Goal: Task Accomplishment & Management: Manage account settings

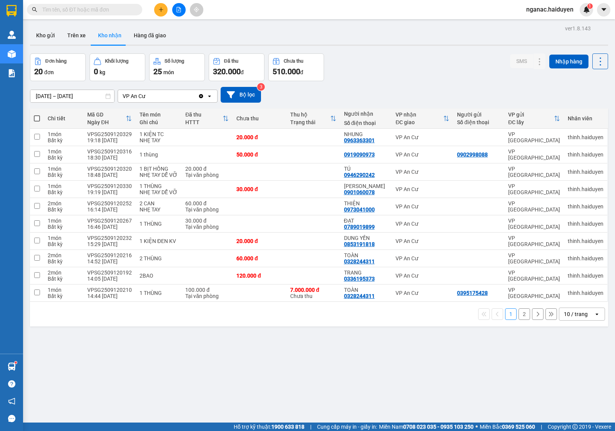
click at [533, 10] on span "nganac.haiduyen" at bounding box center [550, 10] width 60 height 10
click at [532, 23] on span "Đăng xuất" at bounding box center [553, 24] width 43 height 8
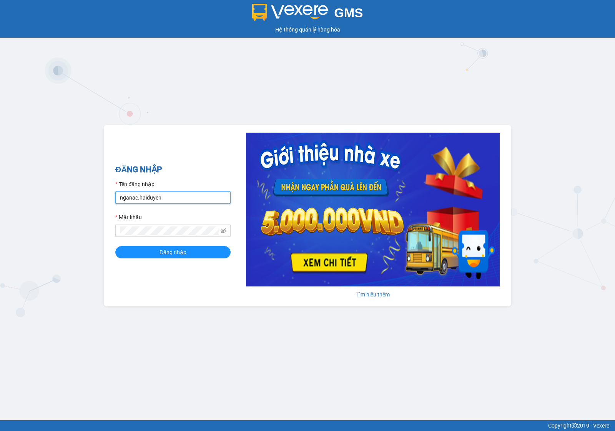
click at [148, 193] on input "nganac.haiduyen" at bounding box center [172, 197] width 115 height 12
type input "trucly.haiduyen"
click at [154, 258] on div "Đăng nhập" at bounding box center [172, 252] width 115 height 12
click at [197, 252] on button "Đăng nhập" at bounding box center [172, 252] width 115 height 12
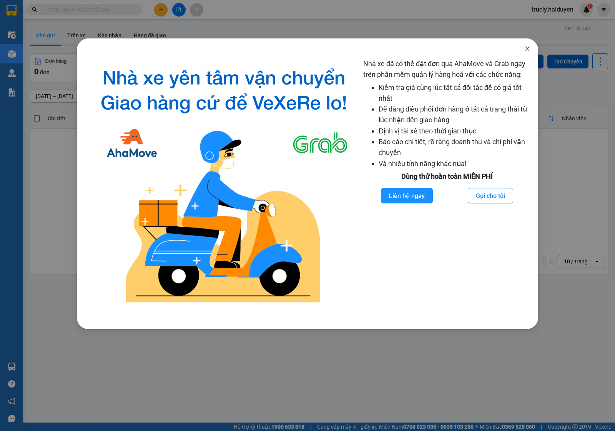
click at [521, 47] on span "Close" at bounding box center [527, 49] width 22 height 22
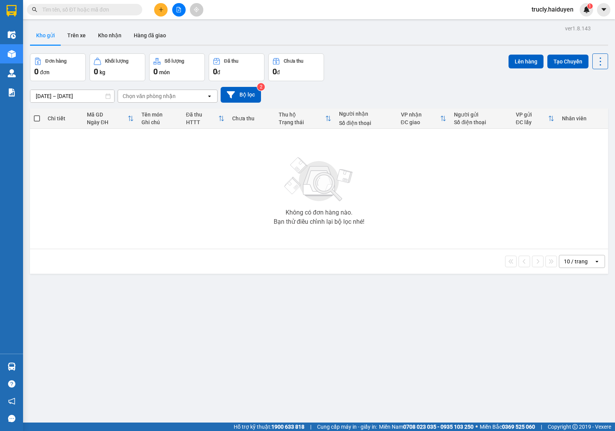
click at [428, 37] on div "Kho gửi Trên xe Kho nhận Hàng đã giao" at bounding box center [319, 36] width 578 height 20
click at [70, 12] on input "text" at bounding box center [87, 9] width 91 height 8
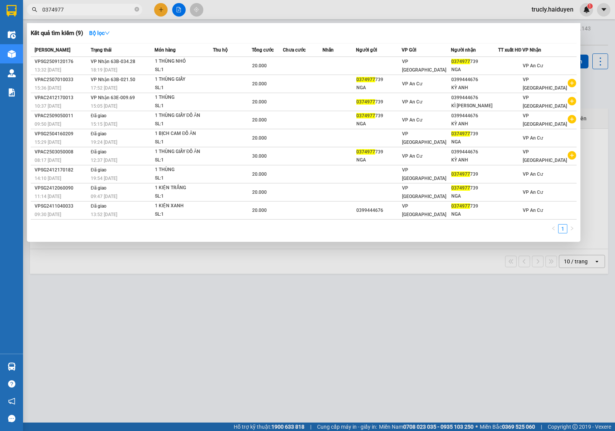
type input "0374977"
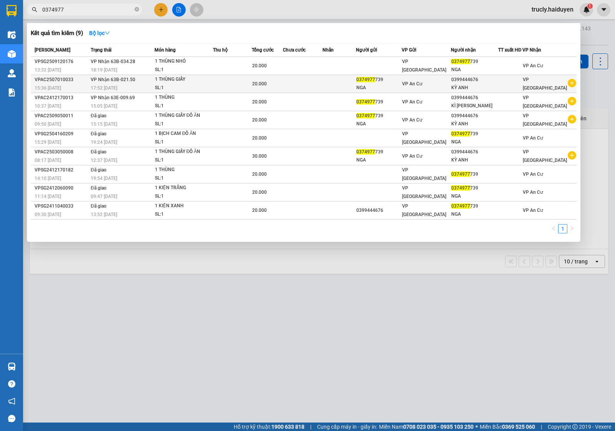
click at [221, 75] on td at bounding box center [232, 84] width 39 height 18
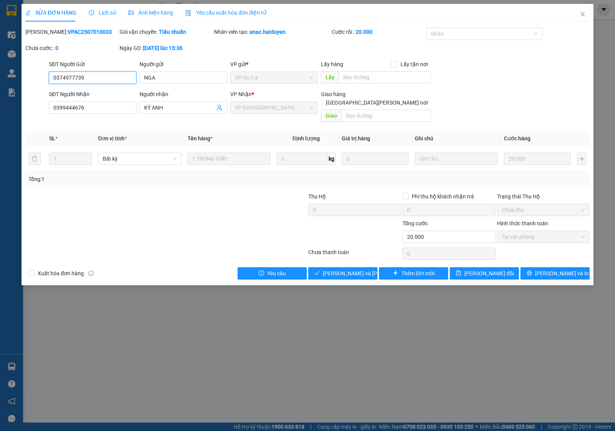
type input "0374977739"
type input "NGA"
type input "0399444676"
type input "KỲ ANH"
type input "20.000"
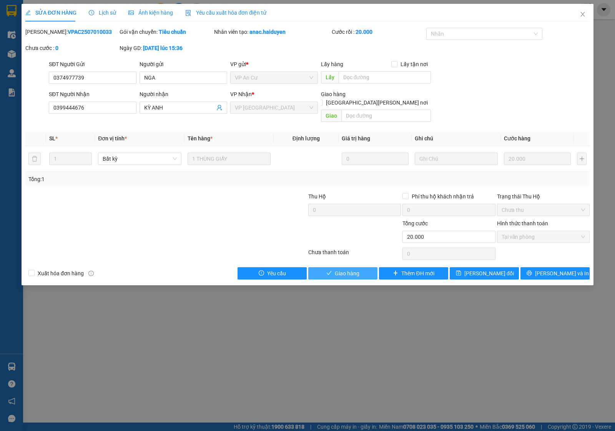
click at [355, 269] on span "Giao hàng" at bounding box center [347, 273] width 25 height 8
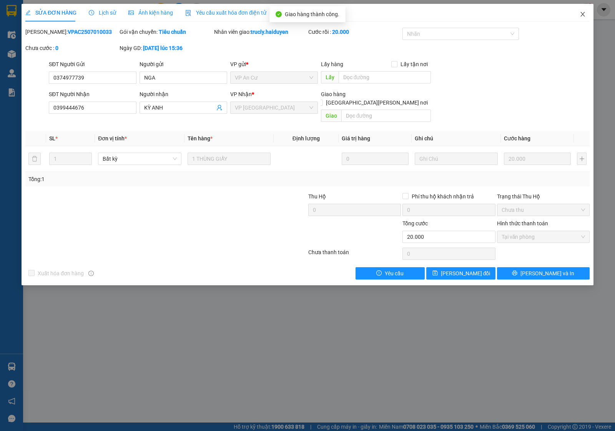
click at [581, 16] on icon "close" at bounding box center [582, 14] width 4 height 5
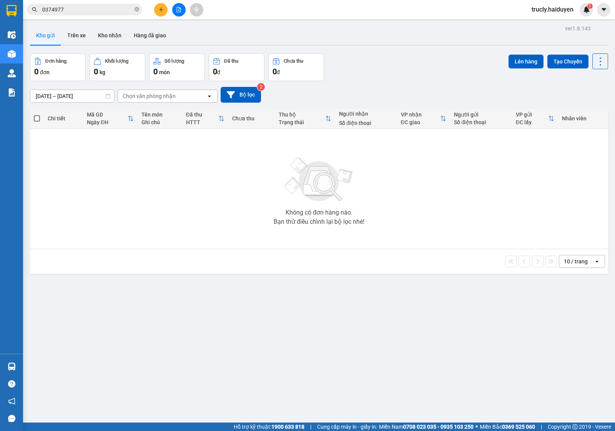
click at [421, 90] on div "11/09/2025 – 13/09/2025 Press the down arrow key to interact with the calendar …" at bounding box center [319, 95] width 578 height 16
click at [93, 7] on input "0374977" at bounding box center [87, 9] width 91 height 8
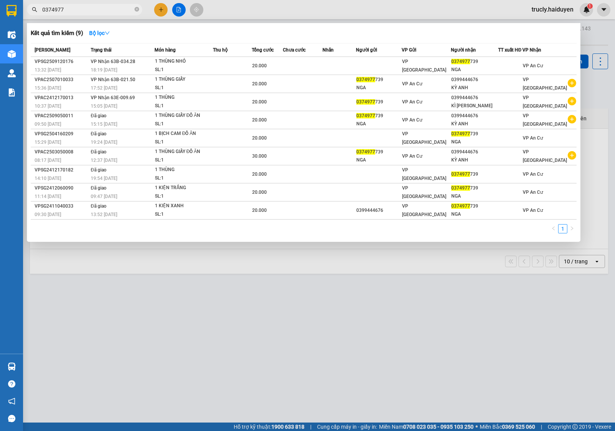
click at [93, 7] on input "0374977" at bounding box center [87, 9] width 91 height 8
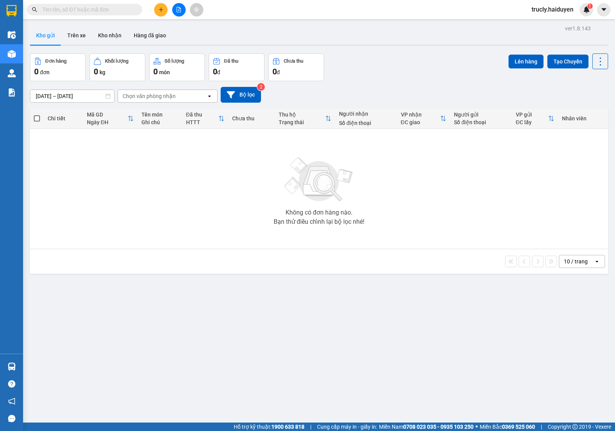
click at [92, 8] on input "text" at bounding box center [87, 9] width 91 height 8
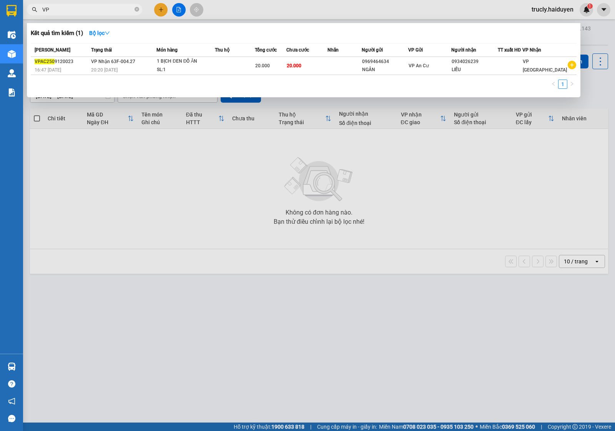
type input "V"
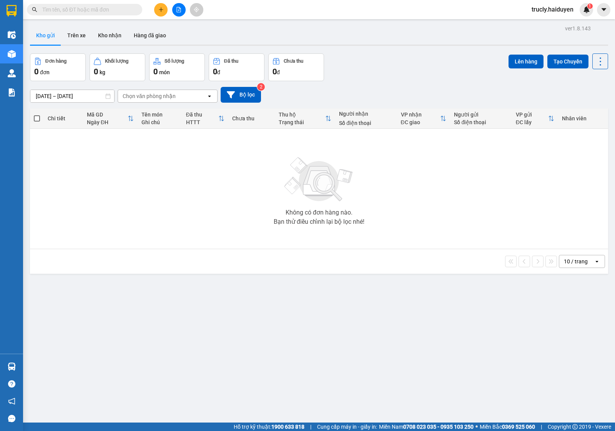
click at [83, 9] on input "text" at bounding box center [87, 9] width 91 height 8
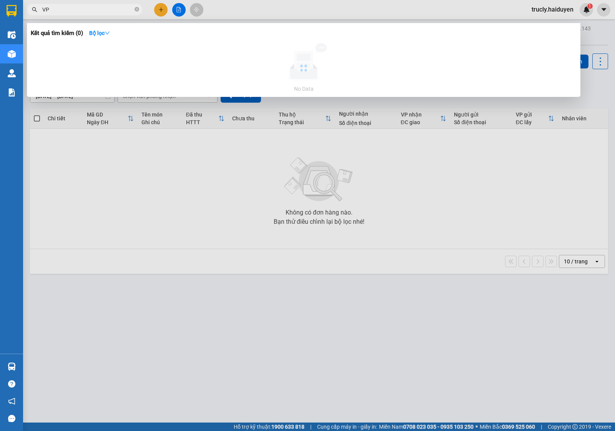
type input "V"
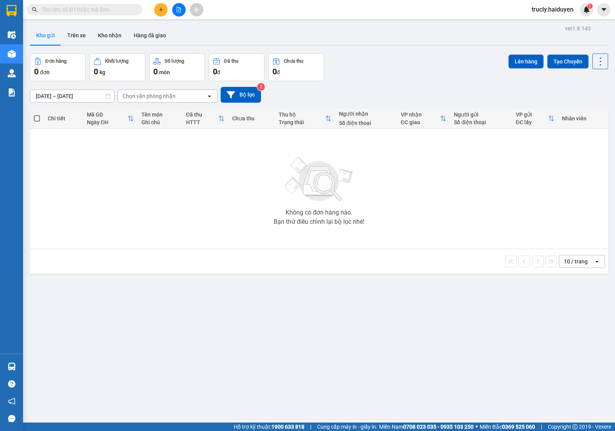
click at [384, 77] on div "Đơn hàng 0 đơn Khối lượng 0 kg Số lượng 0 món Đã thu 0 đ Chưa thu 0 đ Lên hàng …" at bounding box center [319, 67] width 578 height 28
click at [77, 36] on button "Trên xe" at bounding box center [76, 35] width 31 height 18
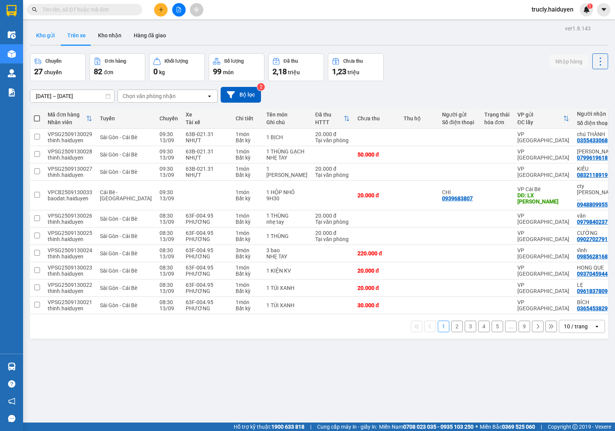
click at [48, 40] on button "Kho gửi" at bounding box center [45, 35] width 31 height 18
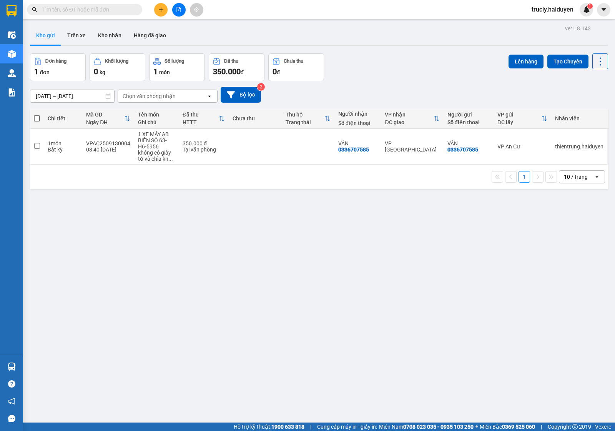
click at [412, 68] on div "Đơn hàng 1 đơn Khối lượng 0 kg Số lượng 1 món Đã thu 350.000 đ Chưa thu 0 đ Lên…" at bounding box center [319, 67] width 578 height 28
click at [81, 37] on button "Trên xe" at bounding box center [76, 35] width 31 height 18
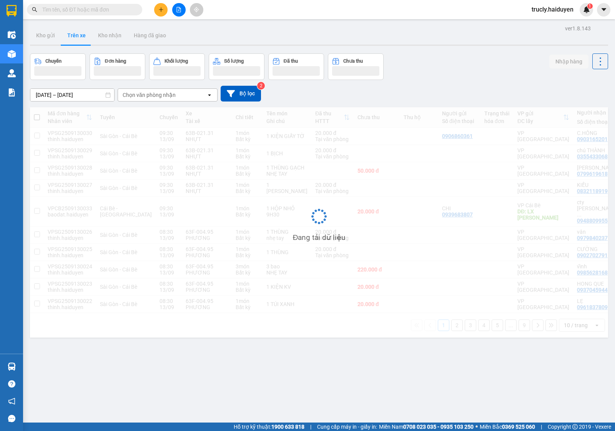
click at [129, 95] on div "Chọn văn phòng nhận" at bounding box center [149, 95] width 53 height 8
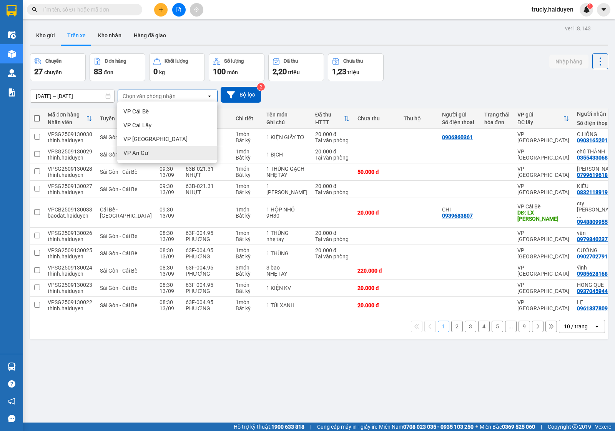
click at [139, 150] on span "VP An Cư" at bounding box center [135, 153] width 25 height 8
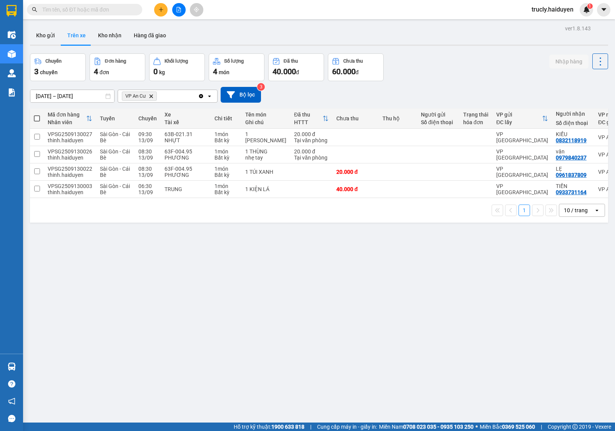
click at [474, 48] on div "ver 1.8.143 Kho gửi Trên xe Kho nhận Hàng đã giao Chuyến 3 chuyến Đơn hàng 4 đơ…" at bounding box center [319, 238] width 584 height 431
click at [106, 30] on button "Kho nhận" at bounding box center [110, 35] width 36 height 18
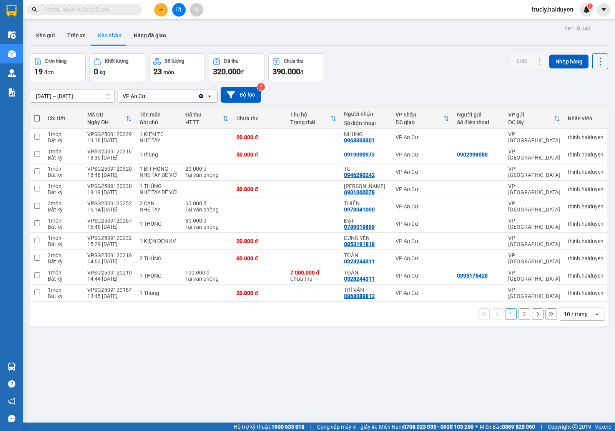
click at [52, 90] on input "[DATE] – [DATE]" at bounding box center [72, 96] width 84 height 12
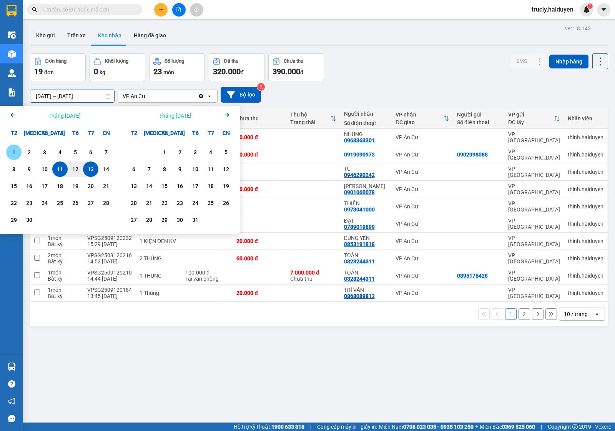
click at [18, 148] on div "1" at bounding box center [13, 152] width 11 height 9
click at [87, 170] on div "13" at bounding box center [90, 168] width 11 height 9
type input "[DATE] – [DATE]"
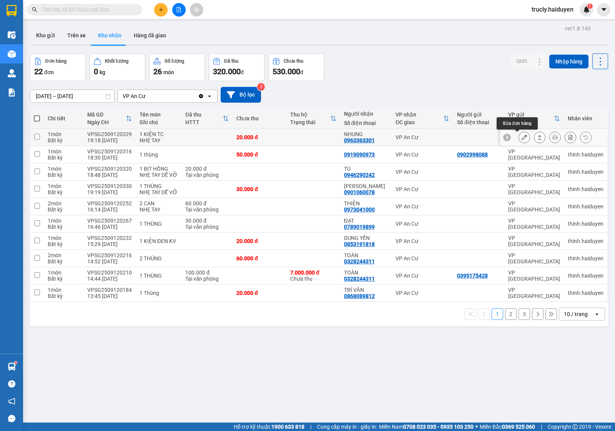
click at [519, 141] on button at bounding box center [524, 137] width 11 height 13
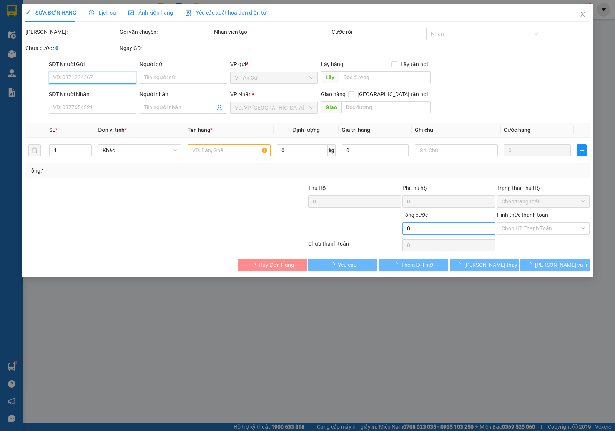
type input "0963363301"
type input "NHUNG"
type input "20.000"
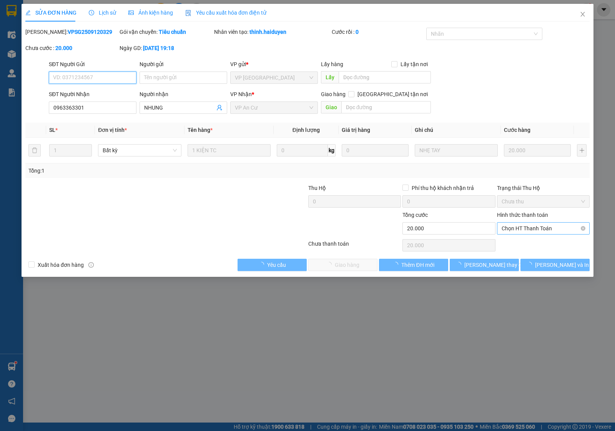
click at [510, 233] on span "Chọn HT Thanh Toán" at bounding box center [542, 229] width 83 height 12
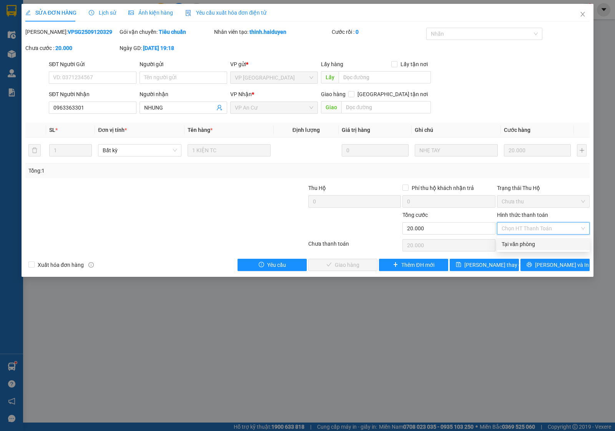
click at [518, 241] on div "Tại văn phòng" at bounding box center [542, 244] width 83 height 8
type input "0"
click at [360, 263] on span "[PERSON_NAME] và Giao hàng" at bounding box center [360, 265] width 74 height 8
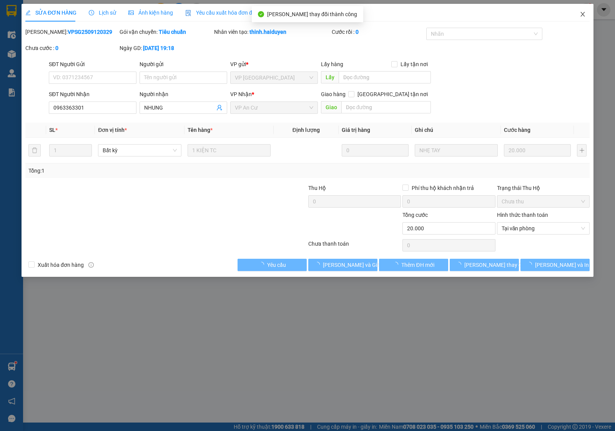
click at [580, 13] on icon "close" at bounding box center [583, 14] width 6 height 6
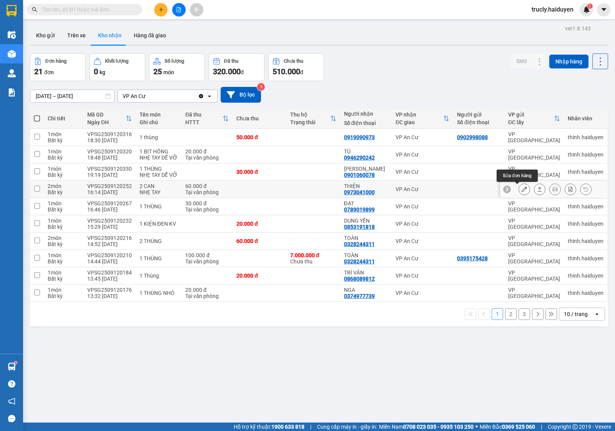
click at [519, 191] on button at bounding box center [524, 189] width 11 height 13
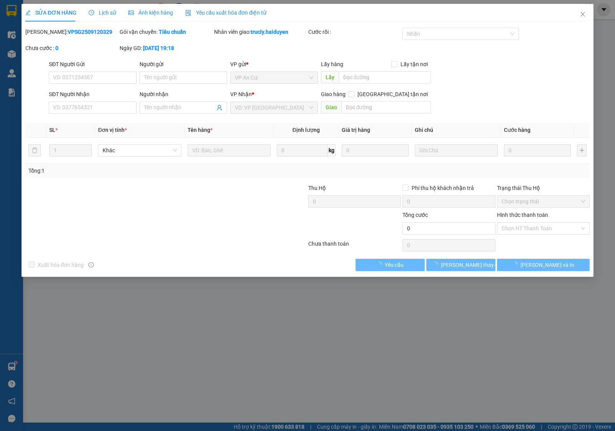
type input "0973041000"
type input "THIỆN"
type input "60.000"
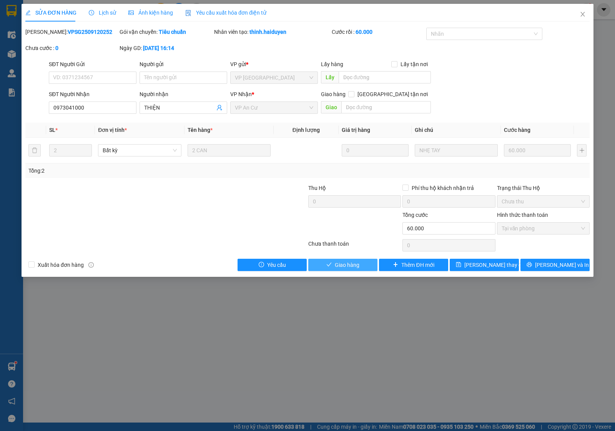
click at [339, 264] on span "Giao hàng" at bounding box center [347, 265] width 25 height 8
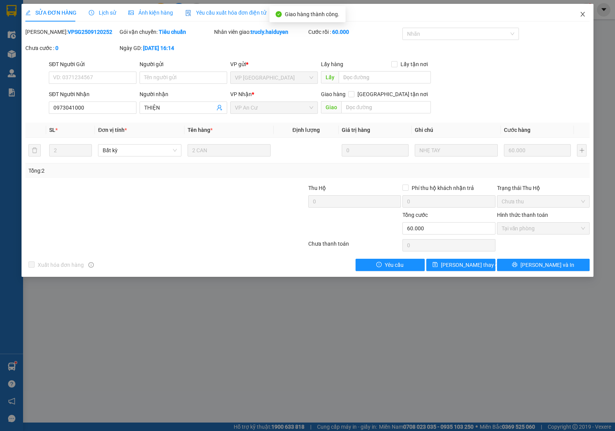
click at [581, 15] on icon "close" at bounding box center [582, 14] width 4 height 5
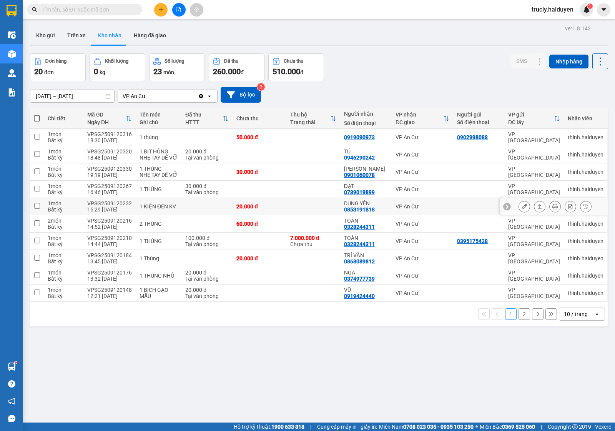
click at [519, 206] on button at bounding box center [524, 206] width 11 height 13
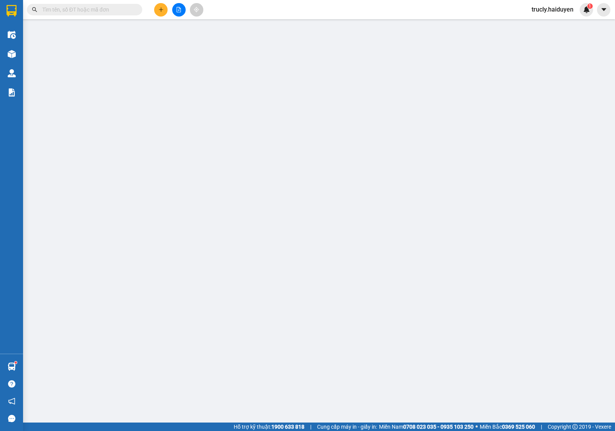
type input "0853191818"
type input "DUNG YẾN"
type input "20.000"
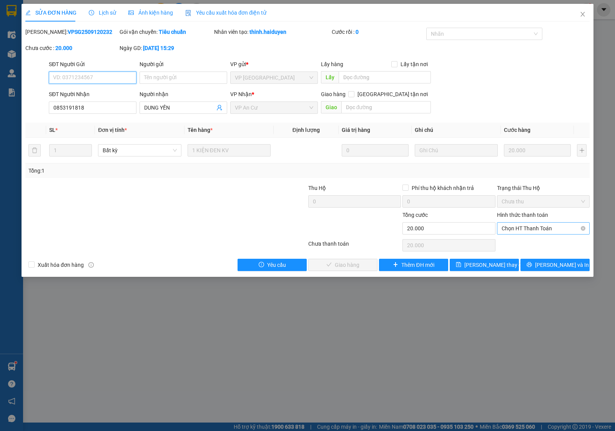
click at [521, 229] on span "Chọn HT Thanh Toán" at bounding box center [542, 229] width 83 height 12
click at [521, 237] on div "Total Paid Fee 0 Total UnPaid Fee 20.000 Cash Collection Total Fee Mã ĐH: VPSG2…" at bounding box center [307, 149] width 564 height 243
click at [521, 232] on span "Chọn HT Thanh Toán" at bounding box center [542, 229] width 83 height 12
click at [520, 243] on div "Tại văn phòng" at bounding box center [542, 244] width 83 height 8
type input "0"
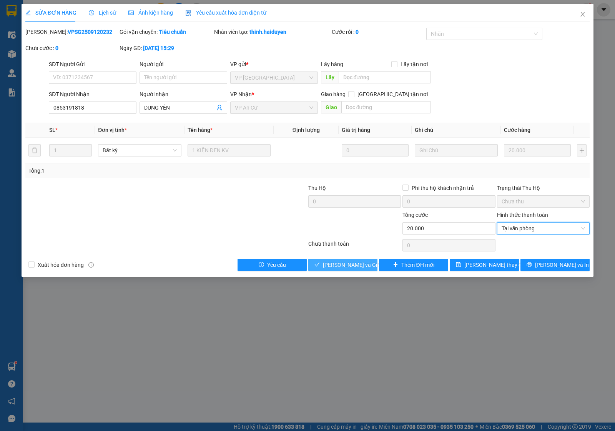
click at [369, 263] on button "[PERSON_NAME] và Giao hàng" at bounding box center [342, 265] width 69 height 12
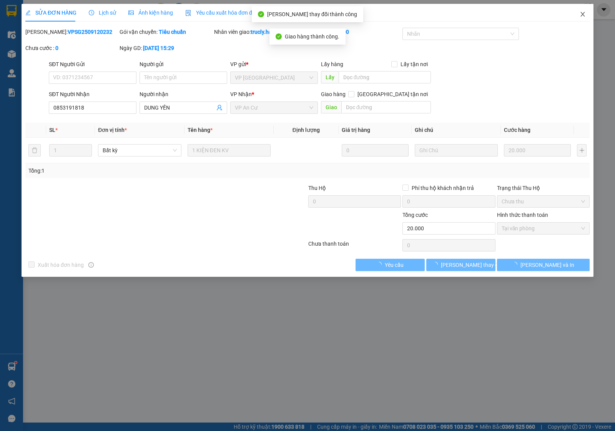
click at [579, 10] on span "Close" at bounding box center [583, 15] width 22 height 22
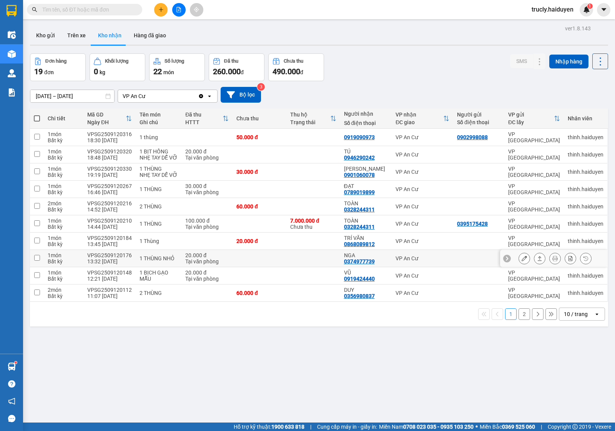
click at [519, 261] on button at bounding box center [524, 258] width 11 height 13
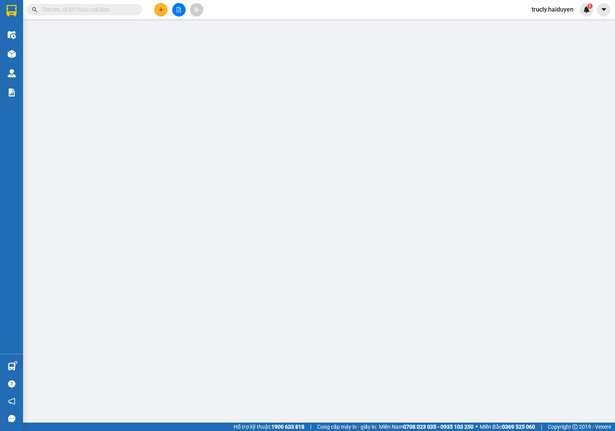
type input "0374977739"
type input "NGA"
type input "20.000"
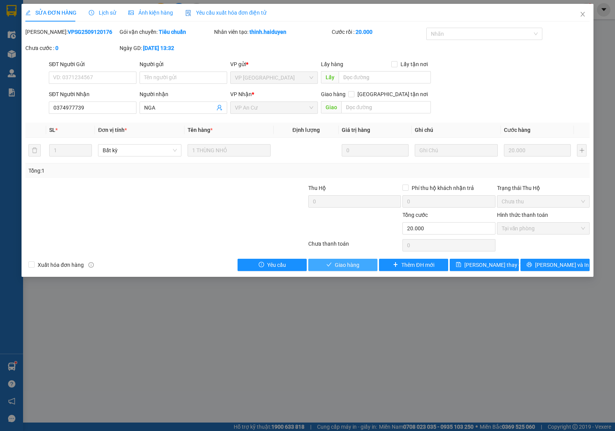
click at [362, 262] on button "Giao hàng" at bounding box center [342, 265] width 69 height 12
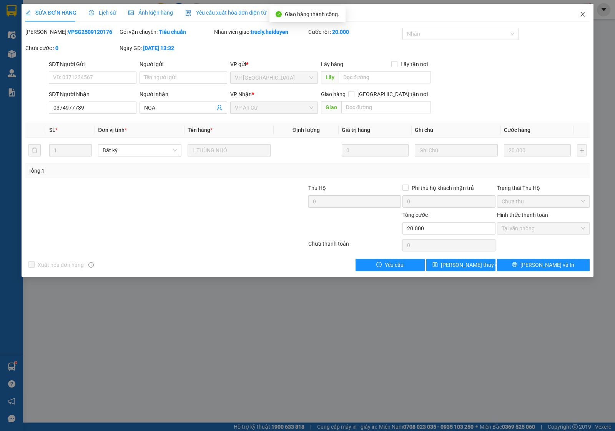
click at [577, 12] on span "Close" at bounding box center [583, 15] width 22 height 22
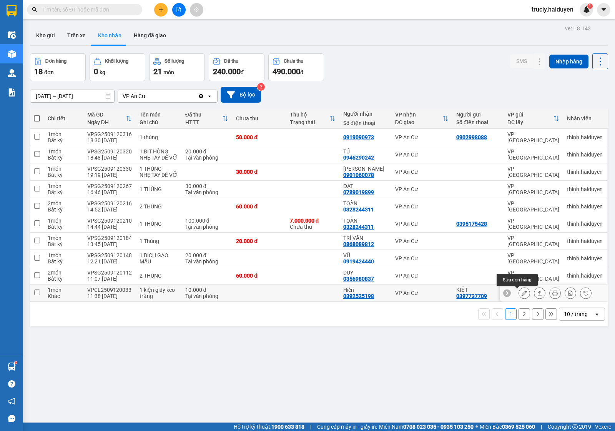
click at [521, 293] on icon at bounding box center [523, 292] width 5 height 5
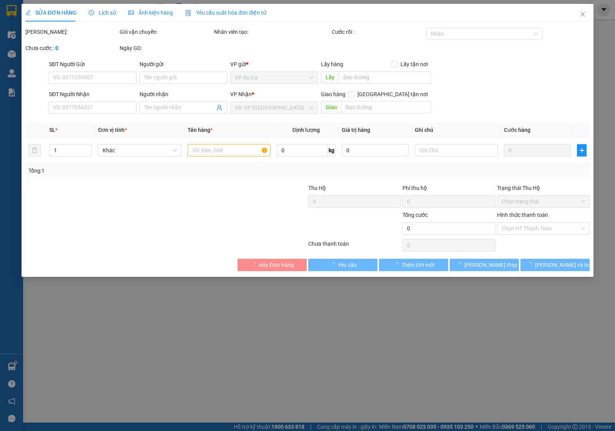
type input "0397737709"
type input "KIỆT"
type input "0392525198"
type input "Hiền"
type input "10.000"
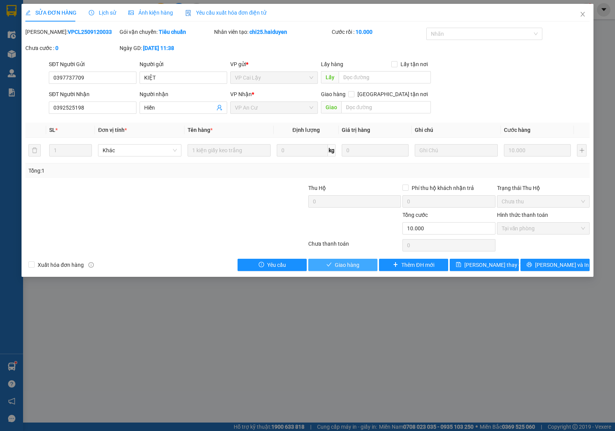
click at [354, 259] on button "Giao hàng" at bounding box center [342, 265] width 69 height 12
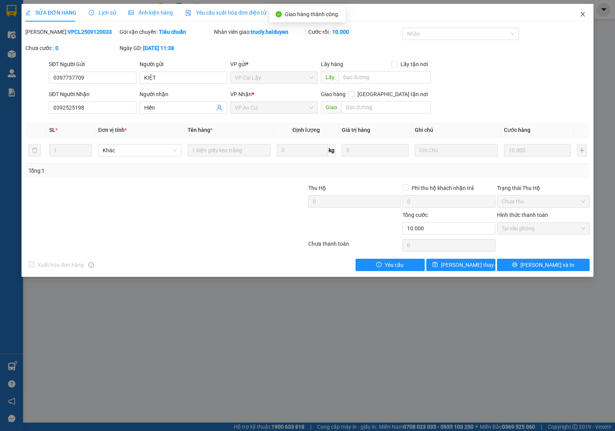
click at [580, 13] on icon "close" at bounding box center [583, 14] width 6 height 6
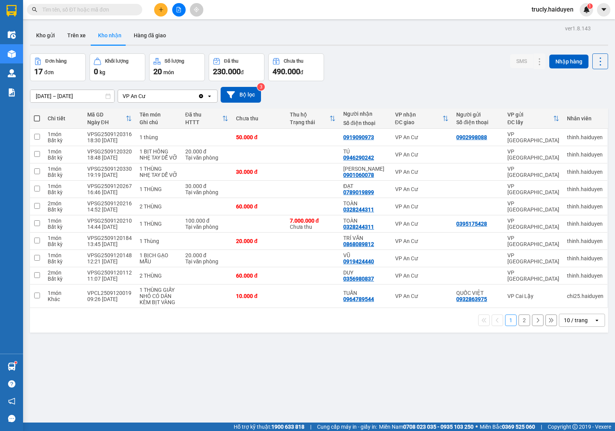
click at [518, 320] on button "2" at bounding box center [524, 320] width 12 height 12
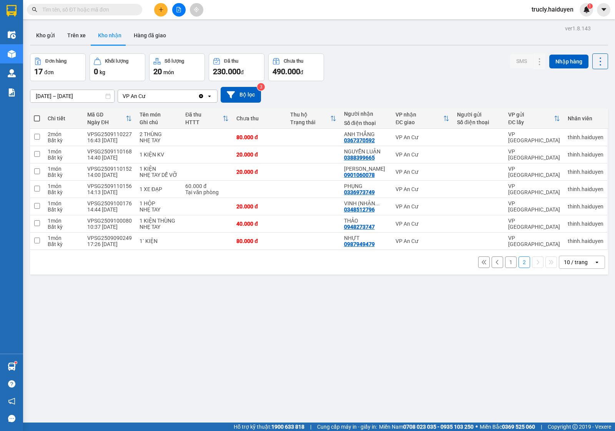
click at [505, 262] on button "1" at bounding box center [511, 262] width 12 height 12
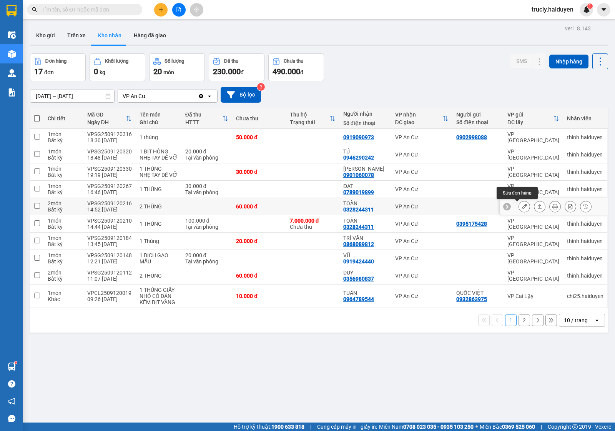
click at [521, 208] on icon at bounding box center [523, 206] width 5 height 5
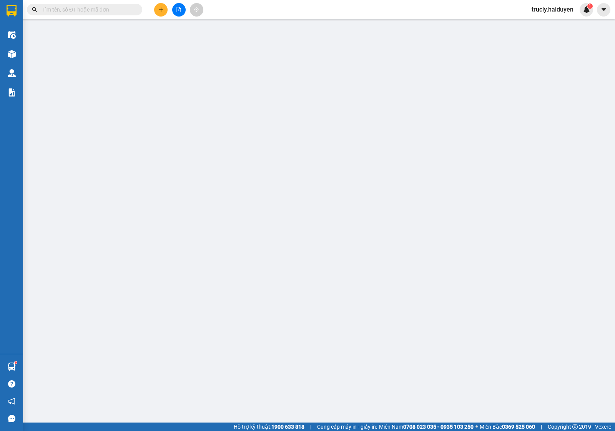
type input "0328244311"
type input "TOÀN"
type input "60.000"
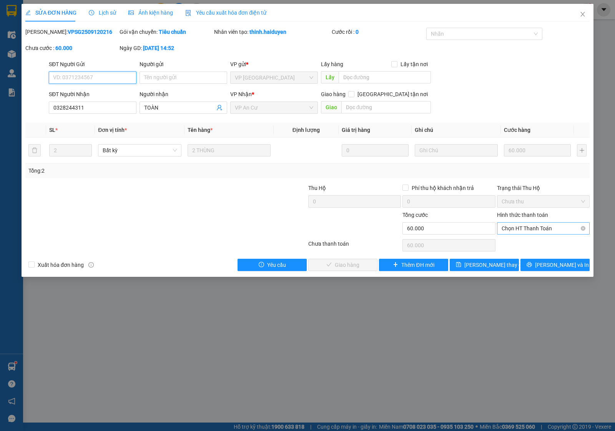
click at [530, 229] on span "Chọn HT Thanh Toán" at bounding box center [542, 229] width 83 height 12
click at [523, 244] on div "Tại văn phòng" at bounding box center [542, 244] width 83 height 8
type input "0"
click at [348, 269] on span "[PERSON_NAME] và Giao hàng" at bounding box center [360, 265] width 74 height 8
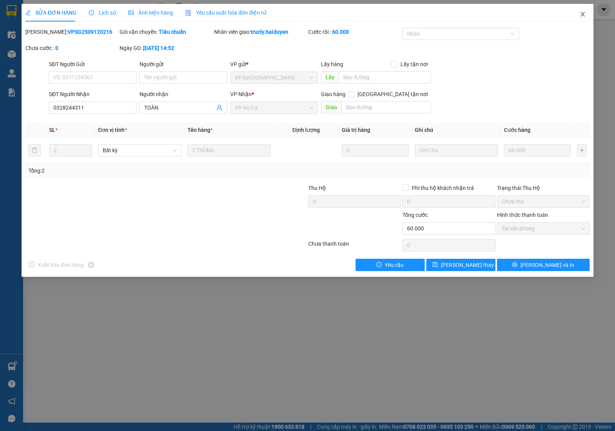
click at [585, 10] on span "Close" at bounding box center [583, 15] width 22 height 22
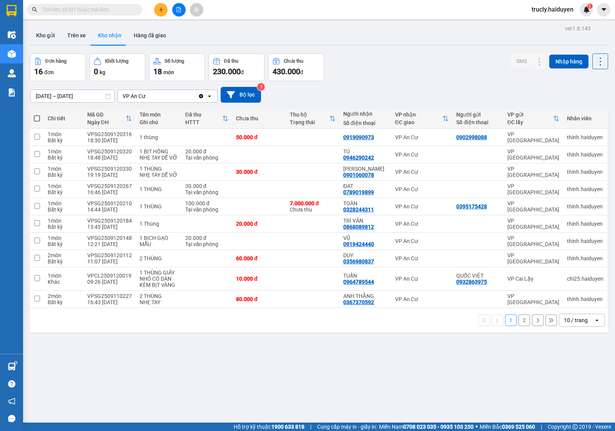
drag, startPoint x: 399, startPoint y: 53, endPoint x: 370, endPoint y: 98, distance: 54.1
click at [399, 53] on div "ver 1.8.143 Kho gửi Trên xe Kho nhận Hàng đã giao Đơn hàng 16 đơn Khối lượng 0 …" at bounding box center [319, 238] width 584 height 431
click at [521, 206] on icon at bounding box center [523, 206] width 5 height 5
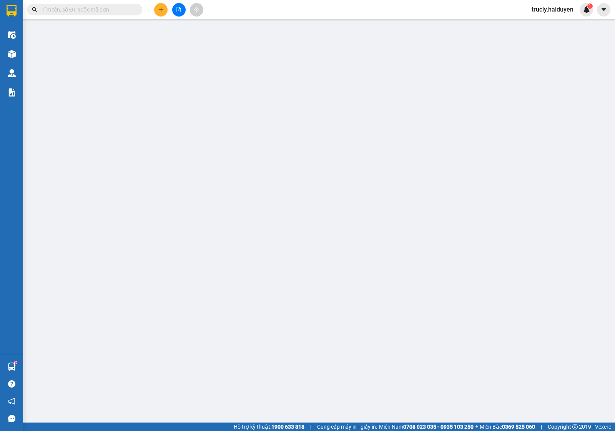
type input "0395175428"
type input "0328244311"
type input "TOÀN"
type input "7.000.000"
type input "100.000"
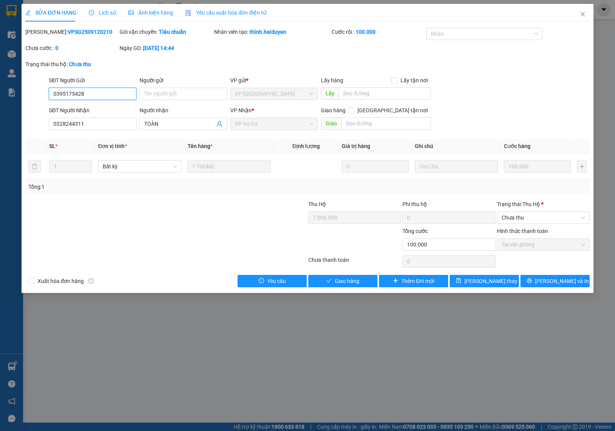
click at [87, 95] on input "0395175428" at bounding box center [93, 94] width 88 height 12
drag, startPoint x: 585, startPoint y: 18, endPoint x: 550, endPoint y: 0, distance: 38.3
click at [585, 17] on span "Close" at bounding box center [583, 15] width 22 height 22
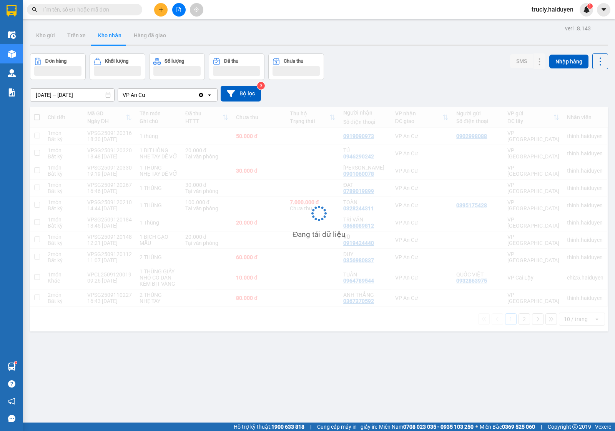
click at [165, 7] on button at bounding box center [160, 9] width 13 height 13
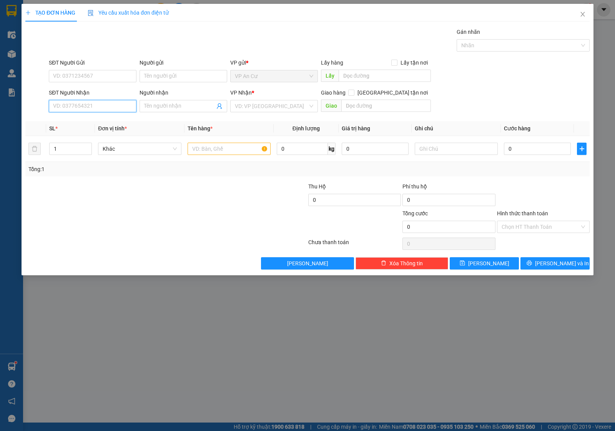
click at [66, 106] on input "SĐT Người Nhận" at bounding box center [93, 106] width 88 height 12
paste input "0395175428"
type input "0395175428"
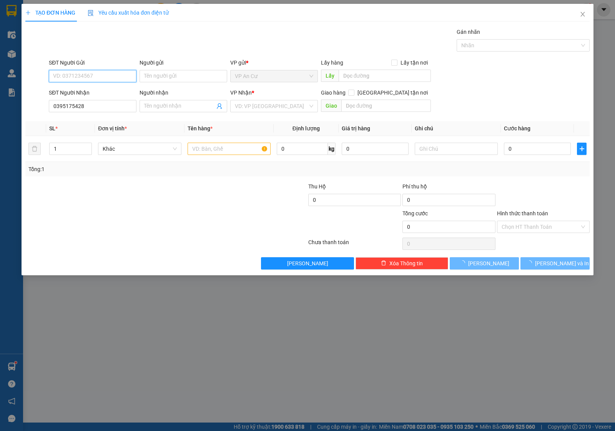
click at [81, 76] on input "SĐT Người Gửi" at bounding box center [93, 76] width 88 height 12
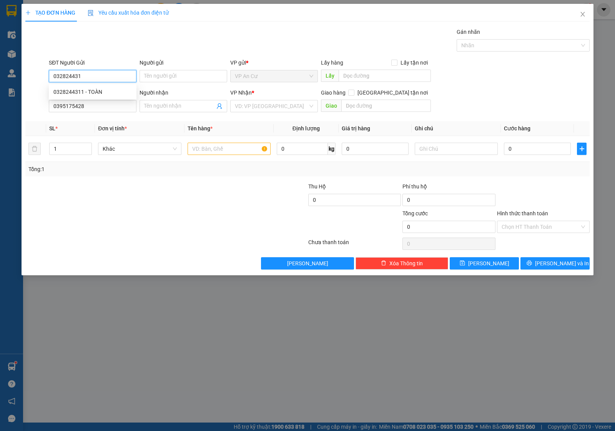
type input "0328244311"
click at [83, 87] on div "0328244311 - TOÀN" at bounding box center [93, 92] width 88 height 12
type input "TOÀN"
type input "200.000"
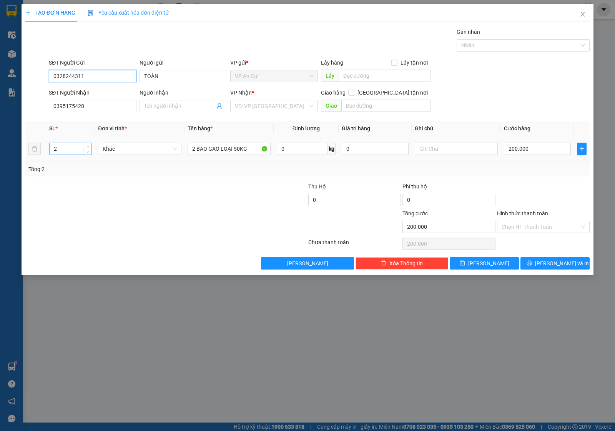
type input "0328244311"
click at [68, 144] on input "2" at bounding box center [71, 149] width 42 height 12
type input "1"
click at [225, 153] on input "2 BAO GẠO LOẠI 50KG" at bounding box center [229, 149] width 83 height 12
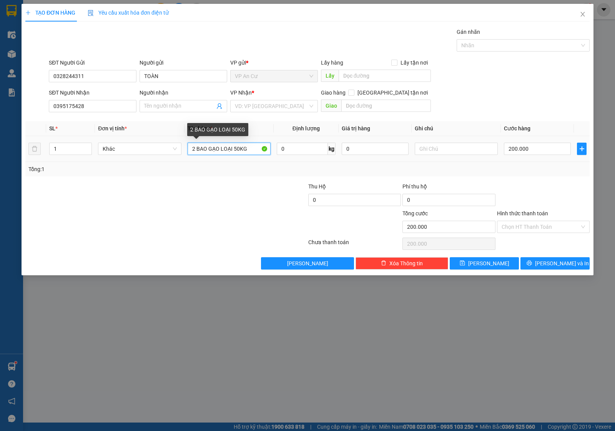
click at [225, 153] on input "2 BAO GẠO LOẠI 50KG" at bounding box center [229, 149] width 83 height 12
type input "1 PB TRẢ TH 7.000.000Đ MÃ VPSG2509120210"
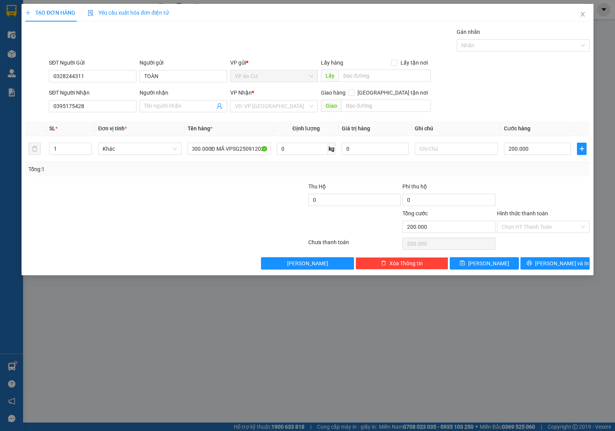
click at [227, 247] on div at bounding box center [166, 243] width 283 height 15
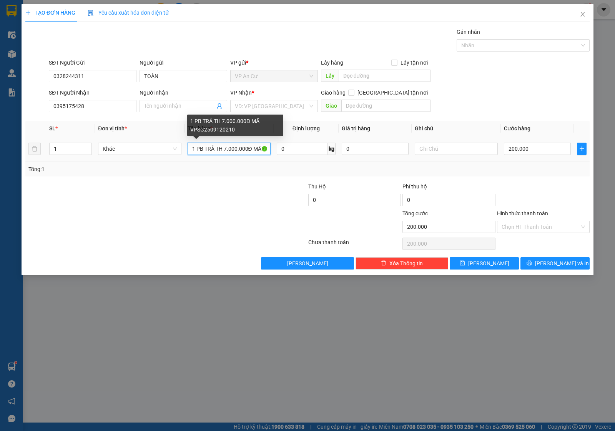
click at [211, 147] on input "1 PB TRẢ TH 7.000.000Đ MÃ VPSG2509120210" at bounding box center [229, 149] width 83 height 12
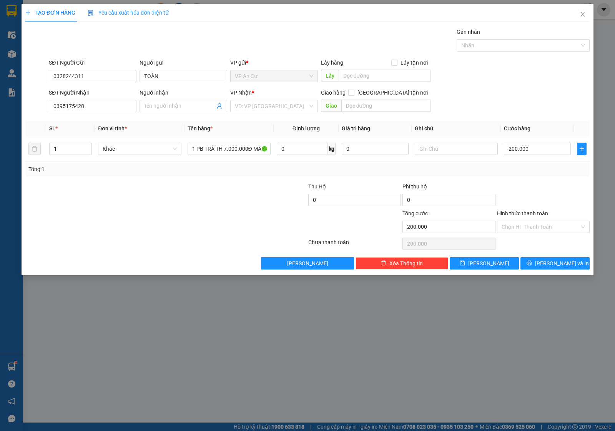
click at [216, 216] on div at bounding box center [260, 222] width 94 height 27
click at [520, 151] on input "200.000" at bounding box center [537, 149] width 67 height 12
type input "0"
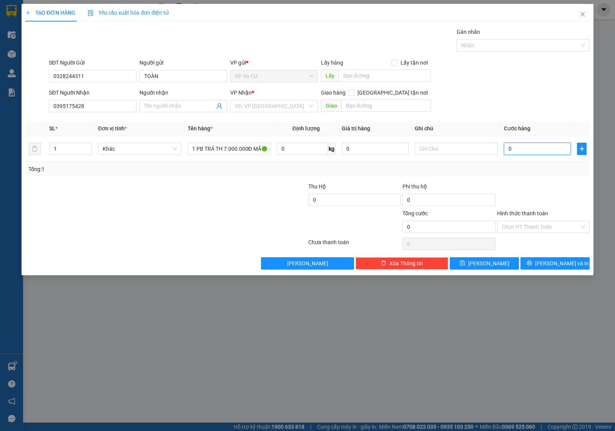
type input "0"
click at [535, 182] on div "Transit Pickup Surcharge Ids Transit Deliver Surcharge Ids Transit Deliver Surc…" at bounding box center [307, 149] width 564 height 242
click at [263, 106] on input "search" at bounding box center [271, 106] width 73 height 12
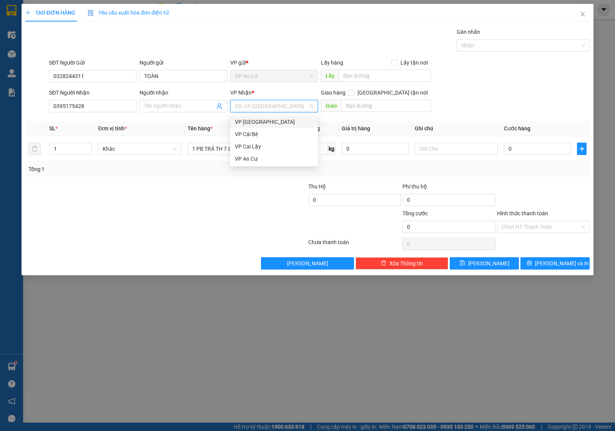
click at [257, 125] on div "VP [GEOGRAPHIC_DATA]" at bounding box center [274, 122] width 78 height 8
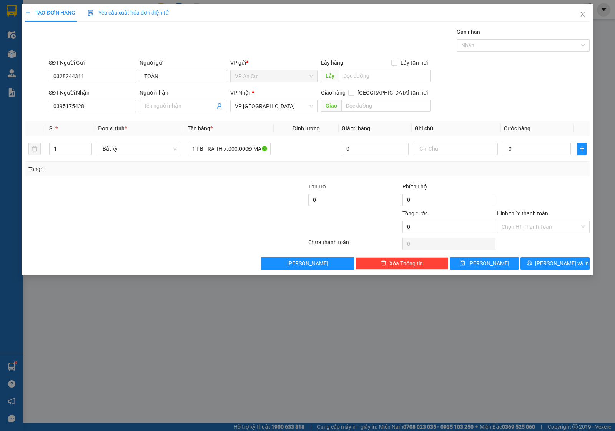
click at [513, 181] on div "Transit Pickup Surcharge Ids Transit Deliver Surcharge Ids Transit Deliver Surc…" at bounding box center [307, 149] width 564 height 242
click at [520, 231] on input "Hình thức thanh toán" at bounding box center [540, 227] width 78 height 12
click at [514, 254] on div "Miễn phí" at bounding box center [542, 255] width 83 height 8
click at [546, 271] on div "TẠO ĐƠN HÀNG Yêu cầu xuất hóa đơn điện tử Transit Pickup Surcharge Ids Transit …" at bounding box center [308, 139] width 572 height 271
click at [532, 266] on icon "printer" at bounding box center [528, 262] width 5 height 5
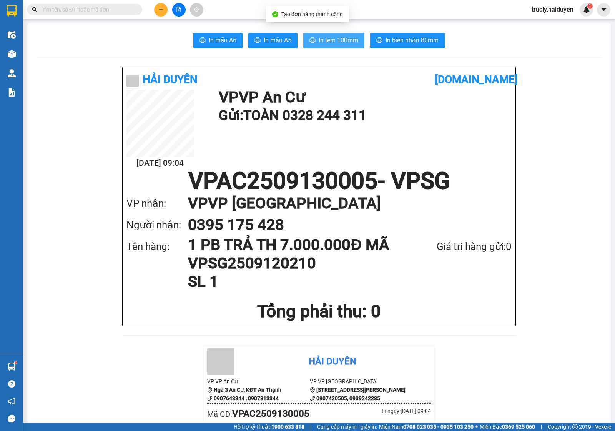
click at [328, 35] on span "In tem 100mm" at bounding box center [339, 40] width 40 height 10
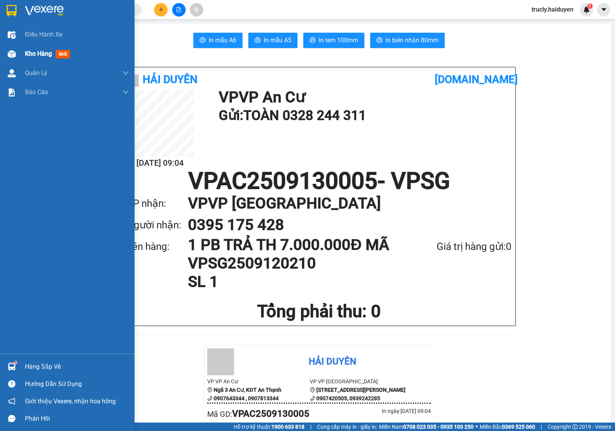
click at [13, 51] on img at bounding box center [12, 54] width 8 height 8
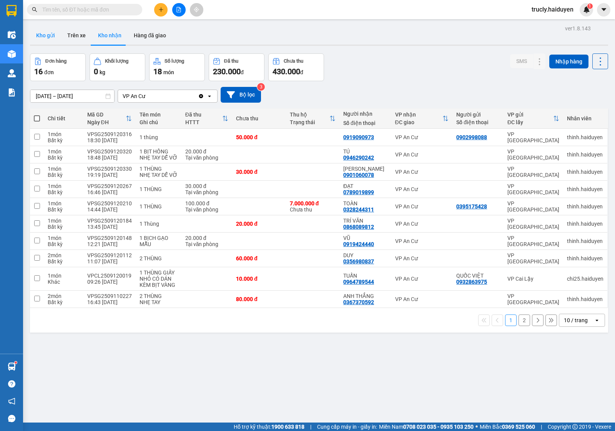
click at [53, 34] on button "Kho gửi" at bounding box center [45, 35] width 31 height 18
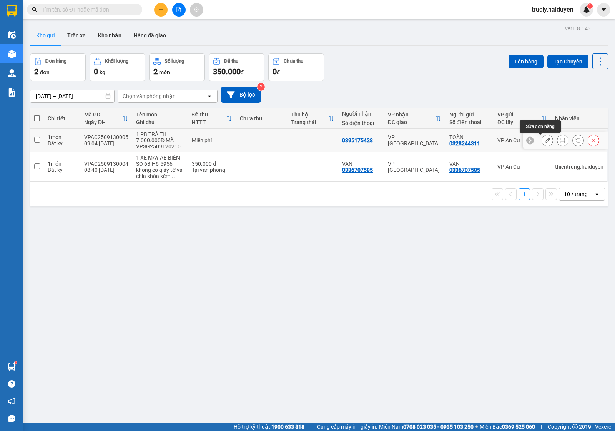
click at [542, 142] on button at bounding box center [547, 140] width 11 height 13
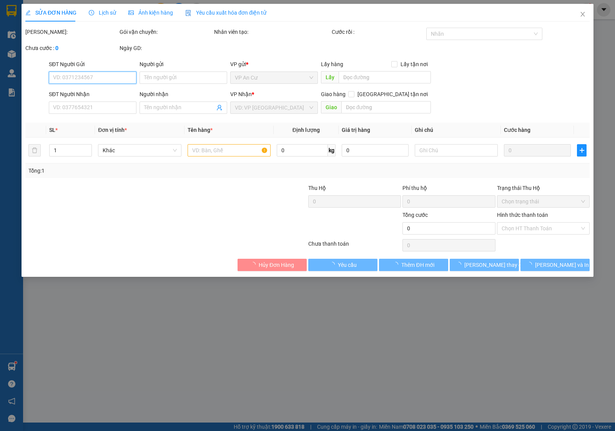
type input "0328244311"
type input "TOÀN"
type input "0395175428"
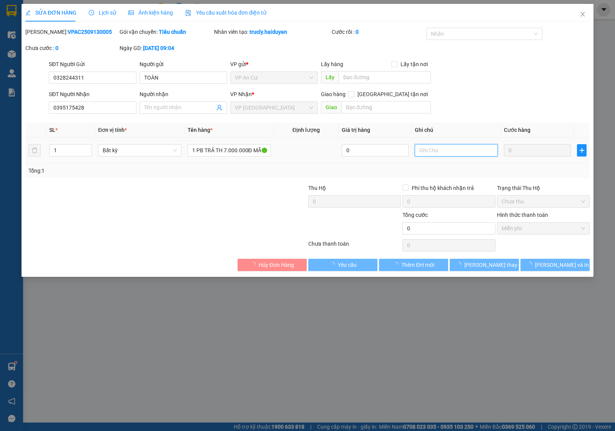
click at [433, 148] on input "text" at bounding box center [456, 150] width 83 height 12
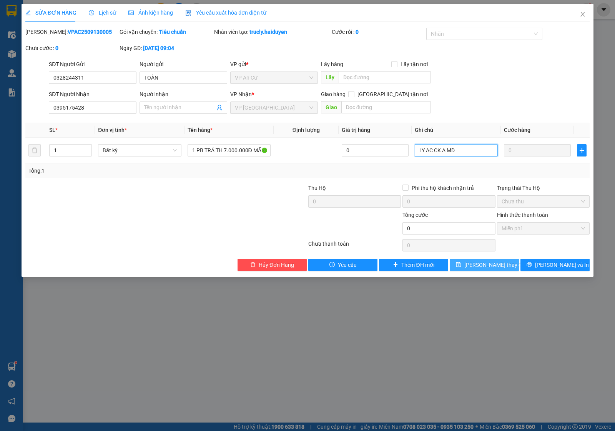
type input "LY AC CK A MD"
click at [482, 266] on span "[PERSON_NAME] thay đổi" at bounding box center [494, 265] width 61 height 8
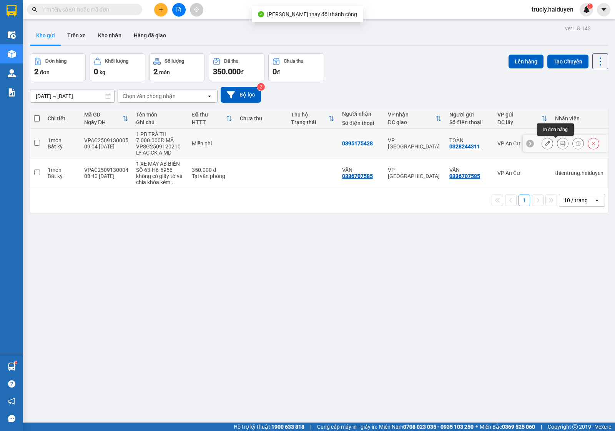
click at [560, 146] on icon at bounding box center [562, 143] width 5 height 5
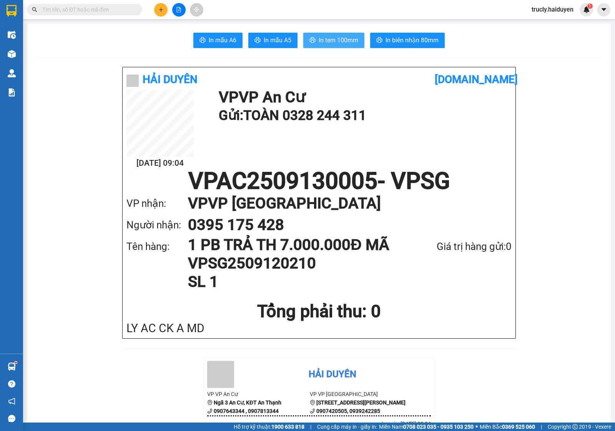
click at [312, 43] on icon "printer" at bounding box center [312, 40] width 6 height 6
click at [502, 229] on div "Người nhận: 0395 175 428" at bounding box center [318, 225] width 385 height 22
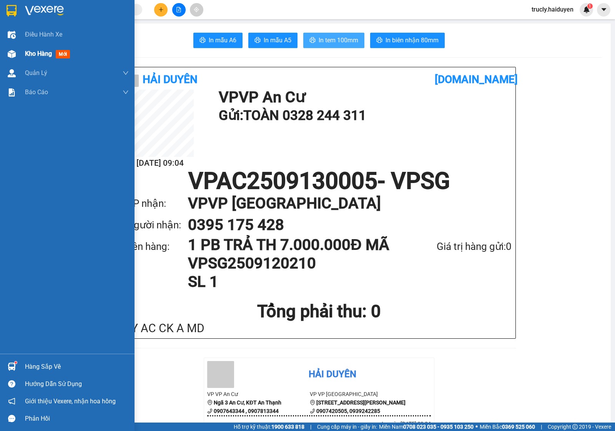
click at [43, 54] on span "Kho hàng" at bounding box center [38, 53] width 27 height 7
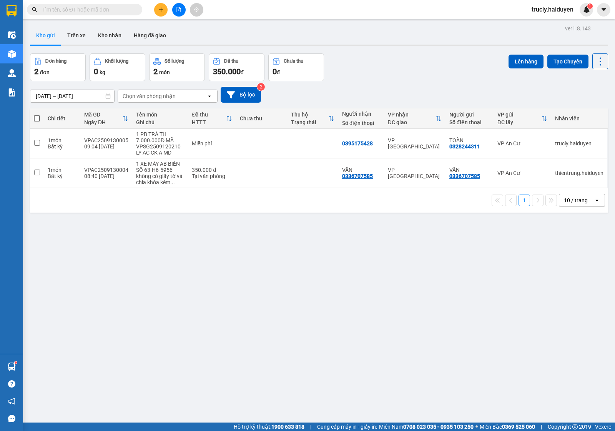
click at [373, 65] on div "Đơn hàng 2 đơn Khối lượng 0 kg Số lượng 2 món Đã thu 350.000 đ Chưa thu 0 đ Lên…" at bounding box center [319, 67] width 578 height 28
click at [116, 34] on button "Kho nhận" at bounding box center [110, 35] width 36 height 18
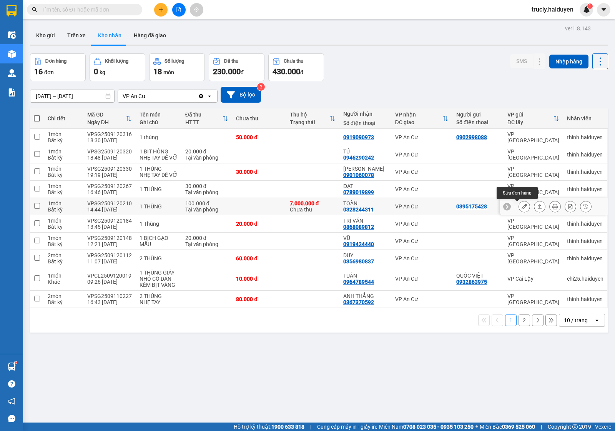
click at [519, 208] on button at bounding box center [524, 206] width 11 height 13
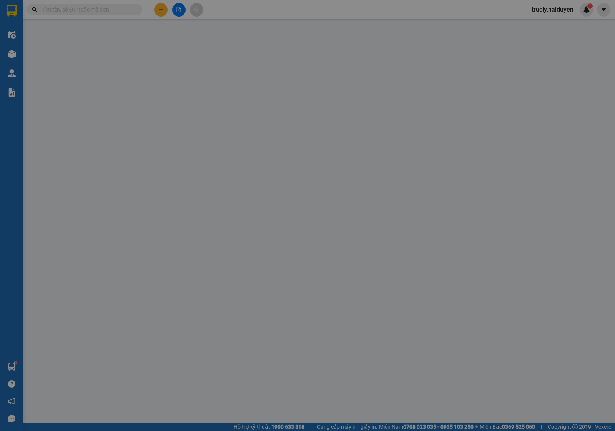
type input "0395175428"
type input "0328244311"
type input "TOÀN"
type input "7.000.000"
type input "100.000"
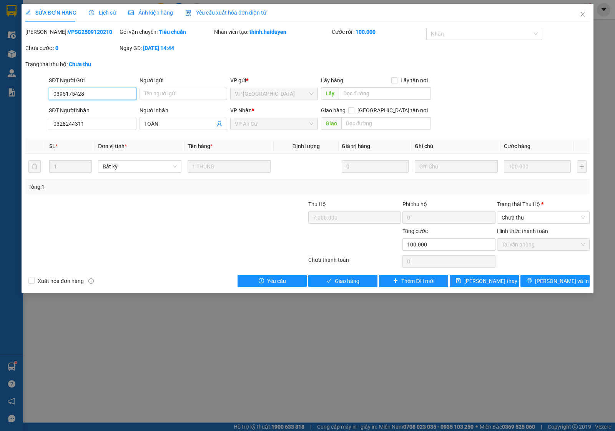
click at [66, 93] on input "0395175428" at bounding box center [93, 94] width 88 height 12
click at [72, 93] on input "0395175428" at bounding box center [93, 94] width 88 height 12
click at [98, 95] on input "0395175428" at bounding box center [93, 94] width 88 height 12
click at [66, 124] on input "0328244311" at bounding box center [93, 124] width 88 height 12
click at [88, 122] on input "0328244311" at bounding box center [93, 124] width 88 height 12
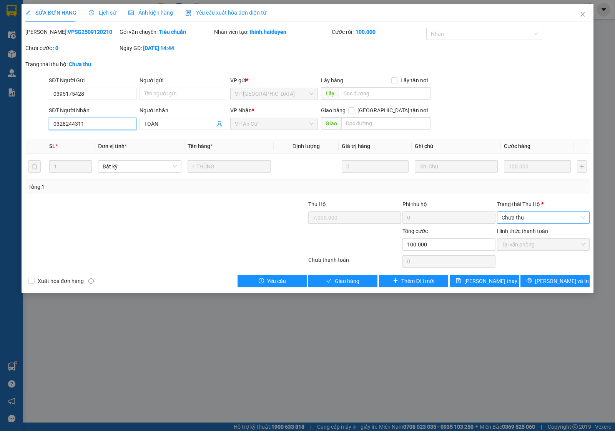
click at [533, 216] on span "Chưa thu" at bounding box center [542, 218] width 83 height 12
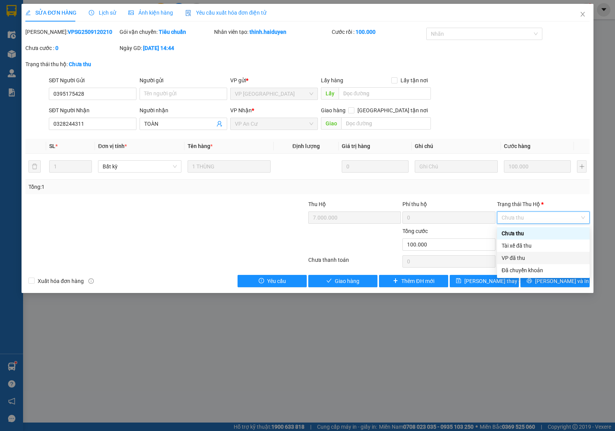
click at [521, 258] on div "VP đã thu" at bounding box center [542, 258] width 83 height 8
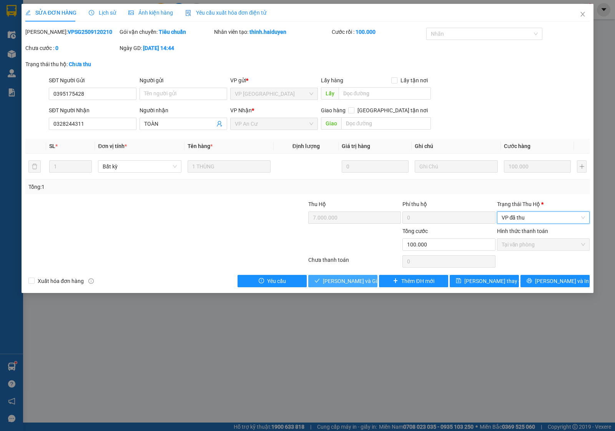
click at [340, 282] on span "[PERSON_NAME] và Giao hàng" at bounding box center [360, 281] width 74 height 8
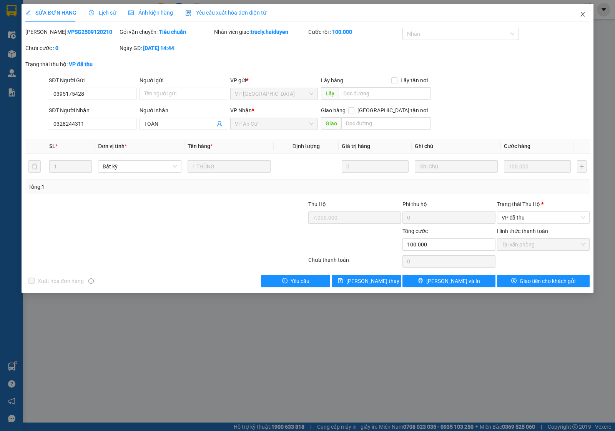
click at [583, 10] on span "Close" at bounding box center [583, 15] width 22 height 22
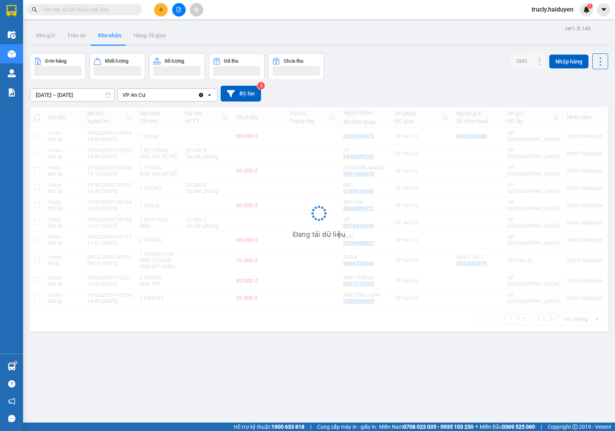
click at [406, 57] on div "Đơn hàng Khối lượng Số lượng Đã thu Chưa thu SMS Nhập hàng" at bounding box center [319, 66] width 578 height 27
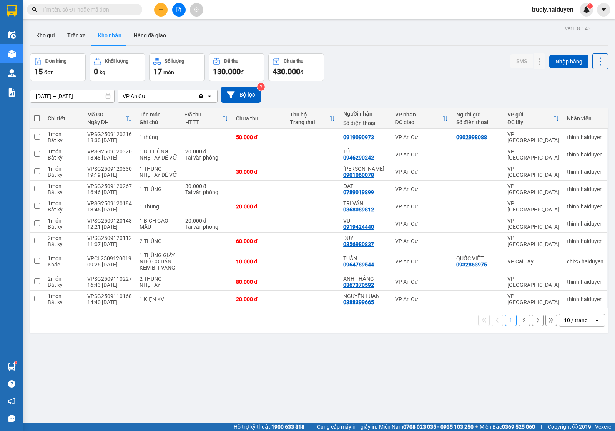
click at [356, 375] on div "ver 1.8.143 Kho gửi Trên xe Kho nhận Hàng đã giao Đơn hàng 15 đơn Khối lượng 0 …" at bounding box center [319, 238] width 584 height 431
click at [433, 62] on div "Đơn hàng 15 đơn Khối lượng 0 kg Số lượng 17 món Đã thu 130.000 đ Chưa thu 430.0…" at bounding box center [319, 67] width 578 height 28
click at [162, 6] on button at bounding box center [160, 9] width 13 height 13
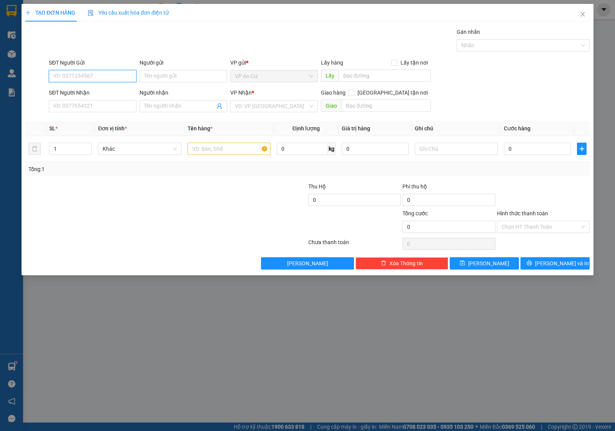
click at [98, 76] on input "SĐT Người Gửi" at bounding box center [93, 76] width 88 height 12
click at [98, 104] on div "0906737719 - NGUYÊN" at bounding box center [96, 104] width 86 height 8
type input "0906737719"
type input "NGUYÊN"
type input "0937998939"
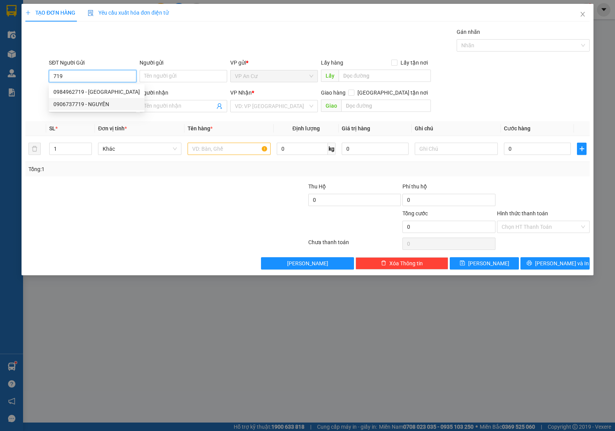
type input "HUÂN"
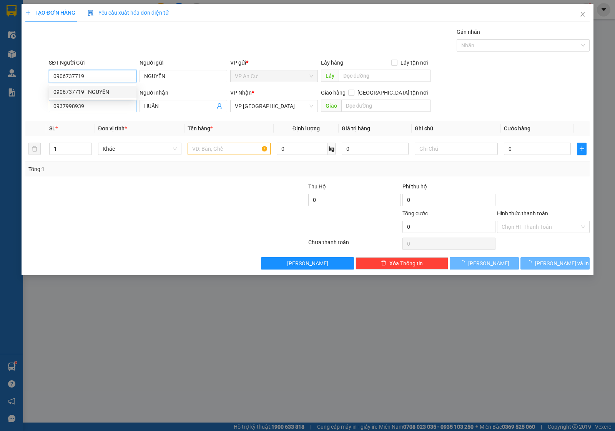
type input "100.000"
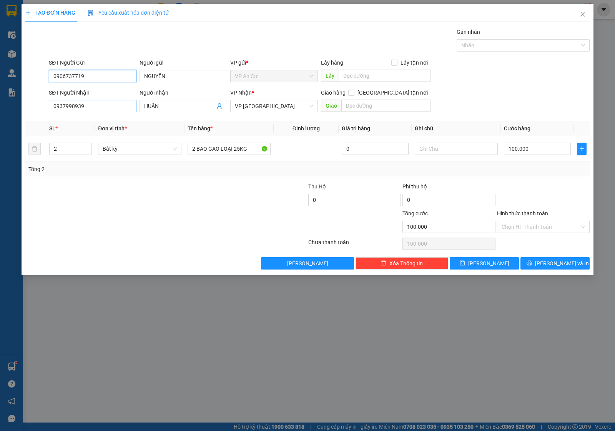
type input "0906737719"
click at [97, 110] on input "0937998939" at bounding box center [93, 106] width 88 height 12
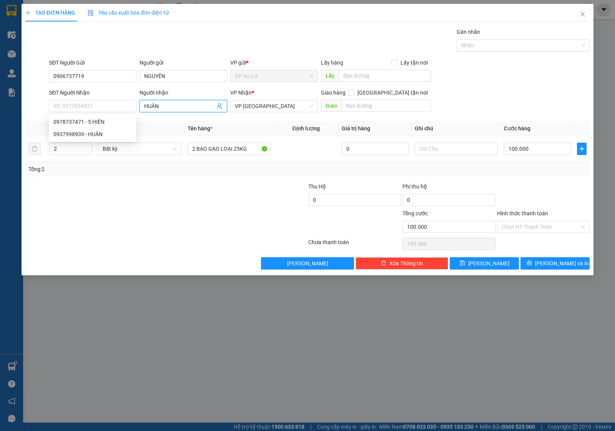
click at [168, 110] on span "HUÂN" at bounding box center [183, 106] width 88 height 12
click at [166, 110] on input "HUÂN" at bounding box center [179, 106] width 71 height 8
click at [216, 105] on span at bounding box center [183, 106] width 88 height 12
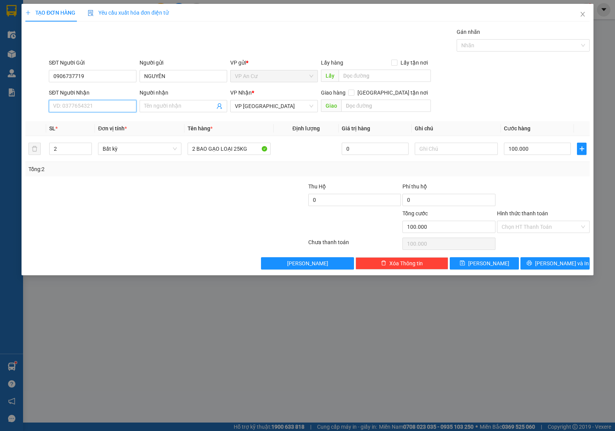
click at [112, 106] on input "SĐT Người Nhận" at bounding box center [93, 106] width 88 height 12
click at [106, 106] on input "SĐT Người Nhận" at bounding box center [93, 106] width 88 height 12
click at [104, 119] on div "0907737637 - HÒA" at bounding box center [92, 122] width 78 height 8
type input "0907737637"
type input "HÒA"
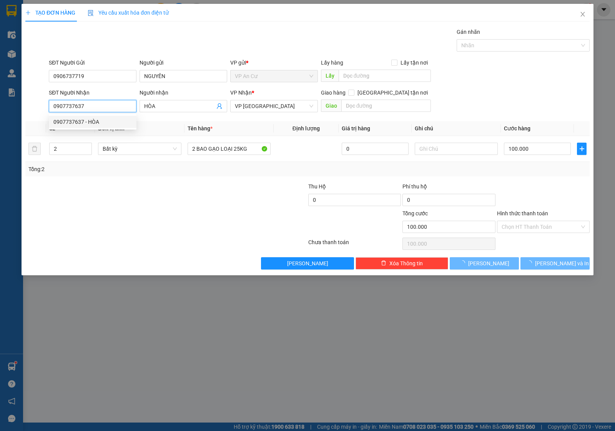
type input "50.000"
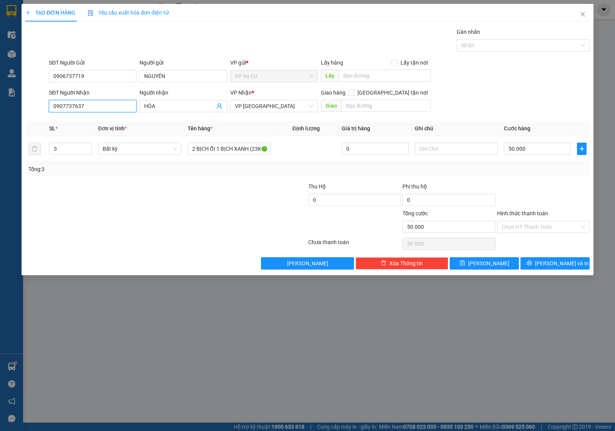
type input "0907737637"
click at [189, 219] on div at bounding box center [119, 222] width 189 height 27
click at [66, 146] on input "3" at bounding box center [71, 149] width 42 height 12
type input "2"
click at [239, 151] on input "2 BỊCH ỔI 1 BỊCH XANH (23KG)" at bounding box center [229, 149] width 83 height 12
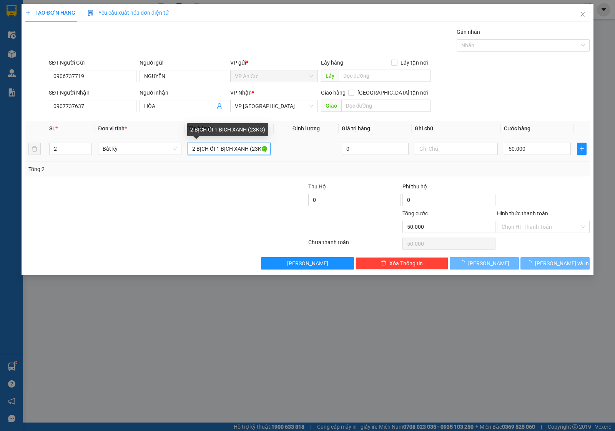
click at [239, 151] on input "2 BỊCH ỔI 1 BỊCH XANH (23KG)" at bounding box center [229, 149] width 83 height 12
type input "0"
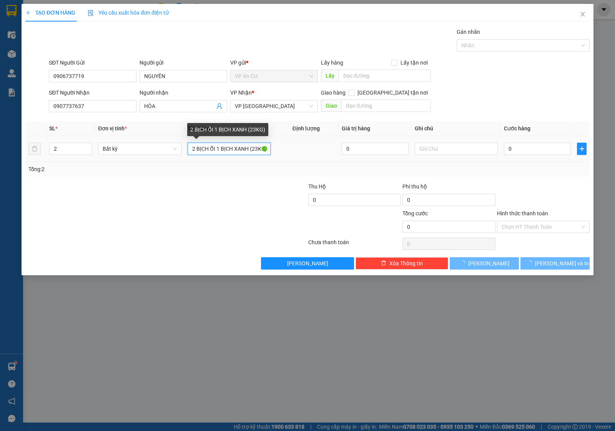
click at [239, 151] on input "2 BỊCH ỔI 1 BỊCH XANH (23KG)" at bounding box center [229, 149] width 83 height 12
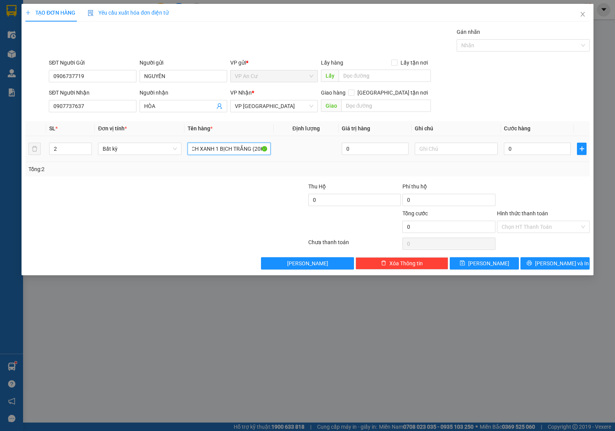
scroll to position [0, 12]
type input "1 BỊCH XANH 1 BỊCH TRẮNG (20KG)"
click at [373, 173] on div "Tổng: 2" at bounding box center [307, 169] width 558 height 8
click at [529, 148] on input "0" at bounding box center [537, 149] width 67 height 12
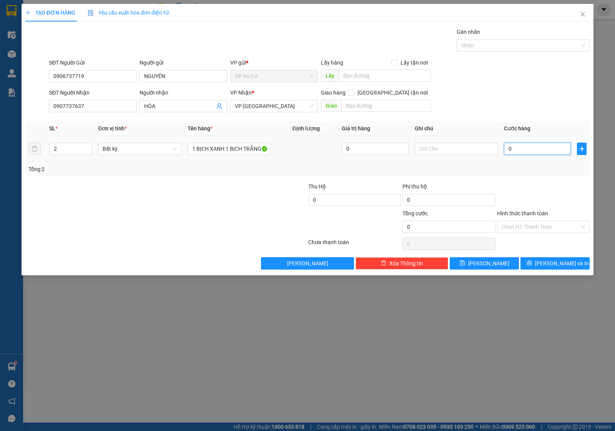
type input "4"
type input "40"
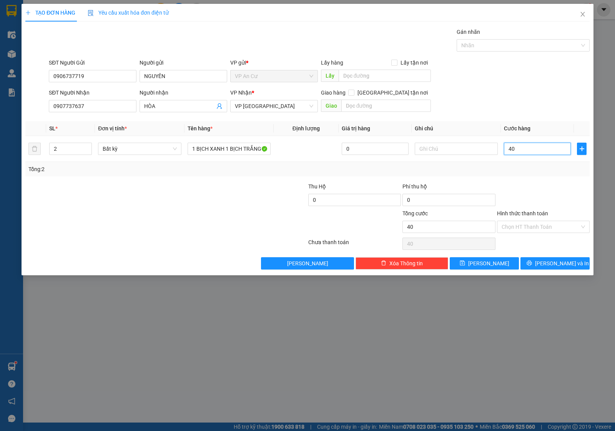
type input "40"
type input "40.000"
click at [538, 200] on div at bounding box center [543, 195] width 94 height 27
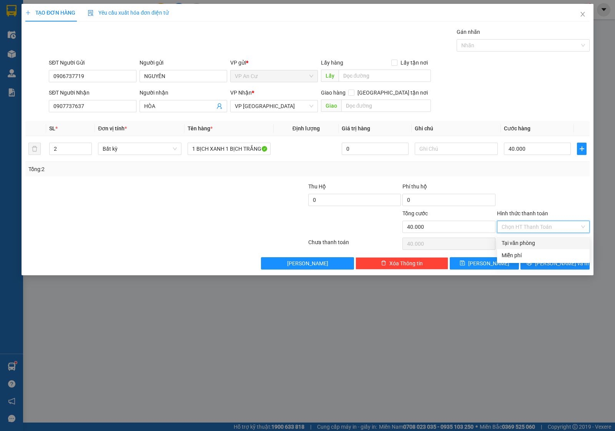
click at [521, 227] on input "Hình thức thanh toán" at bounding box center [540, 227] width 78 height 12
click at [521, 242] on div "Tại văn phòng" at bounding box center [542, 243] width 83 height 8
type input "0"
click at [532, 264] on icon "printer" at bounding box center [528, 262] width 5 height 5
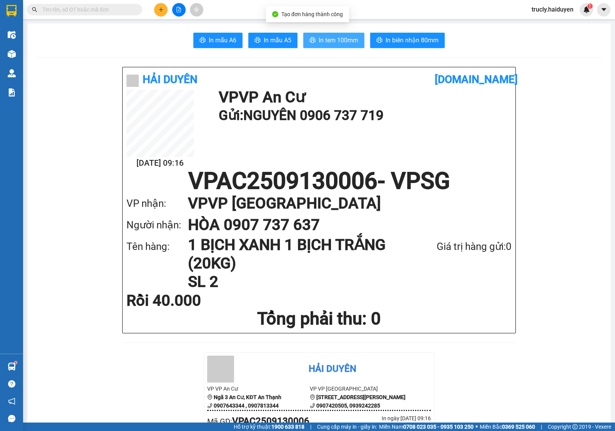
click at [337, 37] on span "In tem 100mm" at bounding box center [339, 40] width 40 height 10
click at [329, 39] on span "In tem 100mm" at bounding box center [339, 40] width 40 height 10
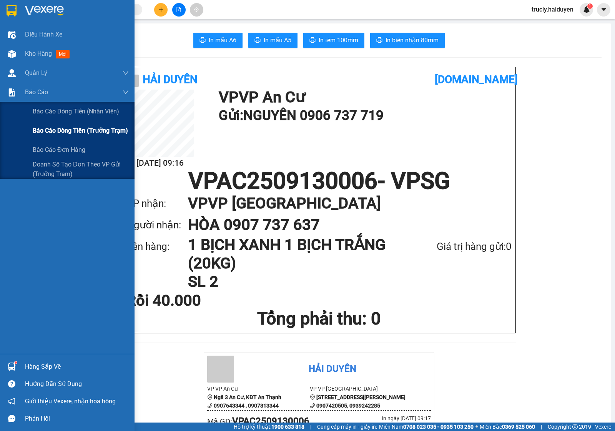
click at [73, 131] on span "Báo cáo dòng tiền (trưởng trạm)" at bounding box center [80, 131] width 95 height 10
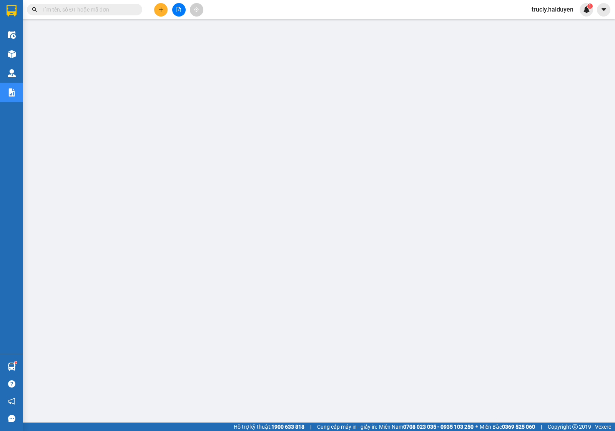
click at [70, 10] on input "text" at bounding box center [87, 9] width 91 height 8
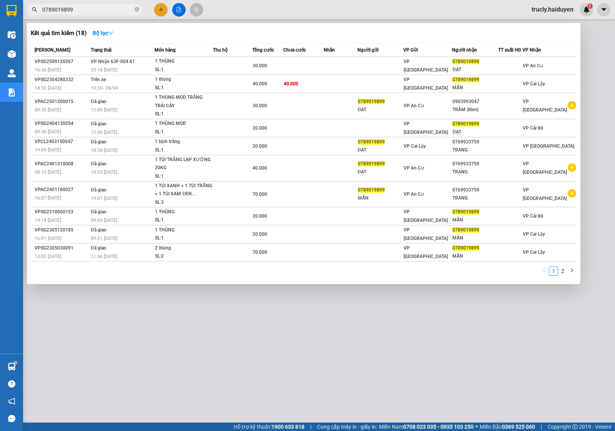
type input "0789019899"
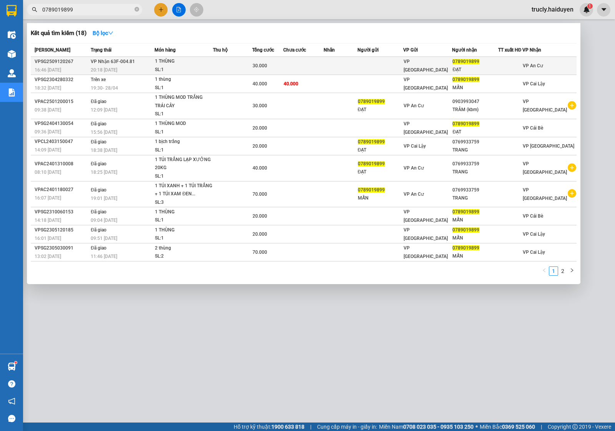
click at [222, 64] on td at bounding box center [232, 66] width 39 height 18
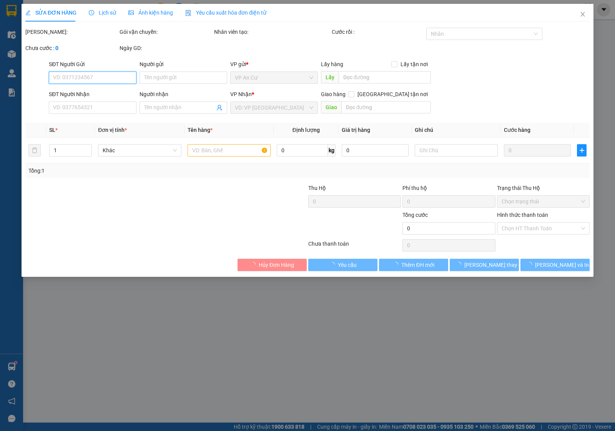
type input "0789019899"
type input "ĐẠT"
type input "30.000"
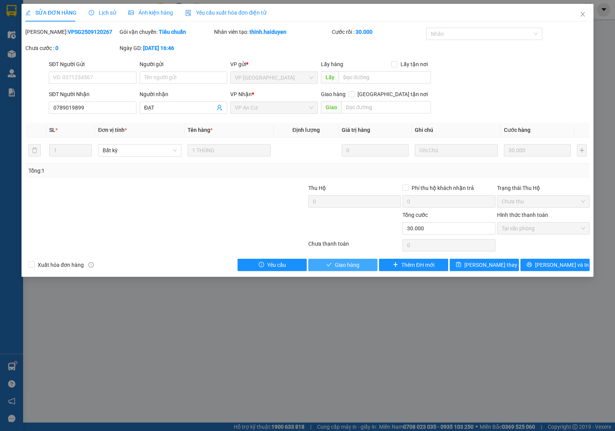
click at [347, 261] on span "Giao hàng" at bounding box center [347, 265] width 25 height 8
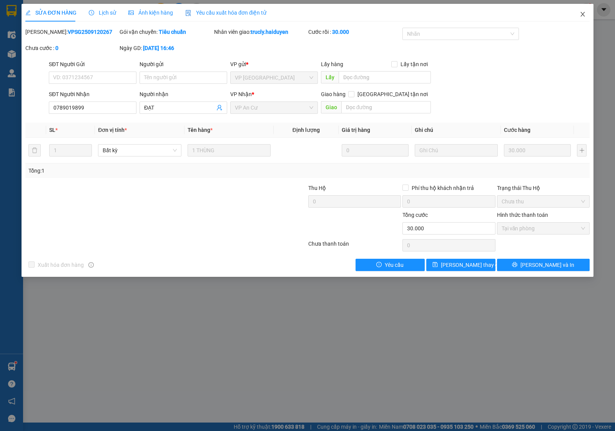
click at [580, 12] on icon "close" at bounding box center [583, 14] width 6 height 6
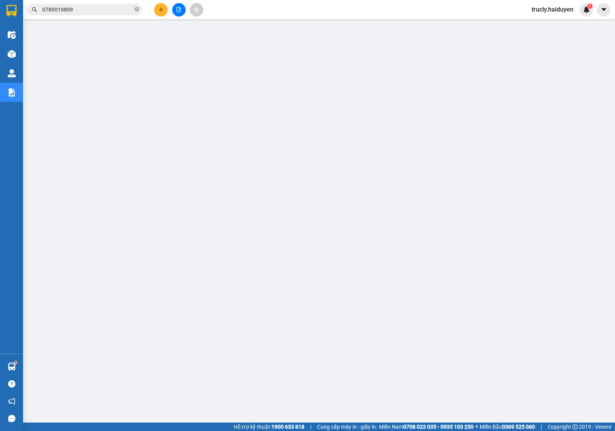
click at [81, 8] on input "0789019899" at bounding box center [87, 9] width 91 height 8
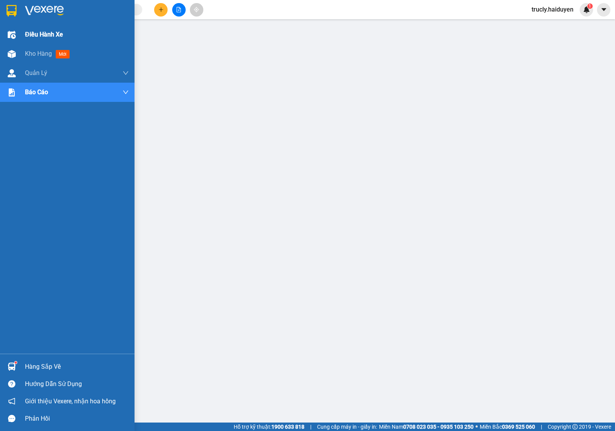
drag, startPoint x: 35, startPoint y: 51, endPoint x: 37, endPoint y: 38, distance: 12.8
click at [35, 51] on span "Kho hàng" at bounding box center [38, 53] width 27 height 7
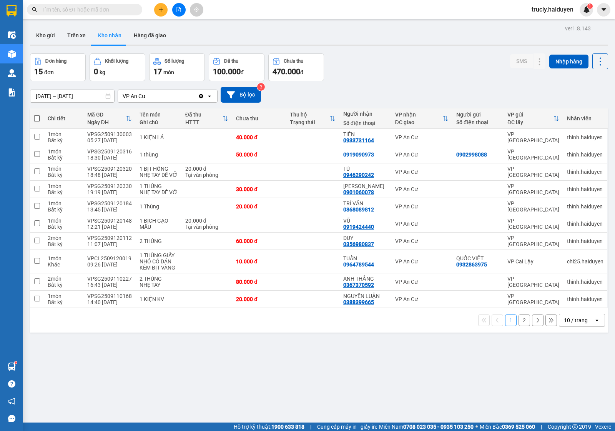
click at [435, 48] on div "ver 1.8.143 Kho gửi Trên xe Kho nhận Hàng đã giao Đơn hàng 15 đơn Khối lượng 0 …" at bounding box center [319, 238] width 584 height 431
click at [54, 39] on button "Kho gửi" at bounding box center [45, 35] width 31 height 18
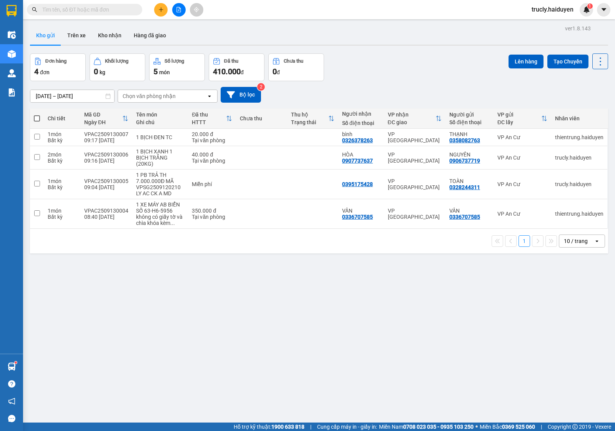
click at [416, 49] on div "ver 1.8.143 Kho gửi Trên xe Kho nhận Hàng đã giao Đơn hàng 4 đơn Khối lượng 0 k…" at bounding box center [319, 238] width 584 height 431
click at [74, 39] on button "Trên xe" at bounding box center [76, 35] width 31 height 18
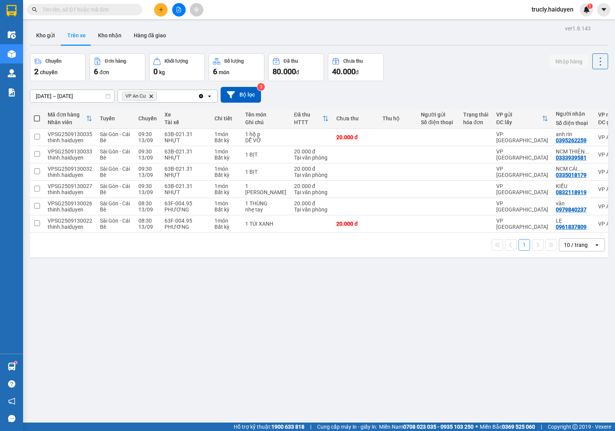
click at [458, 35] on div "Kho gửi Trên xe Kho nhận Hàng đã giao" at bounding box center [319, 36] width 578 height 20
click at [83, 13] on input "text" at bounding box center [87, 9] width 91 height 8
click at [115, 37] on button "Kho nhận" at bounding box center [110, 35] width 36 height 18
type input "[DATE] – [DATE]"
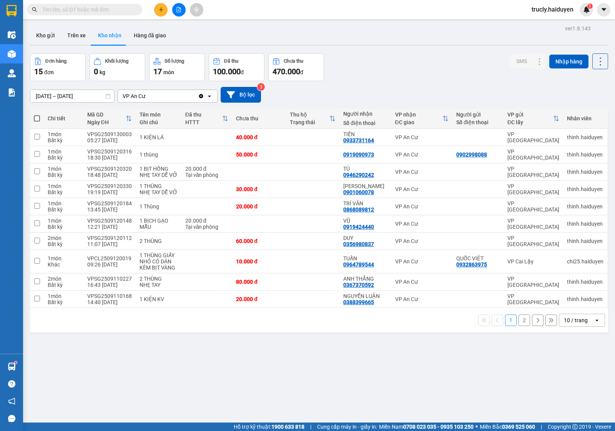
click at [90, 9] on input "text" at bounding box center [87, 9] width 91 height 8
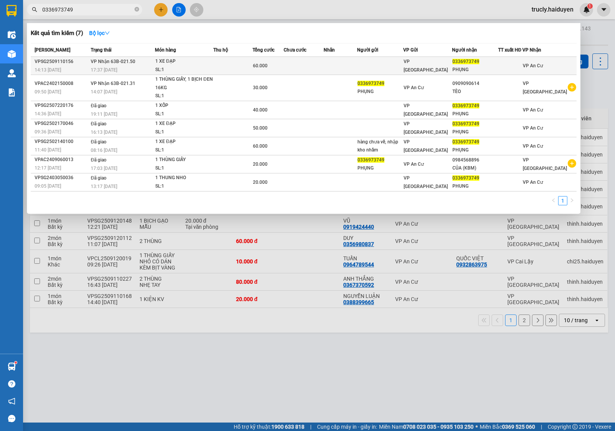
type input "0336973749"
click at [187, 66] on div "SL: 1" at bounding box center [184, 70] width 58 height 8
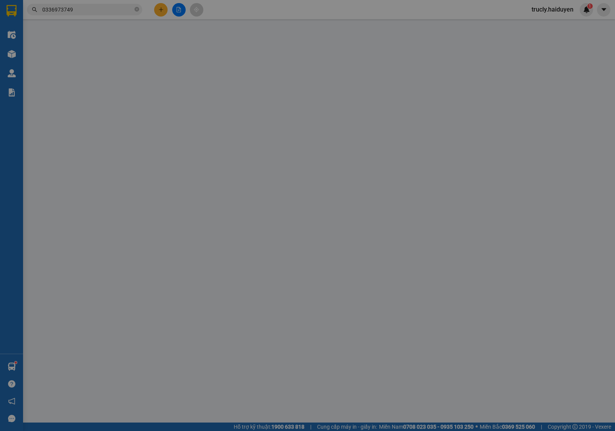
type input "0336973749"
type input "PHỤNG"
type input "60.000"
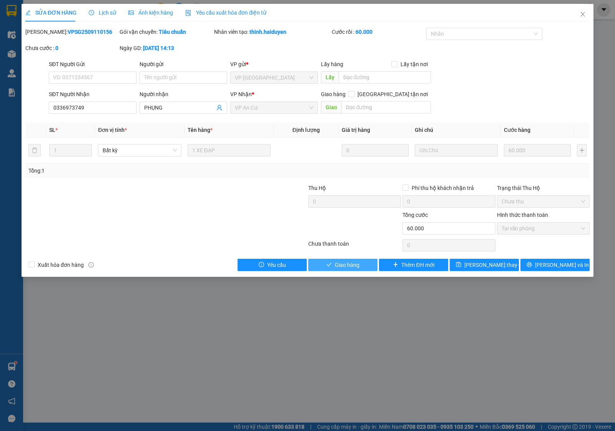
click at [342, 265] on span "Giao hàng" at bounding box center [347, 265] width 25 height 8
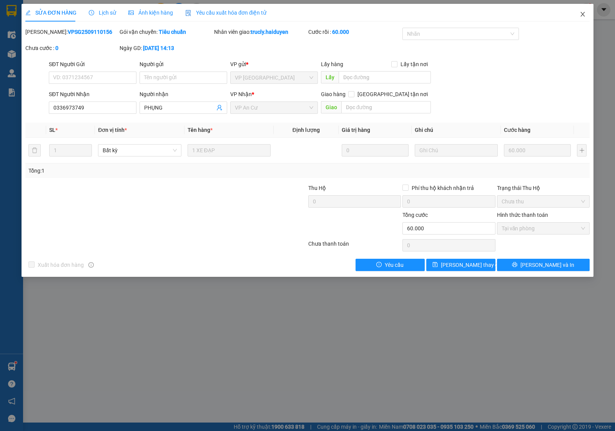
click at [580, 15] on icon "close" at bounding box center [583, 14] width 6 height 6
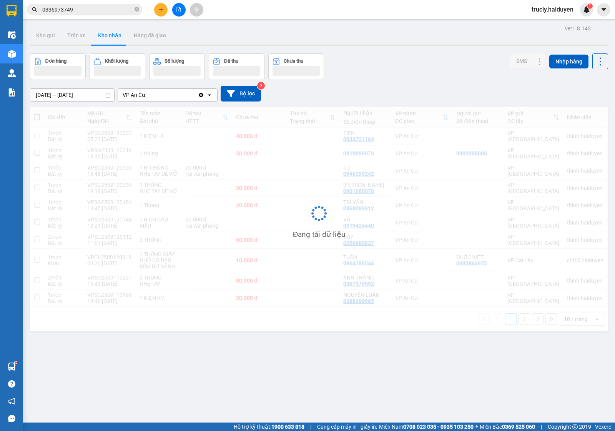
click at [385, 51] on div "ver 1.8.143 Kho gửi Trên xe Kho nhận Hàng đã giao Đơn hàng Khối lượng Số lượng …" at bounding box center [319, 238] width 584 height 431
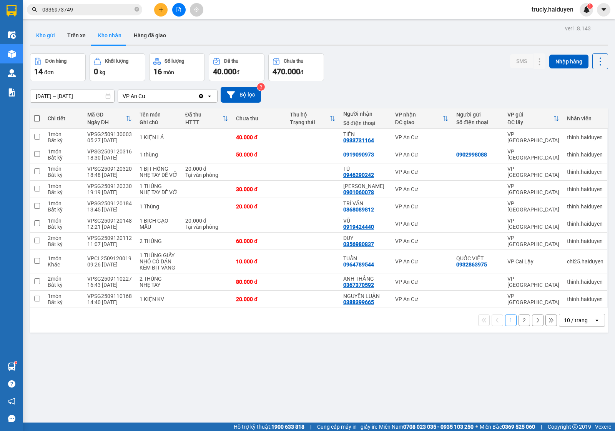
click at [45, 35] on button "Kho gửi" at bounding box center [45, 35] width 31 height 18
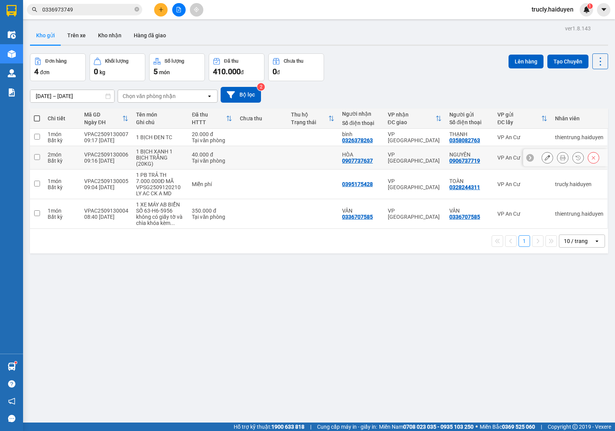
click at [149, 157] on div "1 BỊCH XANH 1 BỊCH TRẮNG (20KG)" at bounding box center [160, 157] width 48 height 18
checkbox input "true"
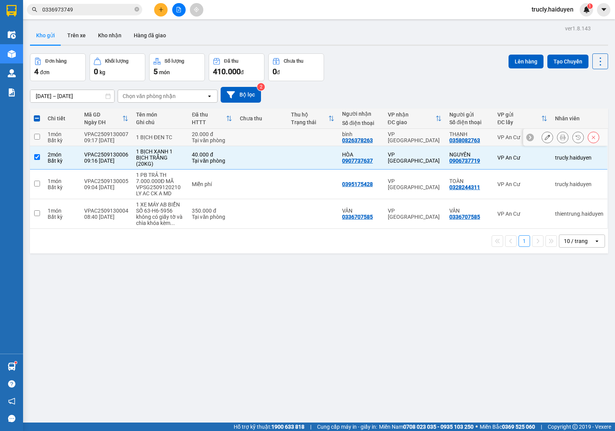
click at [144, 138] on div "1 BỊCH ĐEN TC" at bounding box center [160, 137] width 48 height 6
checkbox input "true"
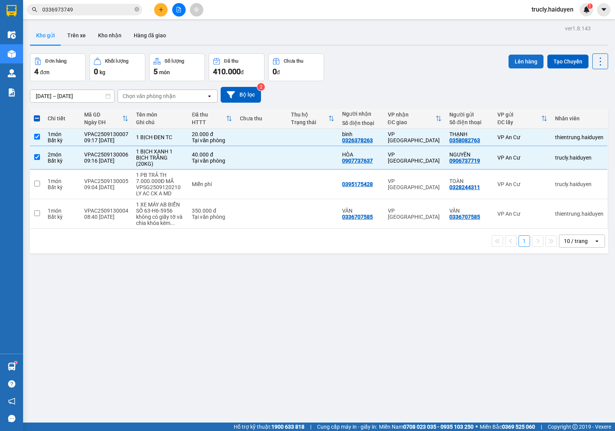
click at [515, 62] on button "Lên hàng" at bounding box center [525, 62] width 35 height 14
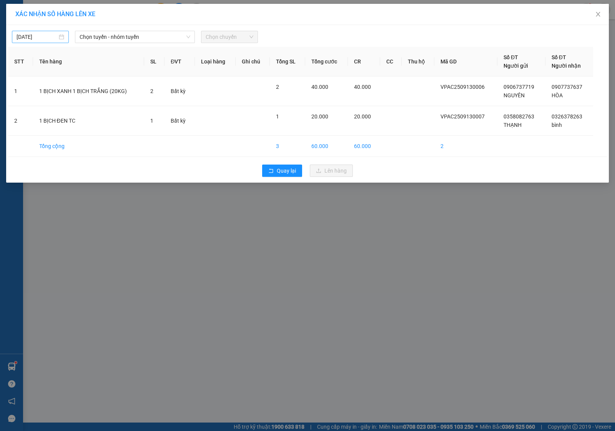
click at [35, 37] on input "[DATE]" at bounding box center [37, 37] width 41 height 8
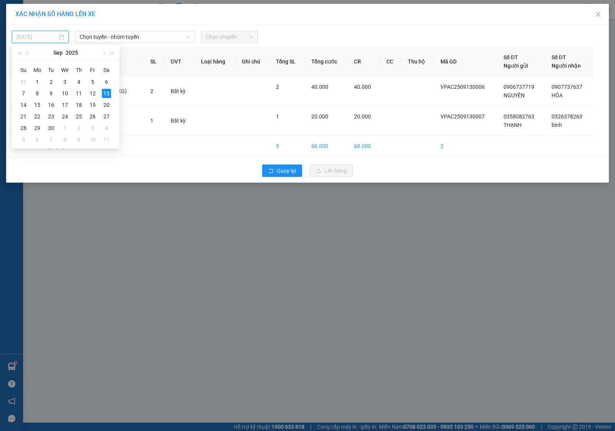
type input "[DATE]"
click at [105, 90] on div "13" at bounding box center [106, 93] width 9 height 9
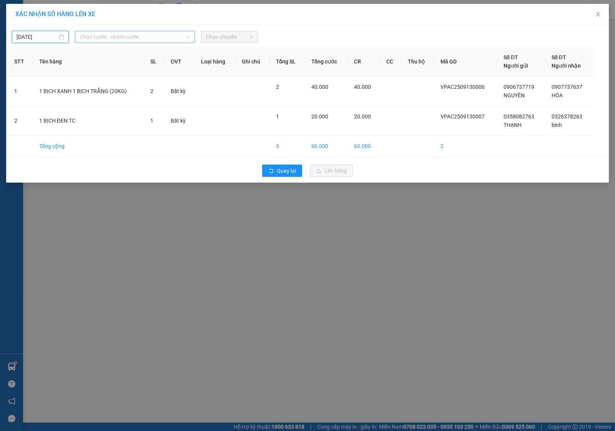
click at [121, 37] on span "Chọn tuyến - nhóm tuyến" at bounding box center [135, 37] width 111 height 12
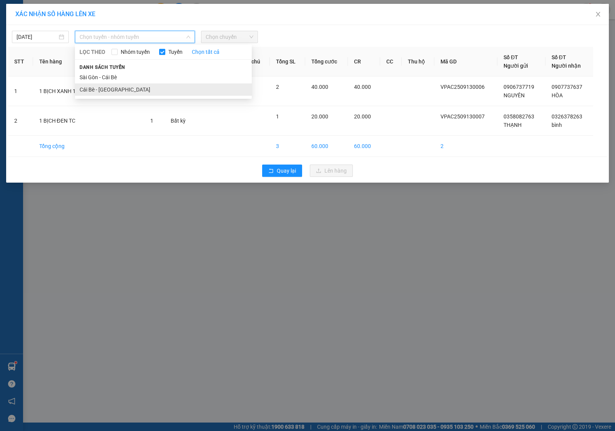
click at [114, 91] on li "Cái Bè - [GEOGRAPHIC_DATA]" at bounding box center [163, 89] width 177 height 12
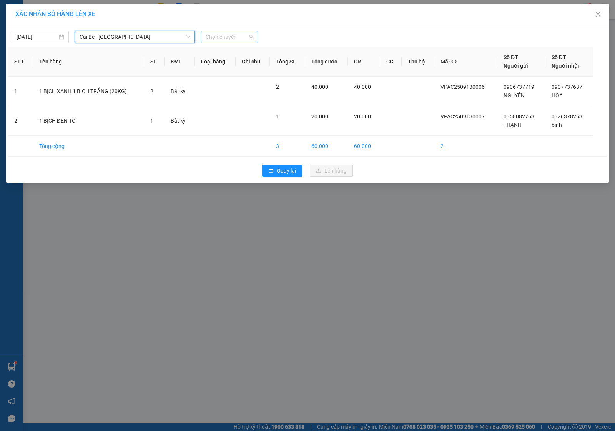
click at [225, 39] on span "Chọn chuyến" at bounding box center [230, 37] width 48 height 12
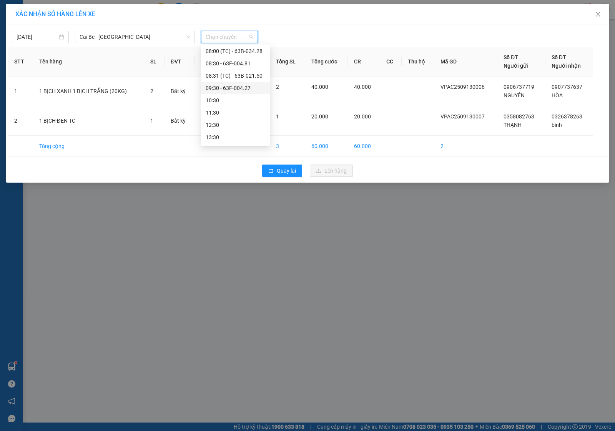
click at [226, 87] on div "09:30 - 63F-004.27" at bounding box center [236, 88] width 60 height 8
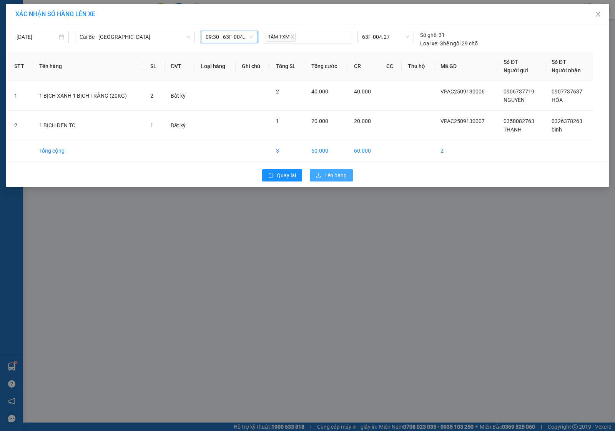
click at [335, 173] on span "Lên hàng" at bounding box center [335, 175] width 22 height 8
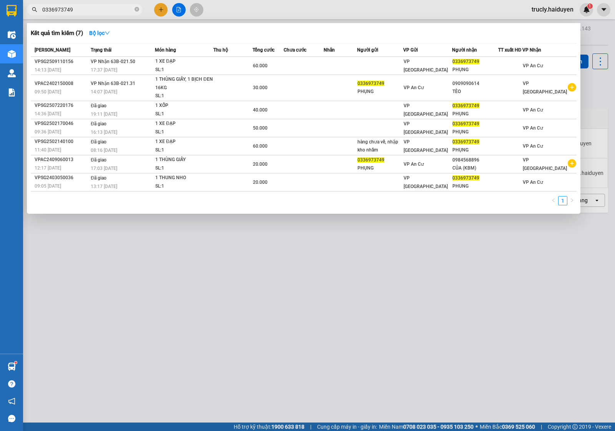
click at [73, 8] on input "0336973749" at bounding box center [87, 9] width 91 height 8
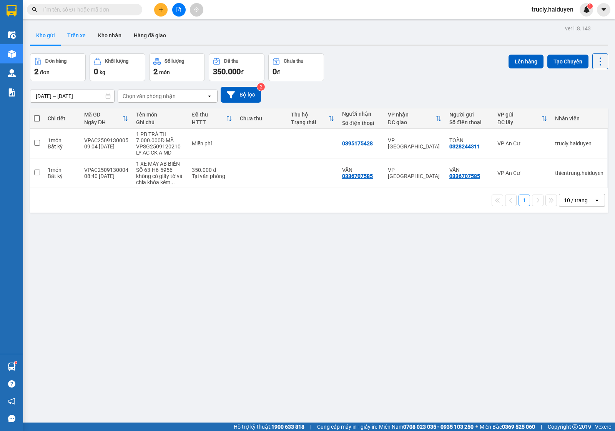
click at [75, 34] on button "Trên xe" at bounding box center [76, 35] width 31 height 18
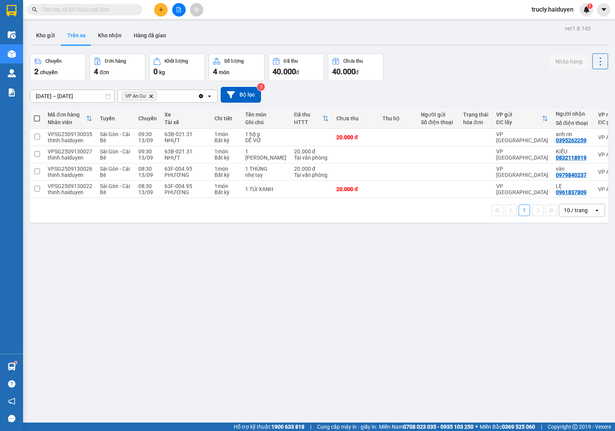
click at [444, 62] on div "Chuyến 2 chuyến Đơn hàng 4 đơn Khối lượng 0 kg Số lượng 4 món Đã thu 40.000 đ C…" at bounding box center [319, 67] width 578 height 28
click at [100, 33] on button "Kho nhận" at bounding box center [110, 35] width 36 height 18
type input "[DATE] – [DATE]"
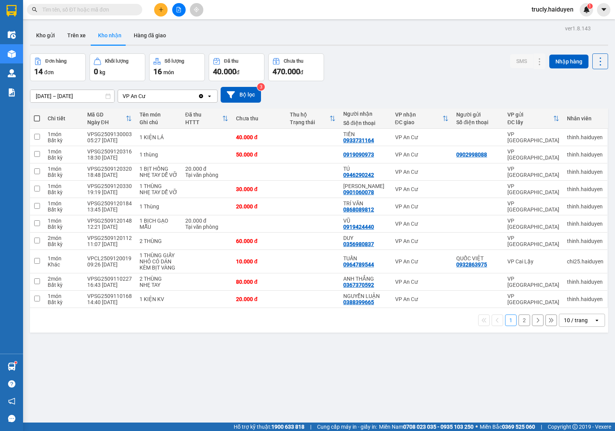
click at [374, 60] on div "Đơn hàng 14 đơn Khối lượng 0 kg Số lượng 16 món Đã thu 40.000 đ Chưa thu 470.00…" at bounding box center [319, 67] width 578 height 28
click at [367, 77] on div "Đơn hàng 14 đơn Khối lượng 0 kg Số lượng 16 món Đã thu 40.000 đ Chưa thu 470.00…" at bounding box center [319, 67] width 578 height 28
click at [45, 32] on button "Kho gửi" at bounding box center [45, 35] width 31 height 18
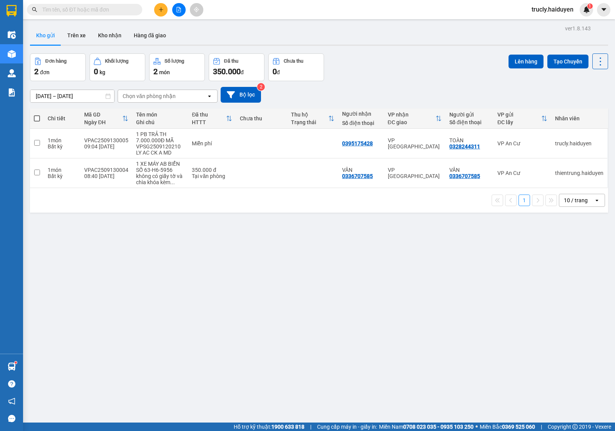
click at [396, 68] on div "Đơn hàng 2 đơn Khối lượng 0 kg Số lượng 2 món Đã thu 350.000 đ Chưa thu 0 đ Lên…" at bounding box center [319, 67] width 578 height 28
click at [87, 31] on button "Trên xe" at bounding box center [76, 35] width 31 height 18
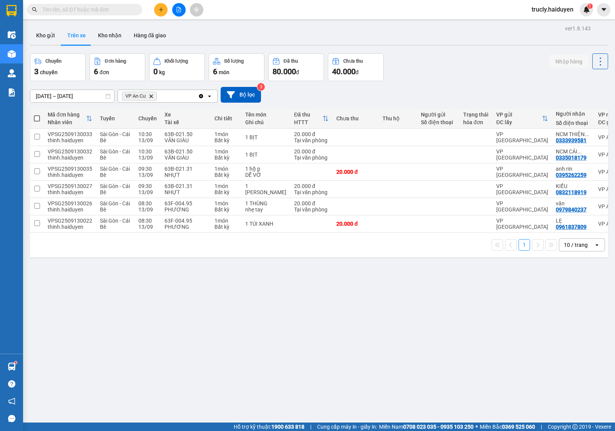
click at [458, 63] on div "Chuyến 3 chuyến Đơn hàng 6 đơn Khối lượng 0 kg Số lượng 6 món Đã thu 80.000 đ C…" at bounding box center [319, 67] width 578 height 28
click at [422, 60] on div "Chuyến 3 chuyến Đơn hàng 6 đơn Khối lượng 0 kg Số lượng 6 món Đã thu 80.000 đ C…" at bounding box center [319, 67] width 578 height 28
click at [116, 33] on button "Kho nhận" at bounding box center [110, 35] width 36 height 18
type input "[DATE] – [DATE]"
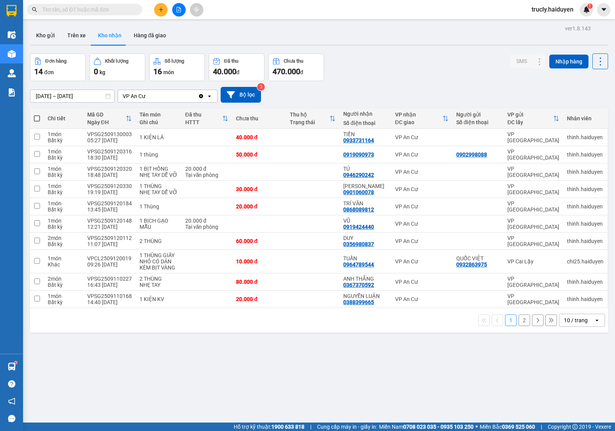
click at [387, 74] on div "Đơn hàng 14 đơn Khối lượng 0 kg Số lượng 16 món Đã thu 40.000 đ Chưa thu 470.00…" at bounding box center [319, 67] width 578 height 28
click at [519, 138] on button at bounding box center [524, 137] width 11 height 13
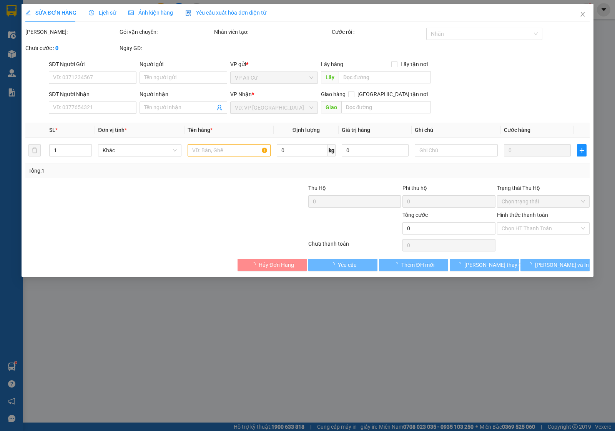
type input "0933731164"
type input "TIẾN"
type input "40.000"
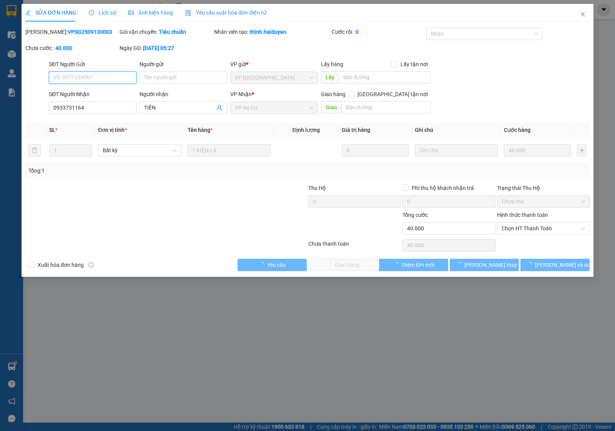
click at [531, 227] on span "Chọn HT Thanh Toán" at bounding box center [542, 229] width 83 height 12
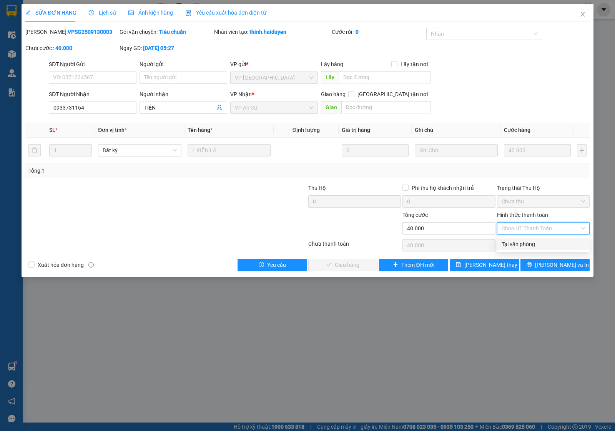
click at [521, 242] on div "Tại văn phòng" at bounding box center [542, 244] width 83 height 8
type input "0"
click at [356, 266] on span "[PERSON_NAME] và Giao hàng" at bounding box center [360, 265] width 74 height 8
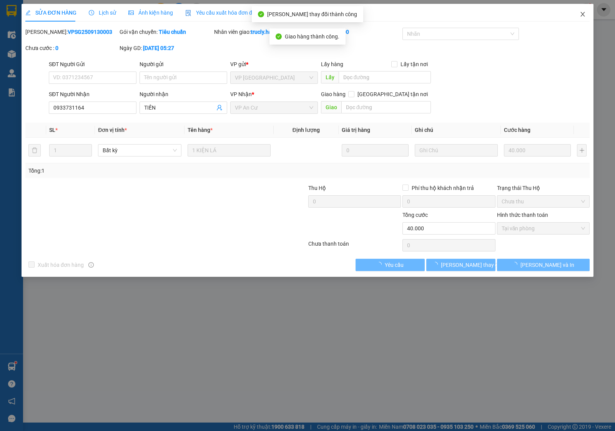
click at [578, 14] on span "Close" at bounding box center [583, 15] width 22 height 22
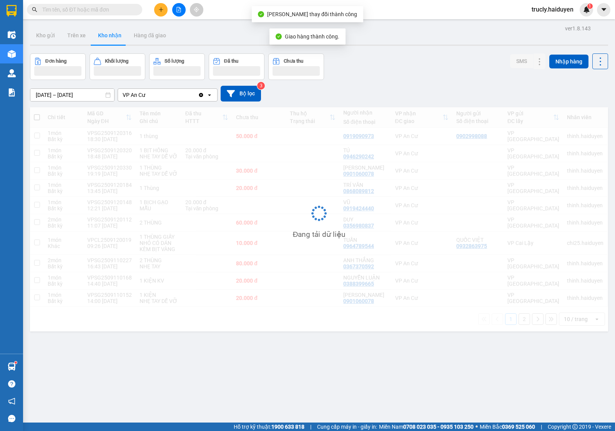
click at [410, 62] on div "Đơn hàng Khối lượng Số lượng Đã thu Chưa thu SMS Nhập hàng" at bounding box center [319, 66] width 578 height 27
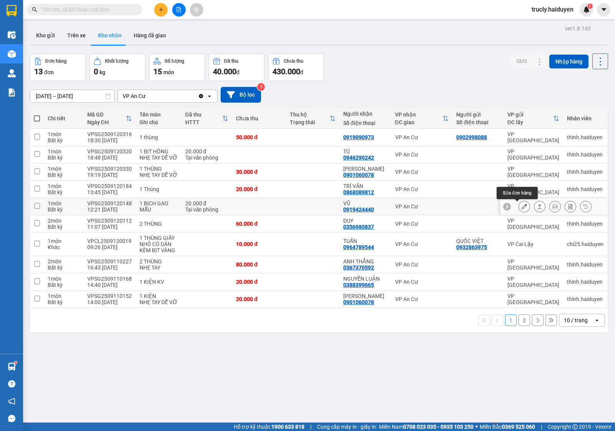
click at [519, 206] on button at bounding box center [524, 206] width 11 height 13
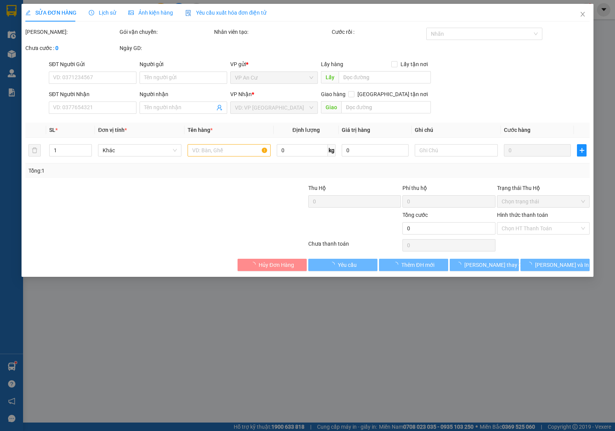
type input "0919424440"
type input "VŨ"
type input "20.000"
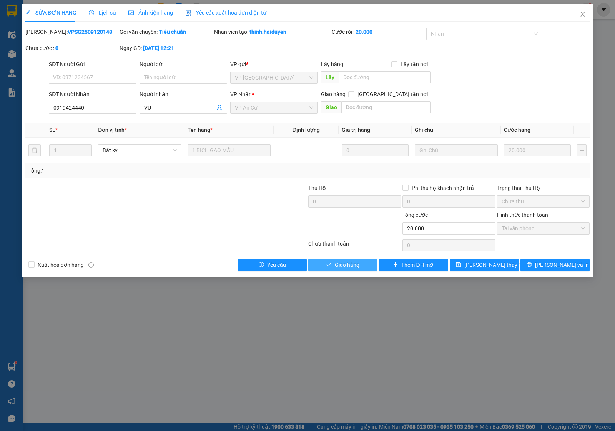
drag, startPoint x: 362, startPoint y: 262, endPoint x: 357, endPoint y: 263, distance: 6.0
click at [364, 261] on button "Giao hàng" at bounding box center [342, 265] width 69 height 12
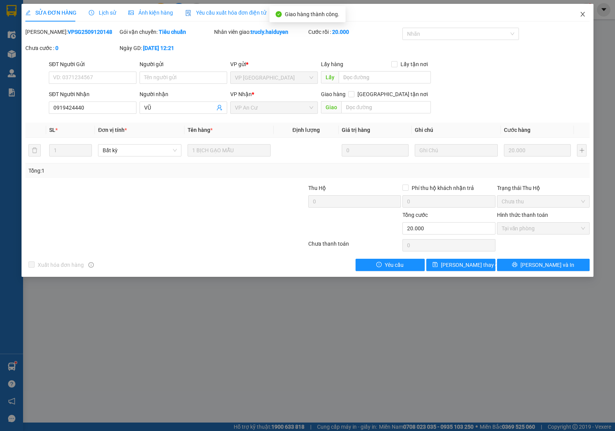
click at [583, 13] on icon "close" at bounding box center [583, 14] width 6 height 6
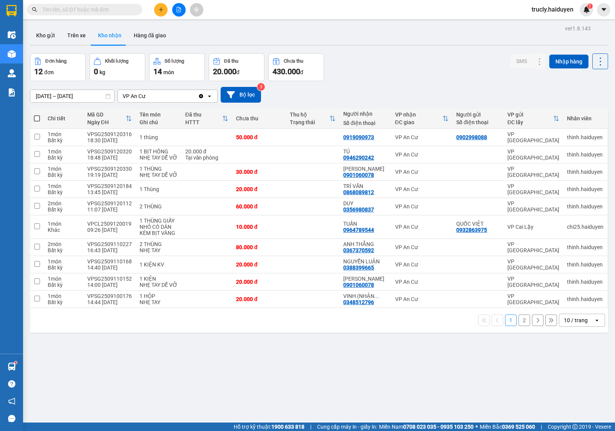
click at [449, 50] on div "ver 1.8.143 Kho gửi Trên xe Kho nhận Hàng đã giao Đơn hàng 12 đơn Khối lượng 0 …" at bounding box center [319, 238] width 584 height 431
click at [521, 226] on icon at bounding box center [523, 226] width 5 height 5
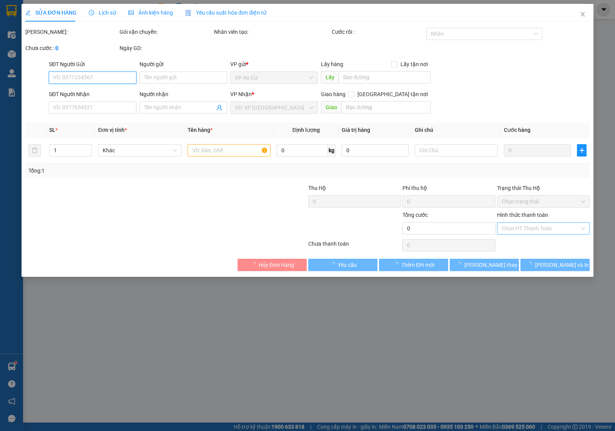
type input "0932863975"
type input "QUỐC VIỆT"
type input "0964789544"
type input "TUẤN"
type input "10.000"
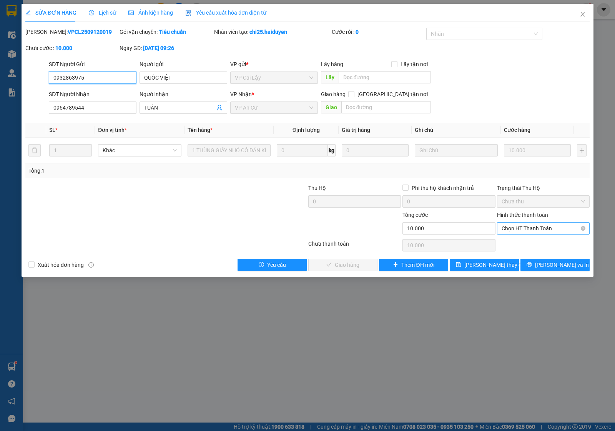
click at [510, 227] on span "Chọn HT Thanh Toán" at bounding box center [542, 229] width 83 height 12
click at [513, 240] on div "Tại văn phòng" at bounding box center [542, 244] width 83 height 8
type input "0"
drag, startPoint x: 345, startPoint y: 264, endPoint x: 445, endPoint y: 154, distance: 149.1
click at [344, 264] on span "[PERSON_NAME] và Giao hàng" at bounding box center [360, 265] width 74 height 8
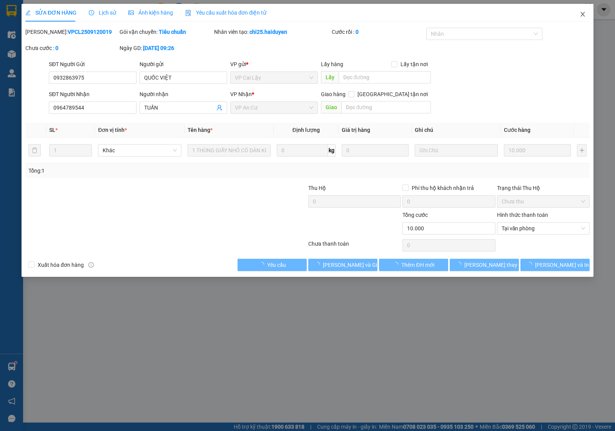
click at [581, 12] on icon "close" at bounding box center [582, 14] width 4 height 5
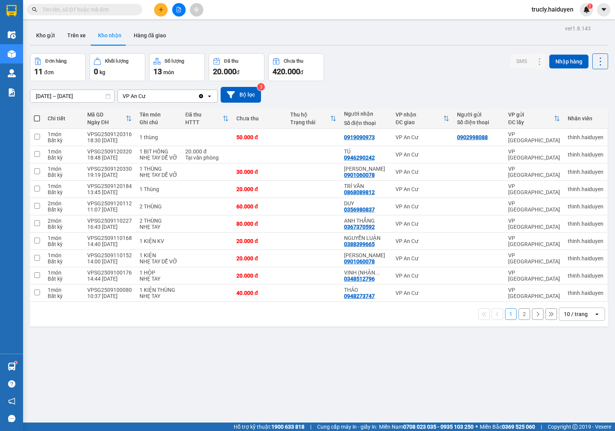
click at [161, 13] on button at bounding box center [160, 9] width 13 height 13
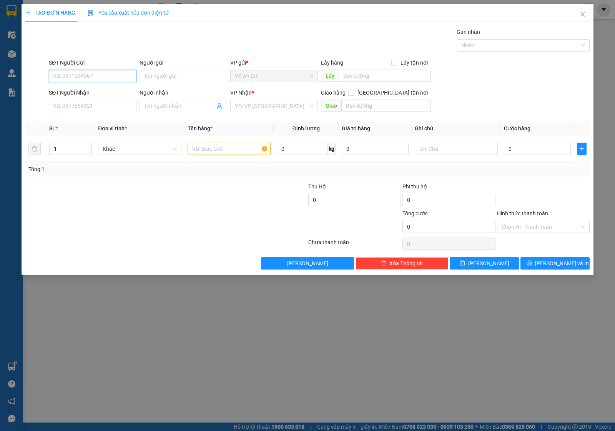
click at [76, 72] on input "SĐT Người Gửi" at bounding box center [93, 76] width 88 height 12
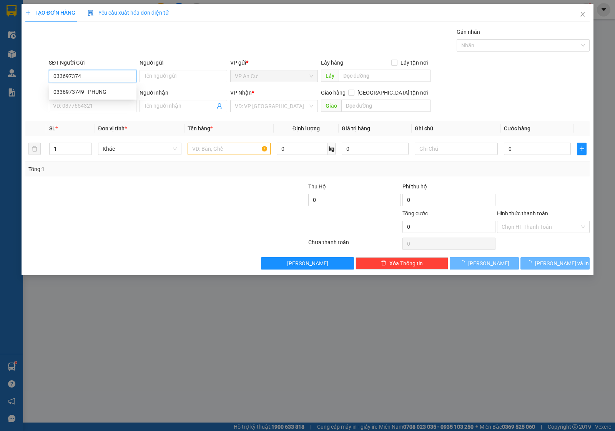
type input "0336973749"
click at [81, 90] on div "0336973749 - PHỤNG" at bounding box center [92, 92] width 78 height 8
type input "PHỤNG"
type input "0984568896"
type input "CỦA (KBM)"
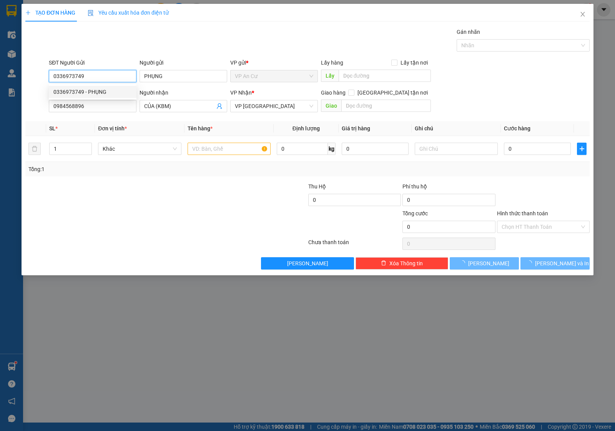
type input "20.000"
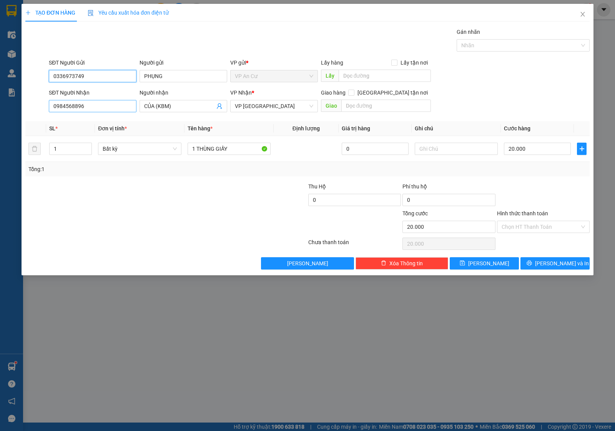
type input "0336973749"
click at [87, 112] on input "0984568896" at bounding box center [93, 106] width 88 height 12
click at [78, 108] on input "SĐT Người Nhận" at bounding box center [93, 106] width 88 height 12
type input "0326331305"
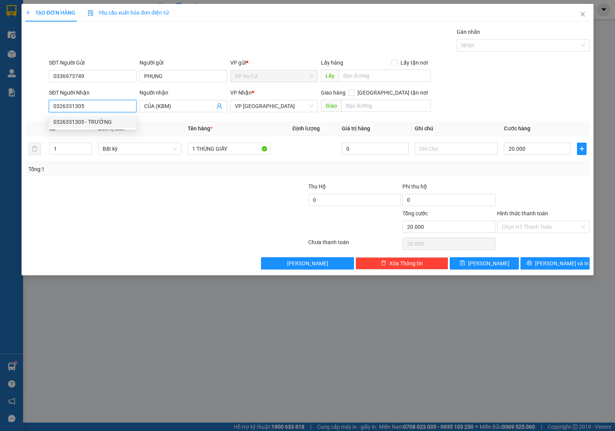
click at [87, 124] on div "0326331305 - TRƯỜNG" at bounding box center [92, 122] width 78 height 8
type input "TRƯỜNG"
type input "30.000"
type input "0326331305"
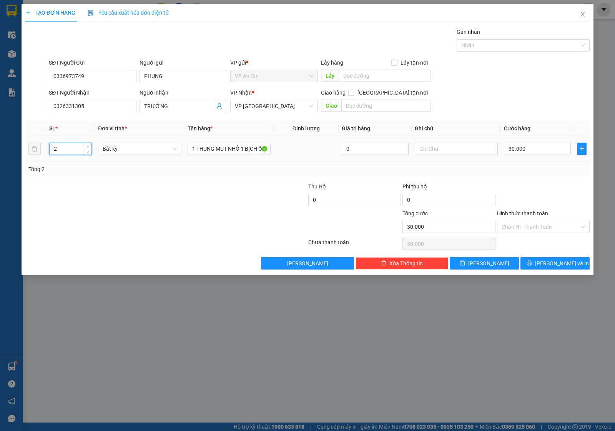
click at [73, 149] on input "2" at bounding box center [71, 149] width 42 height 12
type input "1"
click at [248, 143] on input "1 THÙNG MÚT NHỎ 1 BỊCH ỔI" at bounding box center [229, 149] width 83 height 12
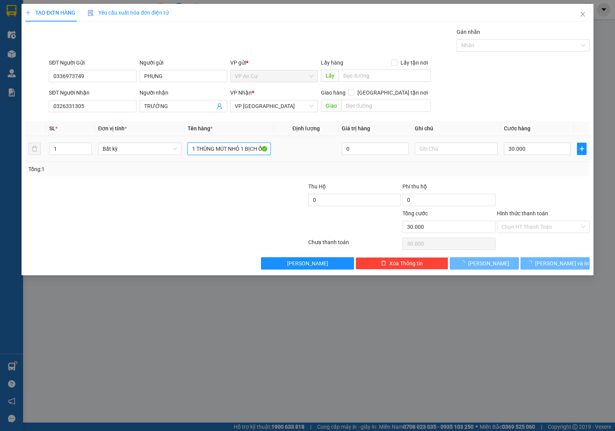
click at [248, 143] on input "1 THÙNG MÚT NHỎ 1 BỊCH ỔI" at bounding box center [229, 149] width 83 height 12
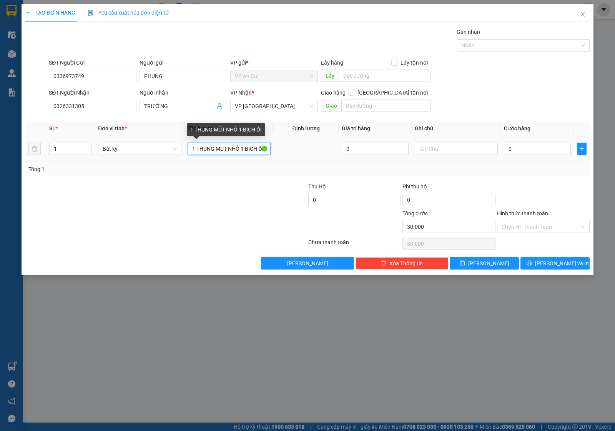
type input "0"
type input "1 BỊCH XANH NHỎ ĐỒ ĂN"
drag, startPoint x: 518, startPoint y: 191, endPoint x: 520, endPoint y: 158, distance: 33.1
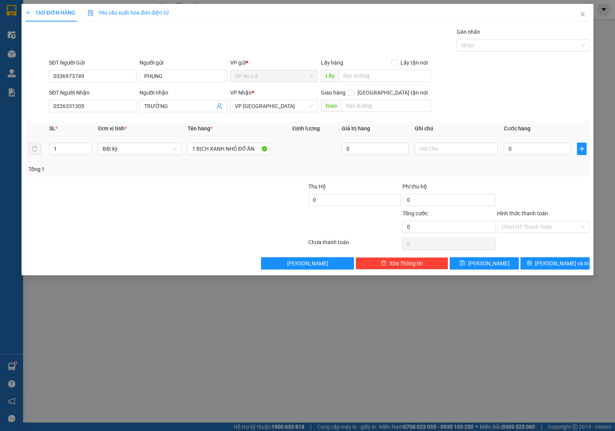
click at [519, 191] on div at bounding box center [543, 195] width 94 height 27
click at [520, 150] on input "0" at bounding box center [537, 149] width 67 height 12
type input "2"
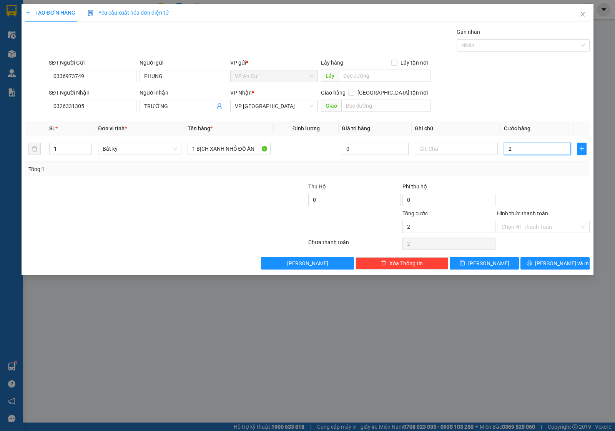
type input "20"
type input "20.000"
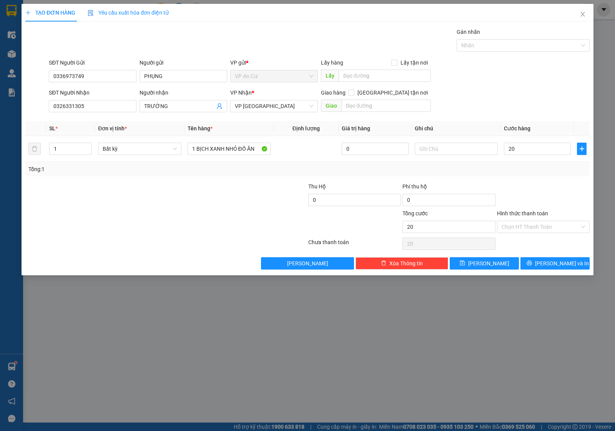
type input "20.000"
click at [522, 195] on div at bounding box center [543, 195] width 94 height 27
click at [519, 224] on input "Hình thức thanh toán" at bounding box center [540, 227] width 78 height 12
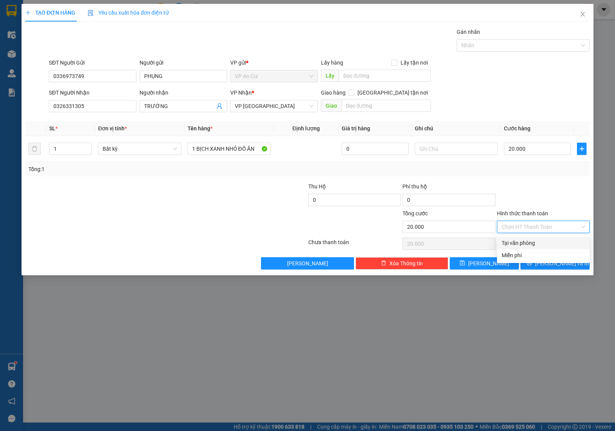
click at [516, 245] on div "Tại văn phòng" at bounding box center [542, 243] width 83 height 8
type input "0"
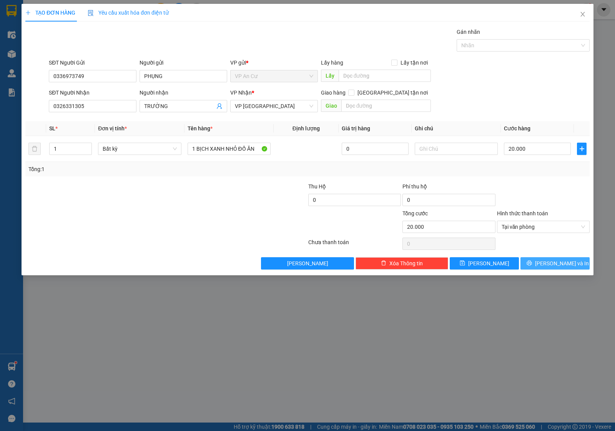
click at [537, 264] on button "[PERSON_NAME] và In" at bounding box center [554, 263] width 69 height 12
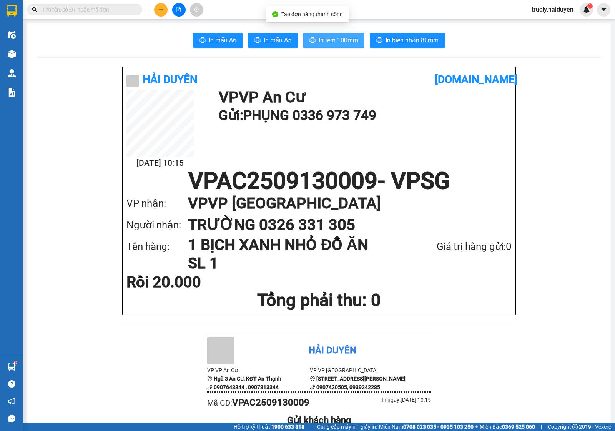
click at [351, 42] on span "In tem 100mm" at bounding box center [339, 40] width 40 height 10
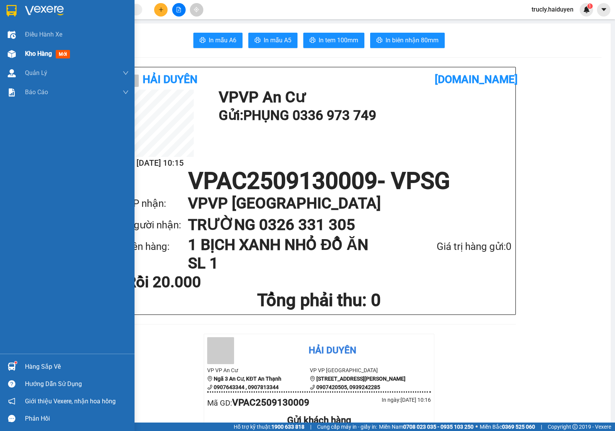
click at [26, 56] on span "Kho hàng" at bounding box center [38, 53] width 27 height 7
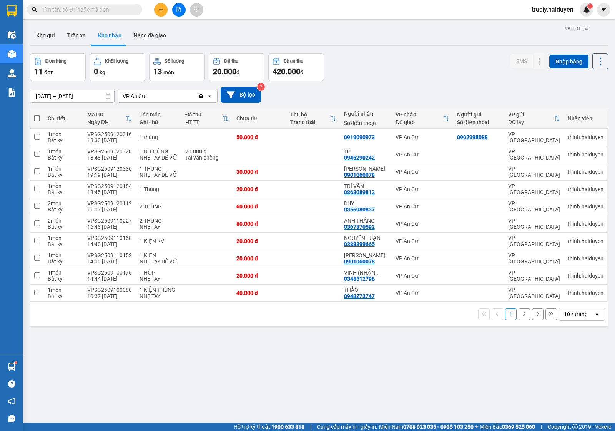
click at [426, 74] on div "Đơn hàng 11 đơn Khối lượng 0 kg Số lượng 13 món Đã thu 20.000 đ Chưa thu 420.00…" at bounding box center [319, 67] width 578 height 28
click at [70, 38] on button "Trên xe" at bounding box center [76, 35] width 31 height 18
type input "[DATE] – [DATE]"
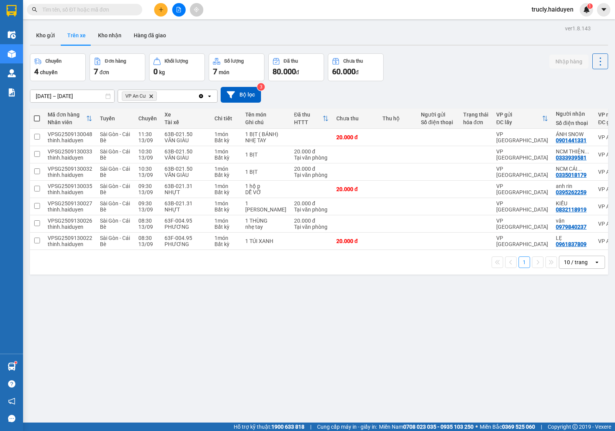
click at [425, 56] on div "Chuyến 4 chuyến Đơn hàng 7 đơn Khối lượng 0 kg Số lượng 7 món Đã thu 80.000 đ C…" at bounding box center [319, 67] width 578 height 28
click at [33, 37] on button "Kho gửi" at bounding box center [45, 35] width 31 height 18
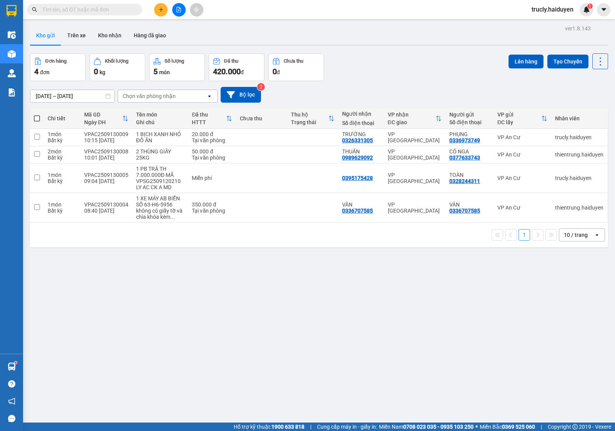
click at [370, 49] on div "ver 1.8.143 Kho gửi Trên xe Kho nhận Hàng đã giao Đơn hàng 4 đơn Khối lượng 0 k…" at bounding box center [319, 238] width 584 height 431
click at [74, 38] on button "Trên xe" at bounding box center [76, 35] width 31 height 18
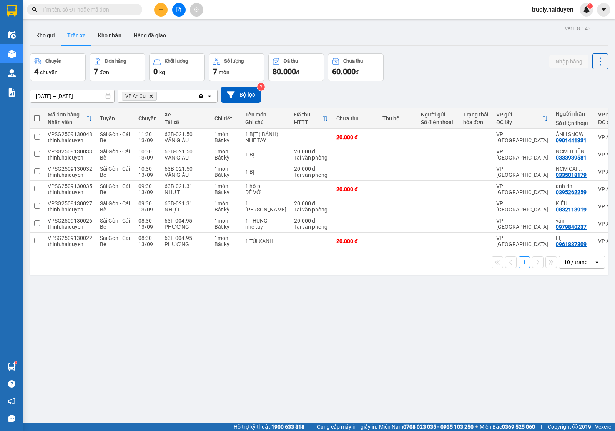
click at [462, 53] on div "Chuyến 4 chuyến Đơn hàng 7 đơn Khối lượng 0 kg Số lượng 7 món Đã thu 80.000 đ C…" at bounding box center [319, 67] width 578 height 28
click at [163, 8] on icon "plus" at bounding box center [160, 9] width 5 height 5
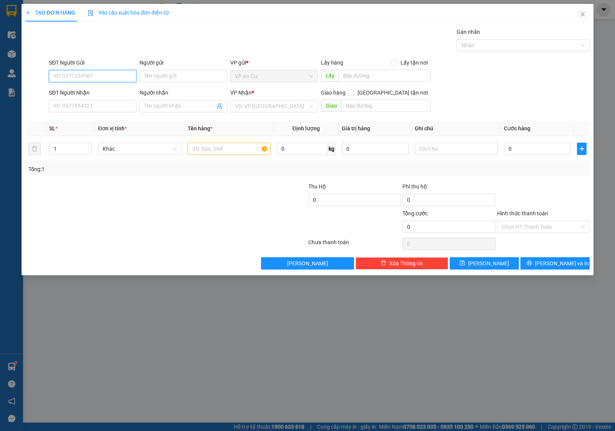
click at [72, 72] on input "SĐT Người Gửi" at bounding box center [93, 76] width 88 height 12
click at [60, 71] on input "SĐT Người Gửi" at bounding box center [93, 76] width 88 height 12
type input "0942097539"
click at [166, 75] on input "Người gửi" at bounding box center [183, 76] width 88 height 12
click at [157, 75] on input "Người gửi" at bounding box center [183, 76] width 88 height 12
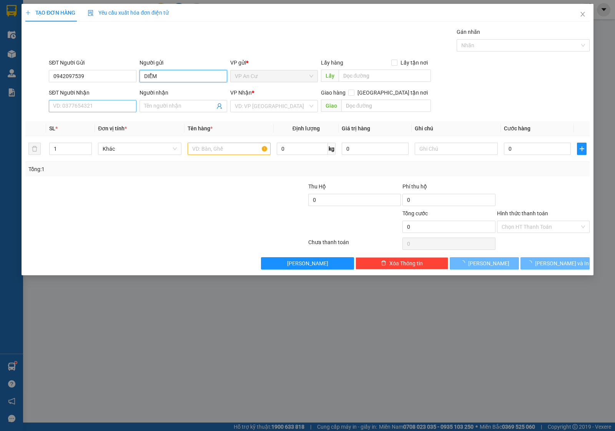
type input "DIỄM"
click at [73, 110] on input "SĐT Người Nhận" at bounding box center [93, 106] width 88 height 12
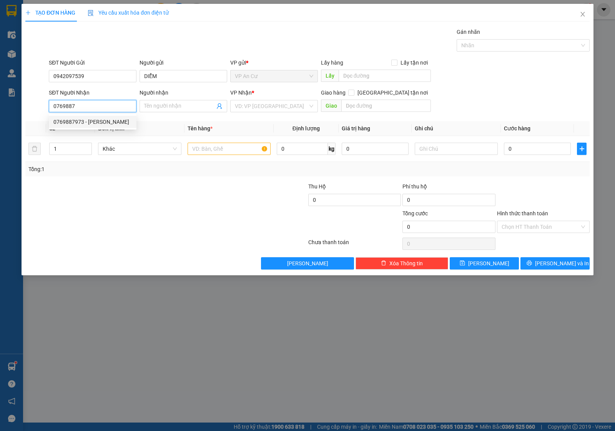
click at [91, 122] on div "0769887973 - TẤN" at bounding box center [92, 122] width 78 height 8
type input "0769887973"
type input "TẤN"
type input "20.000"
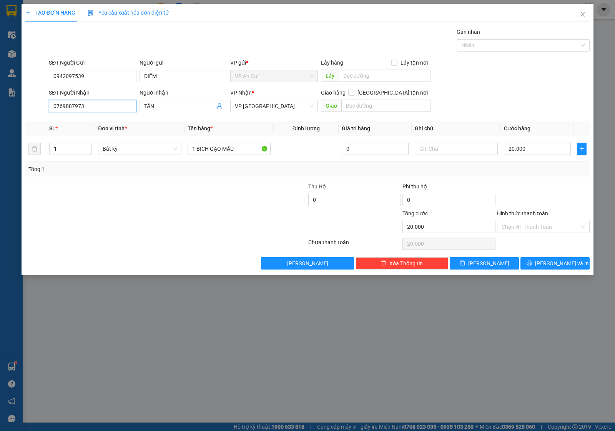
type input "0769887973"
click at [542, 179] on div "Transit Pickup Surcharge Ids Transit Deliver Surcharge Ids Transit Deliver Surc…" at bounding box center [307, 149] width 564 height 242
click at [531, 230] on input "Hình thức thanh toán" at bounding box center [540, 227] width 78 height 12
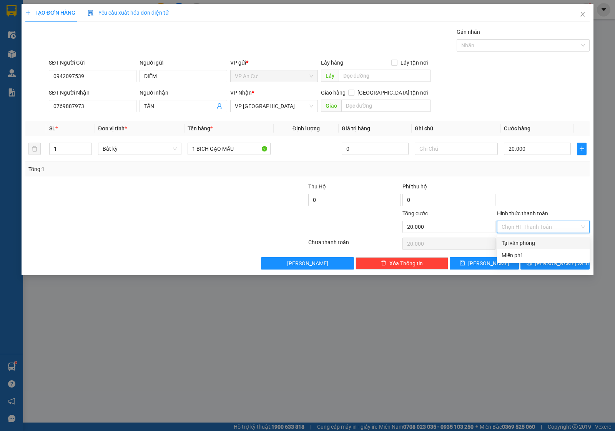
click at [539, 244] on div "Tại văn phòng" at bounding box center [542, 243] width 83 height 8
type input "0"
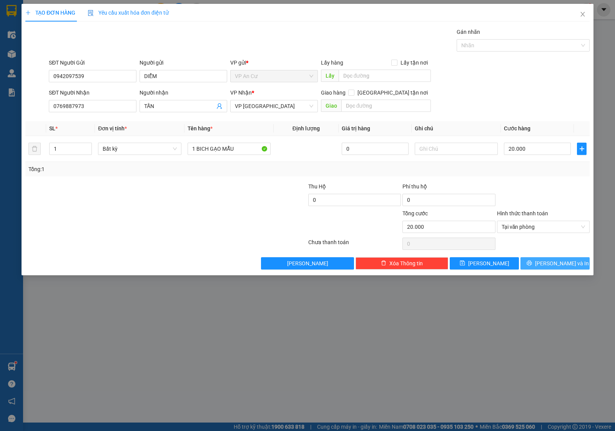
click at [532, 261] on icon "printer" at bounding box center [528, 262] width 5 height 5
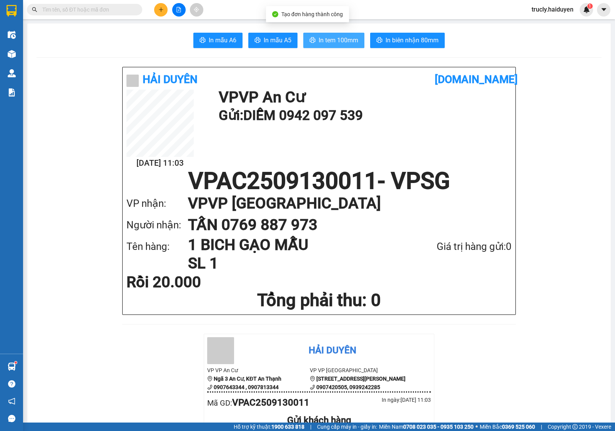
click at [333, 37] on span "In tem 100mm" at bounding box center [339, 40] width 40 height 10
click at [325, 40] on span "In tem 100mm" at bounding box center [339, 40] width 40 height 10
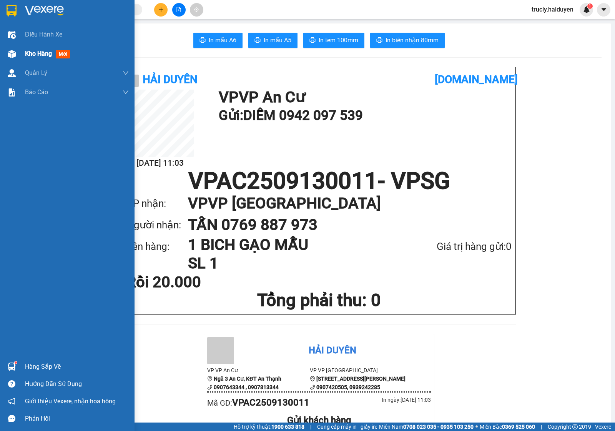
click at [32, 55] on span "Kho hàng" at bounding box center [38, 53] width 27 height 7
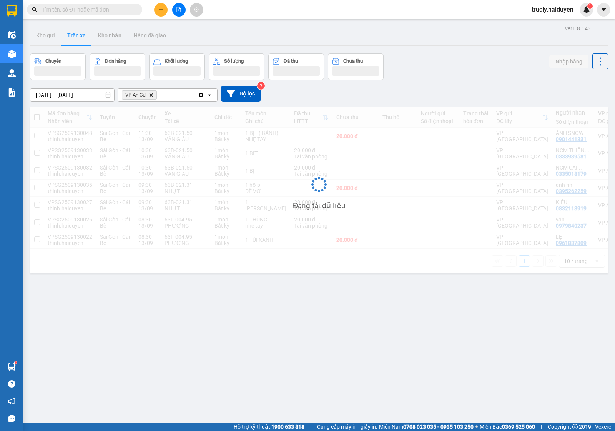
click at [475, 66] on div "Chuyến Đơn hàng Khối lượng Số lượng Đã thu Chưa thu Nhập hàng" at bounding box center [319, 66] width 578 height 27
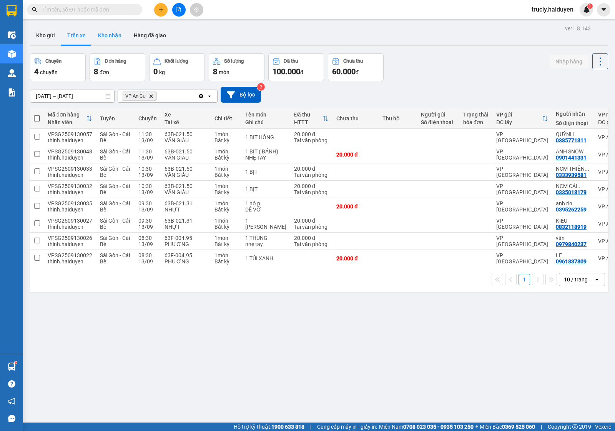
click at [106, 35] on button "Kho nhận" at bounding box center [110, 35] width 36 height 18
type input "[DATE] – [DATE]"
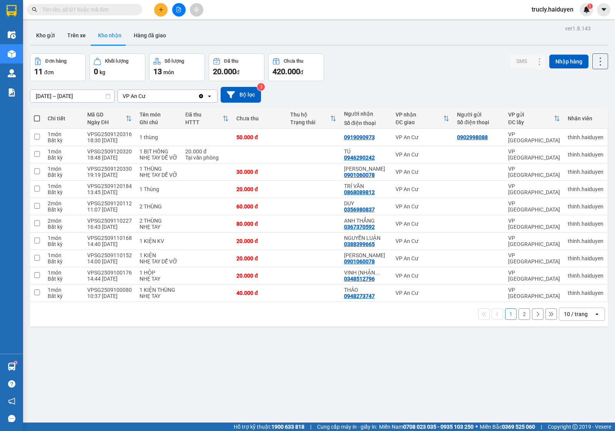
click at [405, 58] on div "Đơn hàng 11 đơn Khối lượng 0 kg Số lượng 13 món Đã thu 20.000 đ Chưa thu 420.00…" at bounding box center [319, 67] width 578 height 28
click at [159, 8] on icon "plus" at bounding box center [160, 9] width 5 height 5
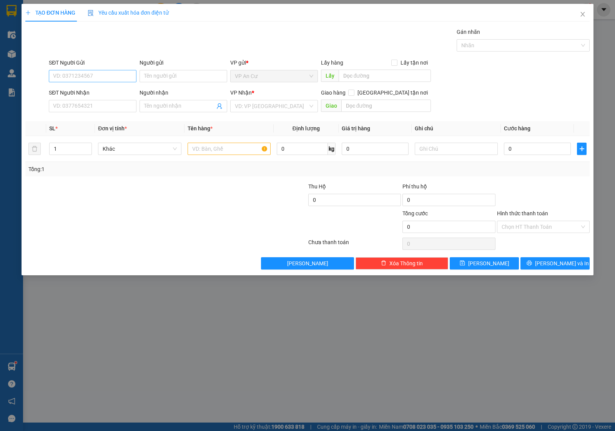
drag, startPoint x: 95, startPoint y: 67, endPoint x: 94, endPoint y: 74, distance: 6.6
click at [94, 74] on div "SĐT Người Gửi VD: 0371234567" at bounding box center [93, 71] width 88 height 27
click at [91, 77] on input "SĐT Người Gửi" at bounding box center [93, 76] width 88 height 12
click at [72, 72] on input "SĐT Người Gửi" at bounding box center [93, 76] width 88 height 12
click at [93, 75] on input "SĐT Người Gửi" at bounding box center [93, 76] width 88 height 12
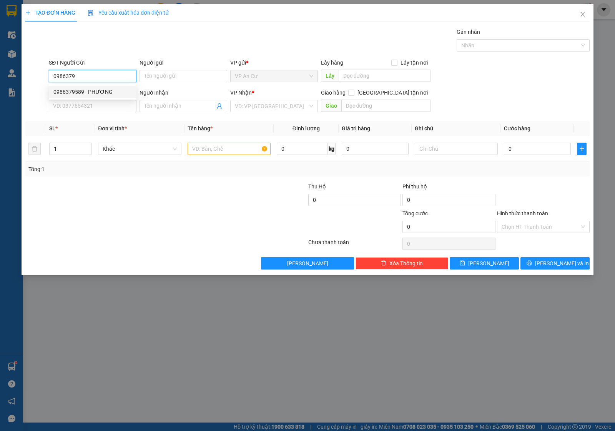
click at [85, 92] on div "0986379589 - PHƯƠNG" at bounding box center [92, 92] width 78 height 8
type input "0986379589"
type input "PHƯƠNG"
type input "0918874258"
type input "HIỆP"
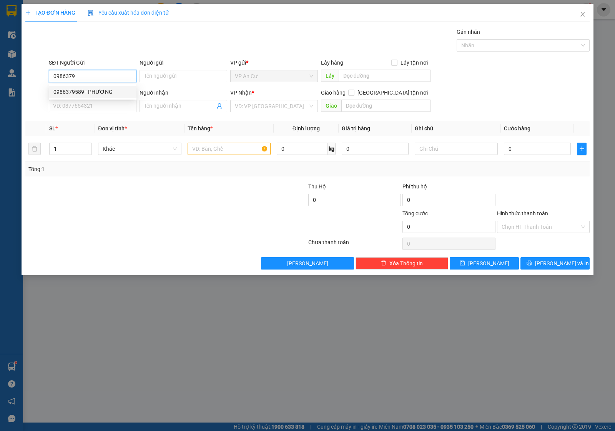
type input "189/7/7 HÒA BÌNH. [GEOGRAPHIC_DATA], [GEOGRAPHIC_DATA]"
type input "60.000"
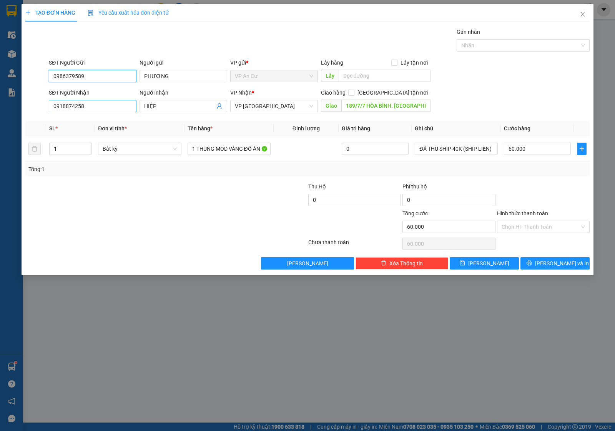
type input "0986379589"
click at [88, 106] on input "0918874258" at bounding box center [93, 106] width 88 height 12
click at [120, 219] on div at bounding box center [119, 222] width 189 height 27
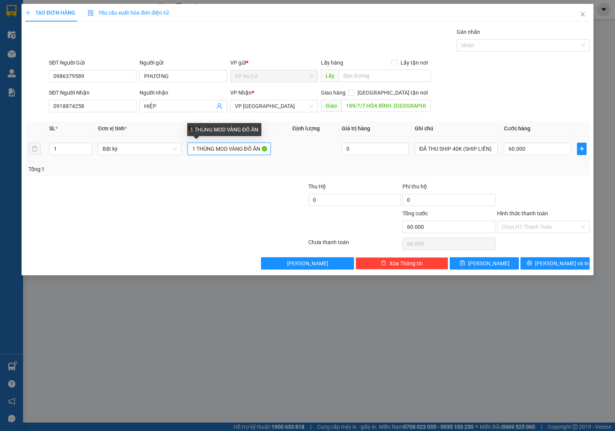
click at [220, 152] on input "1 THÙNG MOD VÀNG ĐỒ ĂN" at bounding box center [229, 149] width 83 height 12
click at [222, 151] on input "1 THÙNG MOD VÀNG ĐỒ ĂN" at bounding box center [229, 149] width 83 height 12
type input "1 THÙNG MOD VÀNG CÁ CẢNH"
click at [461, 173] on div "Tổng: 1" at bounding box center [307, 169] width 558 height 8
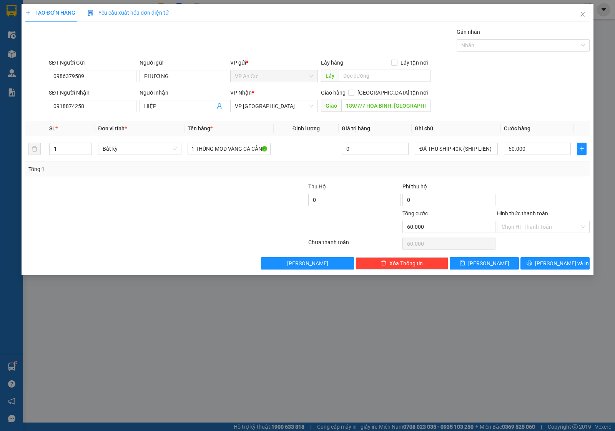
scroll to position [0, 0]
click at [382, 106] on input "189/7/7 HÒA BÌNH. [GEOGRAPHIC_DATA], [GEOGRAPHIC_DATA]" at bounding box center [386, 106] width 90 height 12
click at [405, 106] on input "189/7/7 HÒA BÌNH. [GEOGRAPHIC_DATA], [GEOGRAPHIC_DATA]" at bounding box center [386, 106] width 90 height 12
click at [412, 106] on input "189/7/7 HÒA BÌNH. [GEOGRAPHIC_DATA], [GEOGRAPHIC_DATA]" at bounding box center [386, 106] width 90 height 12
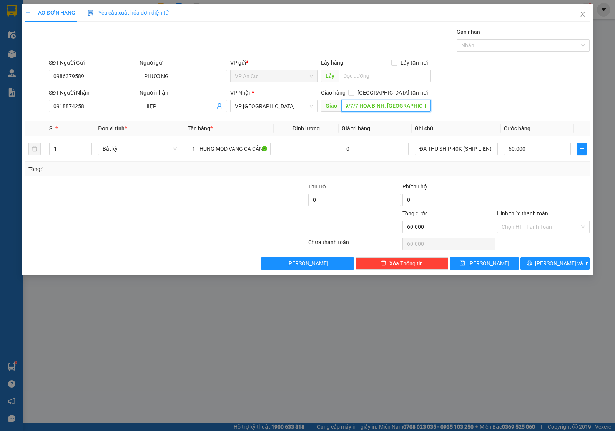
scroll to position [0, 18]
click at [505, 176] on div "Tổng: 1" at bounding box center [307, 169] width 564 height 15
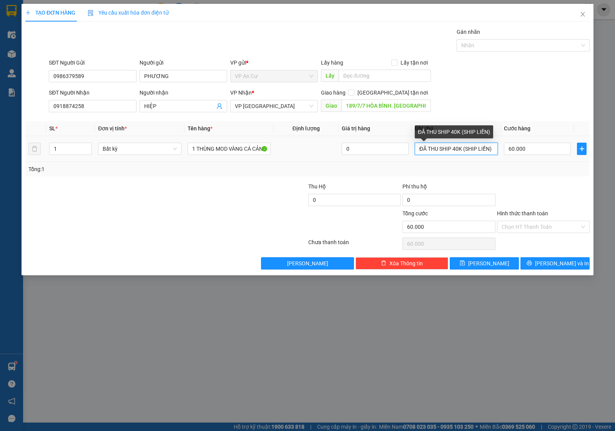
click at [484, 152] on input "ĐÃ THU SHIP 40K (SHIP LIỀN)" at bounding box center [456, 149] width 83 height 12
click at [533, 172] on div "Tổng: 1" at bounding box center [307, 169] width 558 height 8
click at [477, 152] on input "ĐÃ THU SHIP 40K (SHIP LIỀN)" at bounding box center [456, 149] width 83 height 12
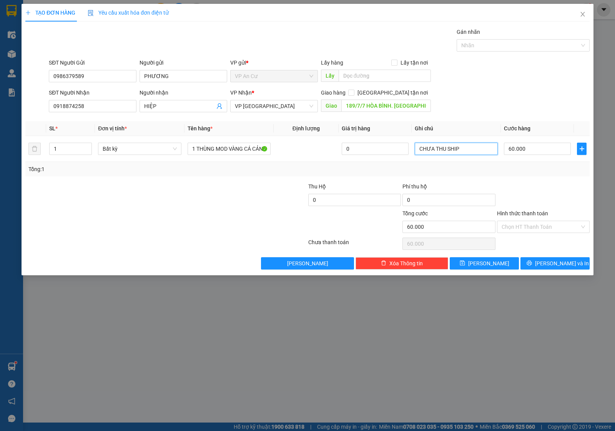
type input "CHƯA THU SHIP"
click at [535, 169] on div "Tổng: 1" at bounding box center [307, 169] width 558 height 8
click at [531, 139] on table "SL * Đơn vị tính * Tên hàng * Định lượng Giá trị hàng Ghi chú Cước hàng 1 Bất k…" at bounding box center [307, 141] width 564 height 41
click at [531, 143] on input "60.000" at bounding box center [537, 149] width 67 height 12
type input "0"
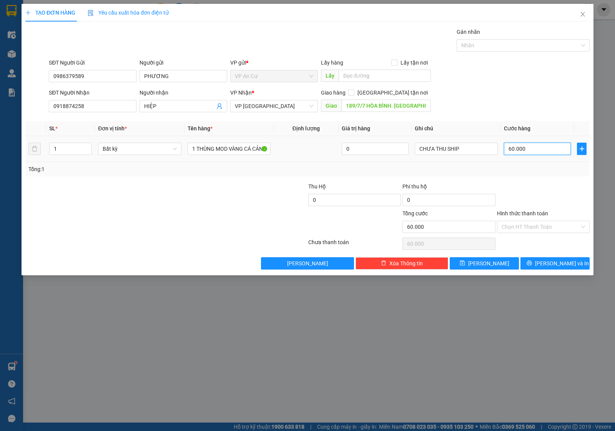
type input "0"
type input "3"
type input "03"
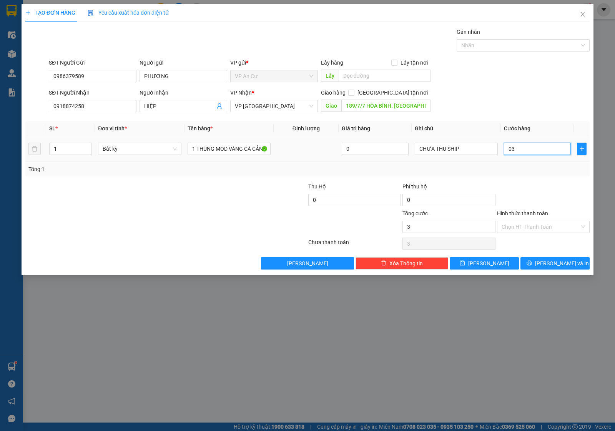
type input "30"
type input "030"
type input "30.000"
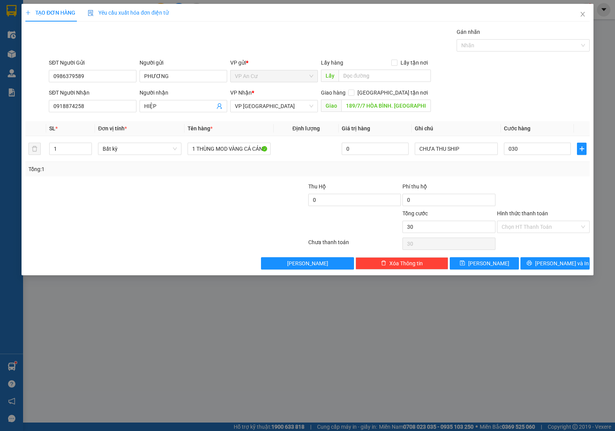
type input "30.000"
click at [552, 182] on div "Transit Pickup Surcharge Ids Transit Deliver Surcharge Ids Transit Deliver Surc…" at bounding box center [307, 149] width 564 height 242
click at [545, 258] on button "[PERSON_NAME] và In" at bounding box center [554, 263] width 69 height 12
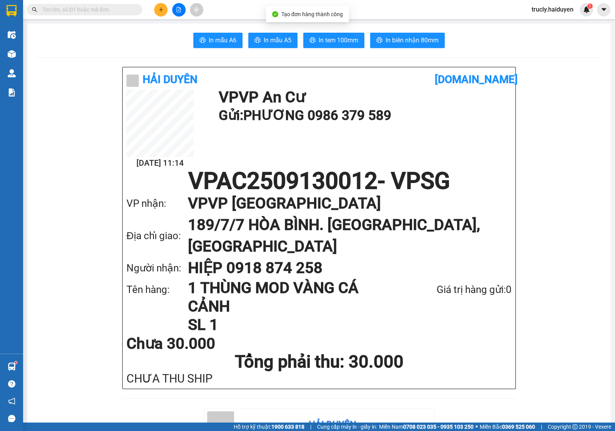
click at [337, 38] on span "In tem 100mm" at bounding box center [339, 40] width 40 height 10
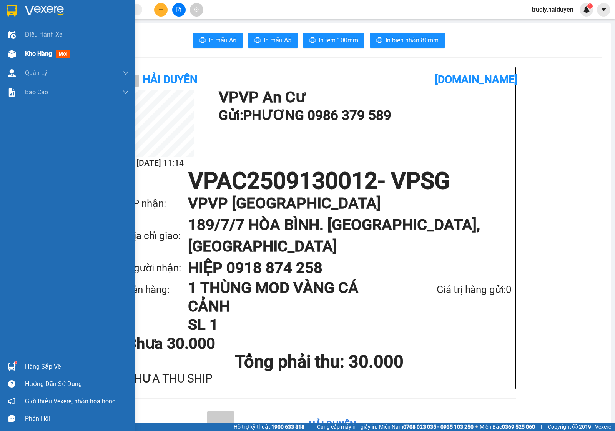
click at [3, 52] on div "Kho hàng mới" at bounding box center [67, 53] width 135 height 19
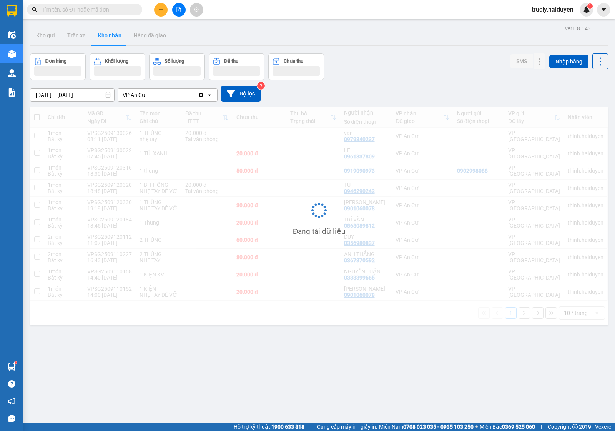
click at [419, 61] on div "Đơn hàng Khối lượng Số lượng Đã thu Chưa thu SMS Nhập hàng" at bounding box center [319, 66] width 578 height 27
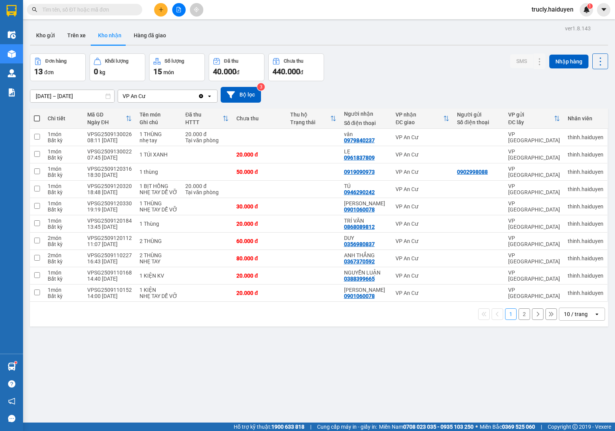
click at [404, 62] on div "Đơn hàng 13 đơn Khối lượng 0 kg Số lượng 15 món Đã thu 40.000 đ Chưa thu 440.00…" at bounding box center [319, 67] width 578 height 28
click at [50, 12] on input "text" at bounding box center [87, 9] width 91 height 8
click at [52, 12] on input "text" at bounding box center [87, 9] width 91 height 8
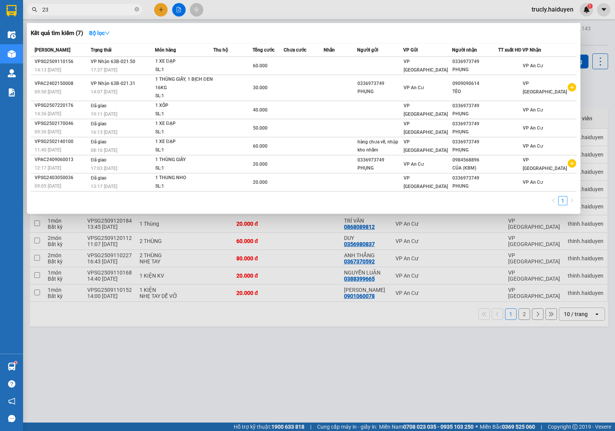
type input "237"
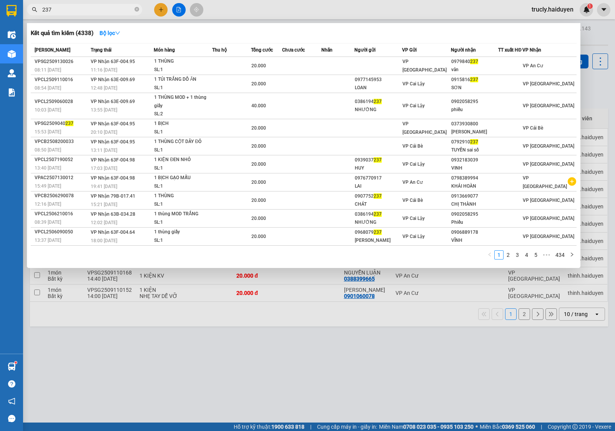
click at [87, 12] on input "237" at bounding box center [87, 9] width 91 height 8
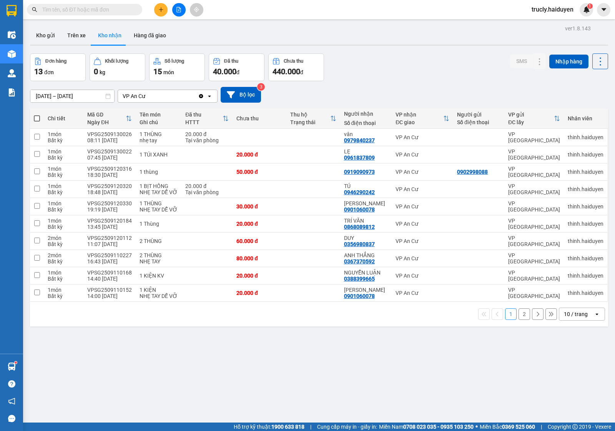
click at [391, 70] on div "Đơn hàng 13 đơn Khối lượng 0 kg Số lượng 15 món Đã thu 40.000 đ Chưa thu 440.00…" at bounding box center [319, 67] width 578 height 28
click at [368, 56] on div "Đơn hàng 13 đơn Khối lượng 0 kg Số lượng 15 món Đã thu 40.000 đ Chưa thu 440.00…" at bounding box center [319, 67] width 578 height 28
click at [415, 56] on div "Đơn hàng 13 đơn Khối lượng 0 kg Số lượng 15 món Đã thu 40.000 đ Chưa thu 440.00…" at bounding box center [319, 67] width 578 height 28
click at [521, 138] on icon at bounding box center [523, 137] width 5 height 5
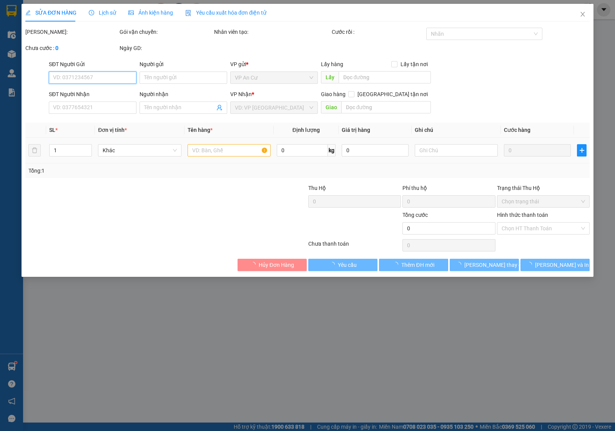
type input "0979840237"
type input "vân"
type input "20.000"
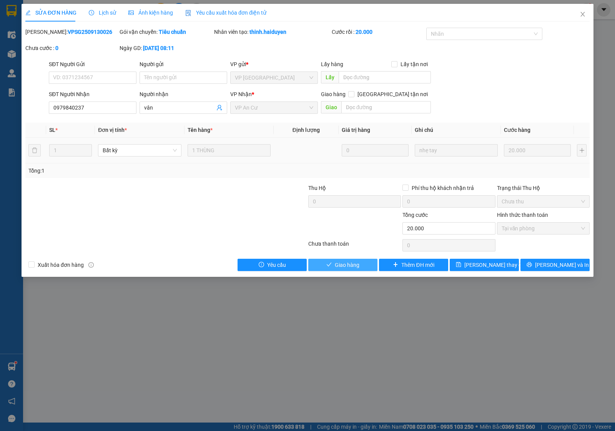
click at [356, 261] on span "Giao hàng" at bounding box center [347, 265] width 25 height 8
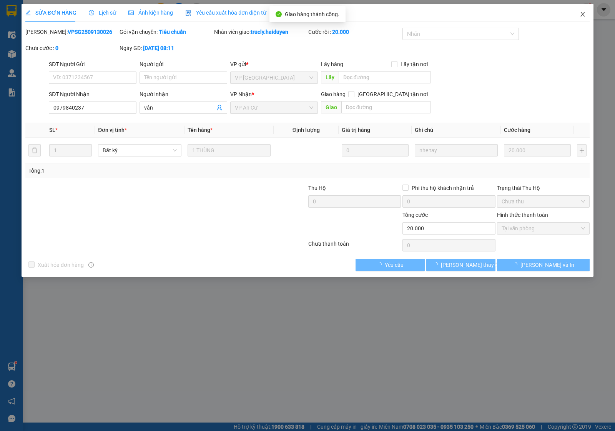
click at [581, 13] on icon "close" at bounding box center [582, 14] width 4 height 5
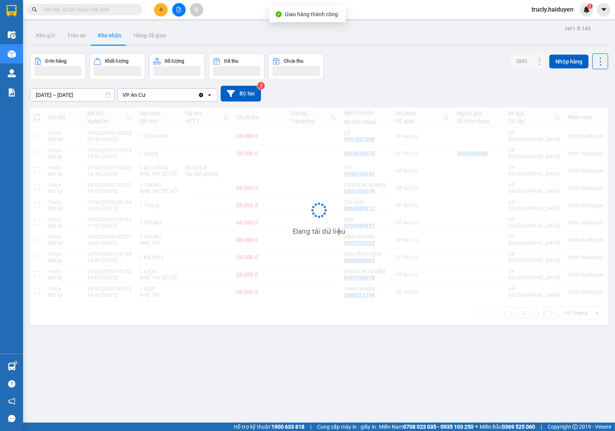
click at [417, 46] on div "ver 1.8.143 Kho gửi Trên xe Kho nhận Hàng đã giao Đơn hàng Khối lượng Số lượng …" at bounding box center [319, 238] width 584 height 431
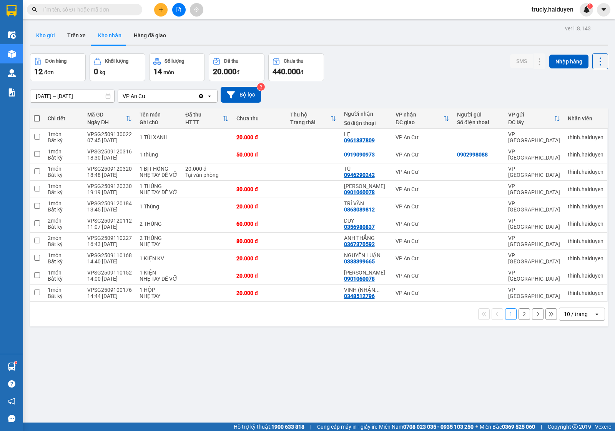
click at [56, 32] on button "Kho gửi" at bounding box center [45, 35] width 31 height 18
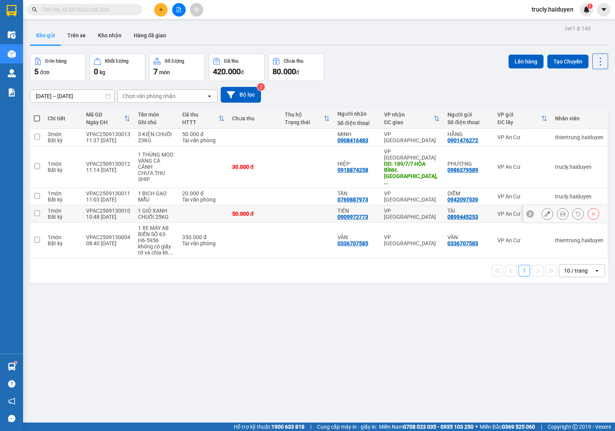
click at [170, 208] on div "1 GIỎ XANH CHUỐI 25KG" at bounding box center [156, 214] width 37 height 12
checkbox input "true"
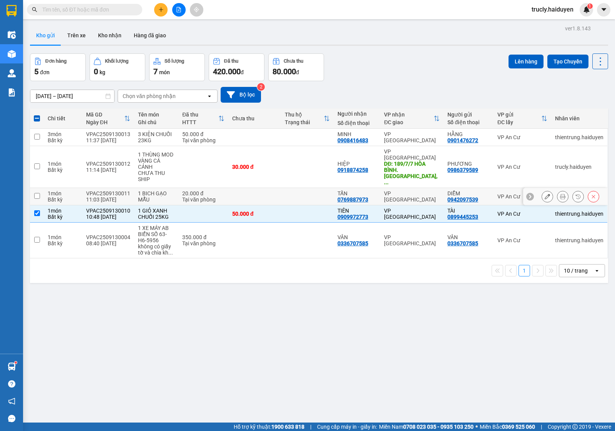
click at [150, 190] on div "1 BICH GẠO MẪU" at bounding box center [156, 196] width 37 height 12
checkbox input "true"
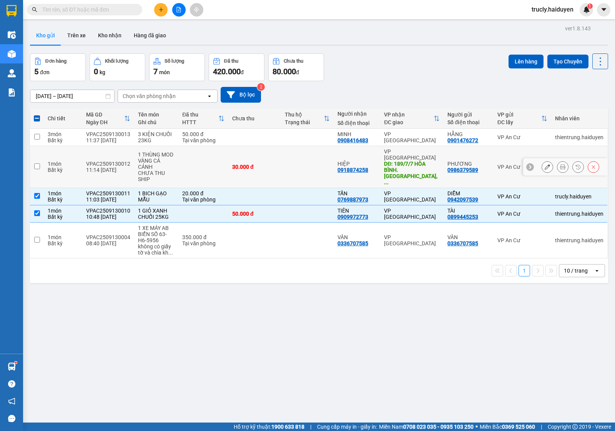
click at [159, 170] on div "CHƯA THU SHIP" at bounding box center [156, 176] width 37 height 12
checkbox input "true"
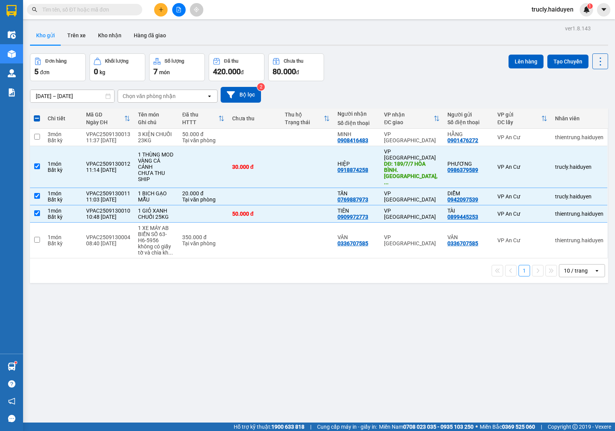
click at [437, 54] on div "Đơn hàng 5 đơn Khối lượng 0 kg Số lượng 7 món Đã thu 420.000 đ Chưa thu 80.000 …" at bounding box center [319, 67] width 578 height 28
click at [430, 65] on div "Đơn hàng 5 đơn Khối lượng 0 kg Số lượng 7 món Đã thu 420.000 đ Chưa thu 80.000 …" at bounding box center [319, 67] width 578 height 28
click at [557, 163] on div at bounding box center [563, 167] width 12 height 12
click at [557, 162] on button at bounding box center [562, 166] width 11 height 13
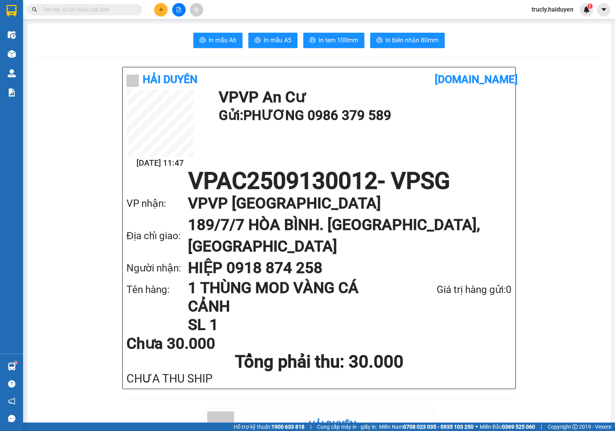
click at [26, 157] on main "In mẫu A6 In mẫu A5 In tem 100mm In biên nhận 80mm Hải Duyên [DOMAIN_NAME] [DAT…" at bounding box center [307, 211] width 615 height 422
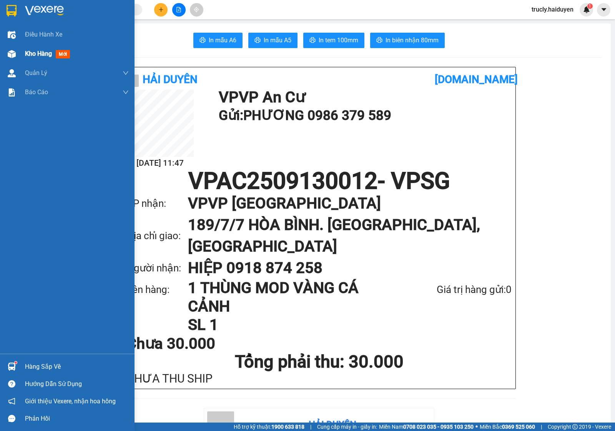
click at [19, 57] on div "Kho hàng mới" at bounding box center [67, 53] width 135 height 19
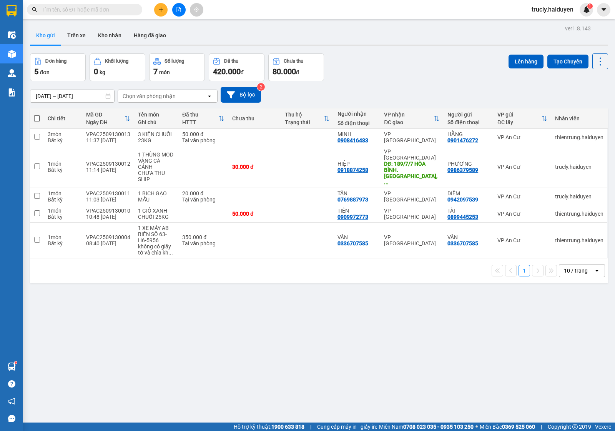
click at [440, 55] on div "Đơn hàng 5 đơn Khối lượng 0 kg Số lượng 7 món Đã thu 420.000 đ Chưa thu 80.000 …" at bounding box center [319, 67] width 578 height 28
click at [143, 208] on div "1 GIỎ XANH CHUỐI 25KG" at bounding box center [156, 214] width 37 height 12
checkbox input "true"
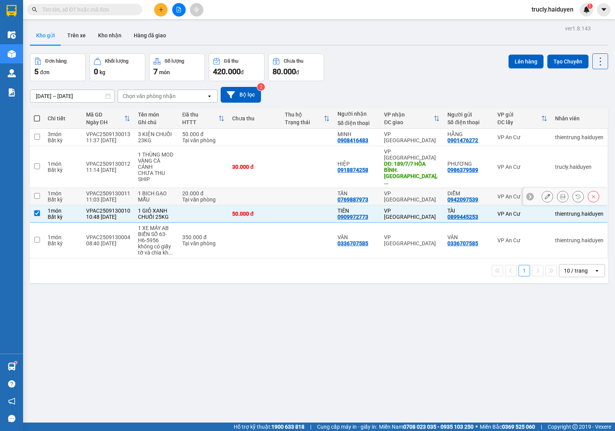
click at [139, 190] on div "1 BICH GẠO MẪU" at bounding box center [156, 196] width 37 height 12
checkbox input "true"
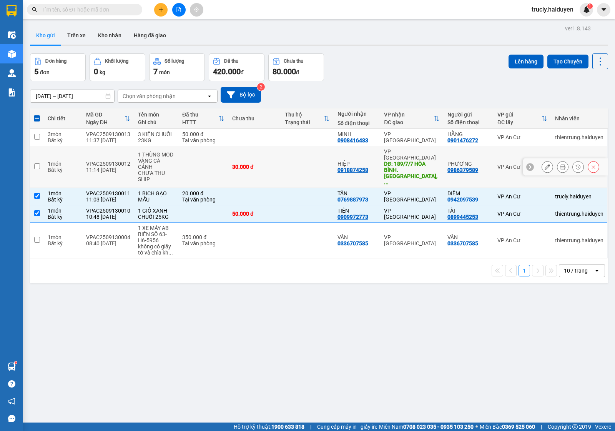
click at [134, 168] on td "1 THÙNG MOD VÀNG CÁ CẢNH CHƯA THU SHIP" at bounding box center [156, 167] width 44 height 42
checkbox input "true"
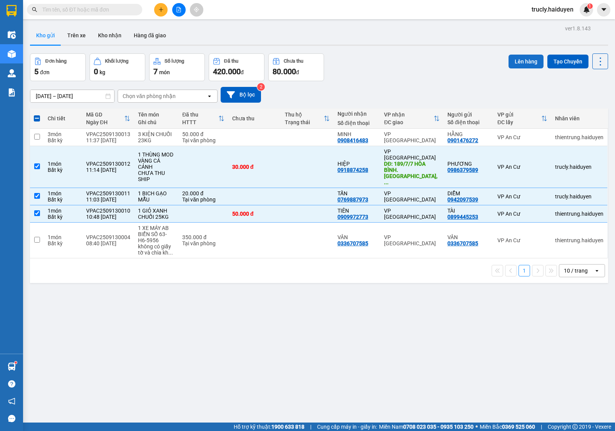
click at [517, 63] on button "Lên hàng" at bounding box center [525, 62] width 35 height 14
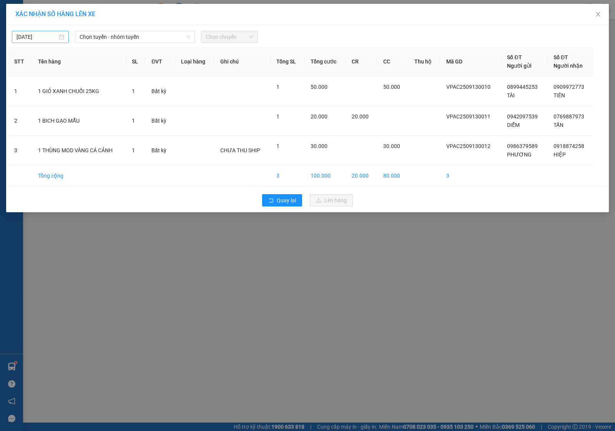
click at [45, 35] on body "Kết quả tìm kiếm ( 4338 ) Bộ lọc Mã ĐH Trạng thái Món hàng Thu hộ Tổng cước Chư…" at bounding box center [307, 215] width 615 height 431
type input "[DATE]"
click at [106, 91] on div "13" at bounding box center [106, 93] width 9 height 9
click at [103, 34] on span "Chọn tuyến - nhóm tuyến" at bounding box center [135, 37] width 111 height 12
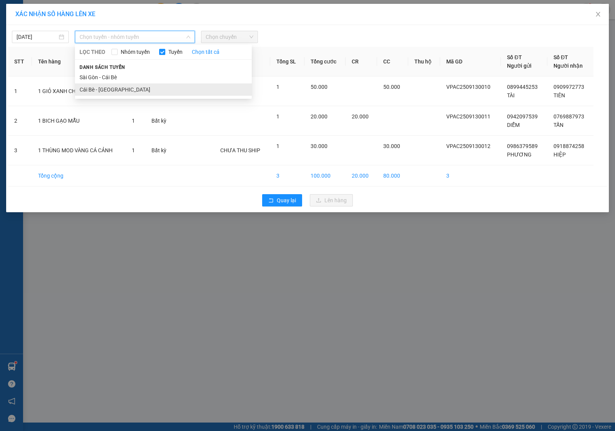
click at [105, 93] on li "Cái Bè - [GEOGRAPHIC_DATA]" at bounding box center [163, 89] width 177 height 12
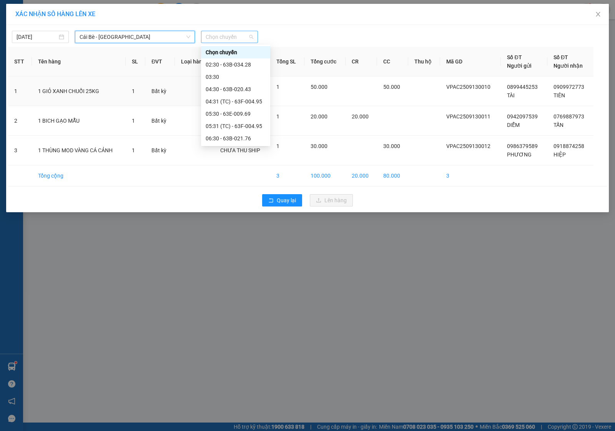
click at [220, 39] on span "Chọn chuyến" at bounding box center [230, 37] width 48 height 12
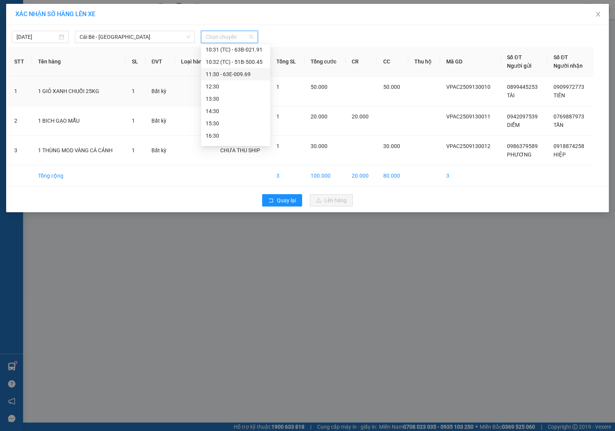
scroll to position [221, 0]
click at [232, 65] on div "11:30 - 63E-009.69" at bounding box center [236, 65] width 60 height 8
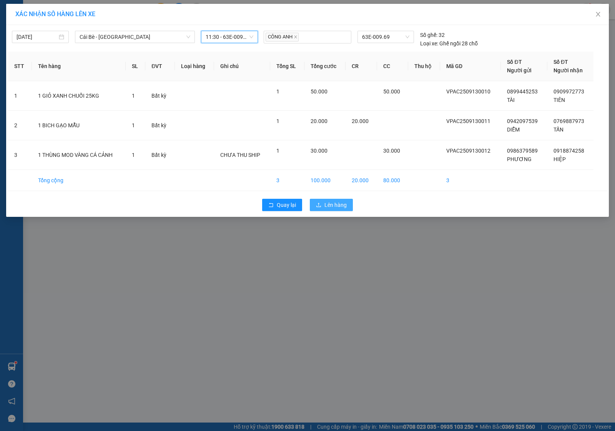
click at [327, 209] on span "Lên hàng" at bounding box center [335, 205] width 22 height 8
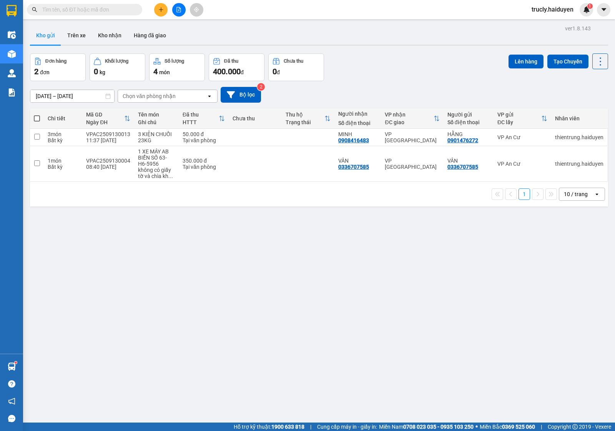
click at [415, 78] on div "Đơn hàng 2 đơn Khối lượng 0 kg Số lượng 4 món Đã thu 400.000 đ Chưa thu 0 đ Lên…" at bounding box center [319, 67] width 578 height 28
click at [81, 38] on button "Trên xe" at bounding box center [76, 35] width 31 height 18
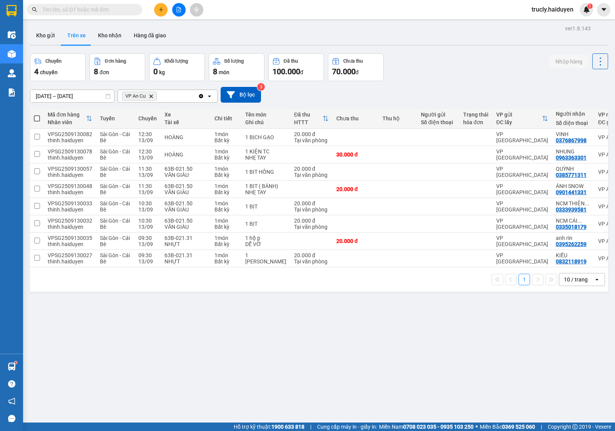
click at [414, 56] on div "Chuyến 4 chuyến Đơn hàng 8 đơn Khối lượng 0 kg Số lượng 8 món Đã thu 100.000 đ …" at bounding box center [319, 67] width 578 height 28
click at [46, 28] on button "Kho gửi" at bounding box center [45, 35] width 31 height 18
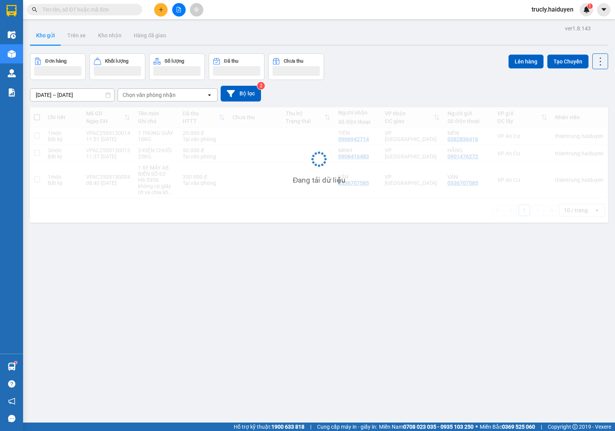
click at [400, 42] on div "Kho gửi Trên xe Kho nhận Hàng đã giao" at bounding box center [319, 36] width 578 height 20
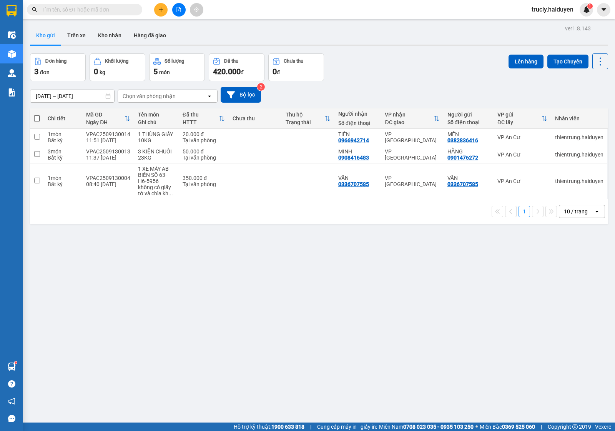
click at [378, 65] on div "Đơn hàng 3 đơn Khối lượng 0 kg Số lượng 5 món Đã thu 420.000 đ Chưa thu 0 đ Lên…" at bounding box center [319, 67] width 578 height 28
click at [433, 54] on div "Đơn hàng 3 đơn Khối lượng 0 kg Số lượng 5 món Đã thu 420.000 đ Chưa thu 0 đ Lên…" at bounding box center [319, 67] width 578 height 28
click at [78, 37] on button "Trên xe" at bounding box center [76, 35] width 31 height 18
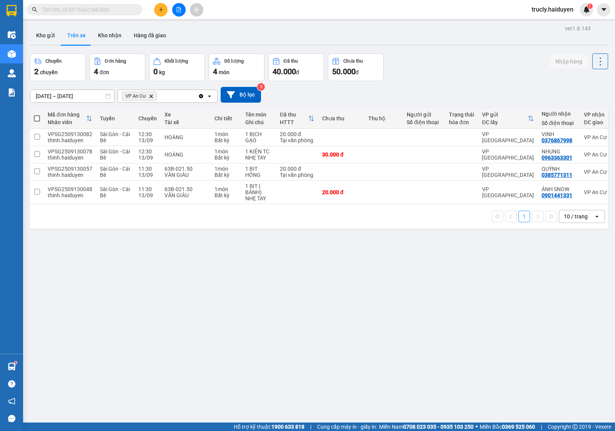
click at [510, 66] on div "Chuyến 2 chuyến Đơn hàng 4 đơn Khối lượng 0 kg Số lượng 4 món Đã thu 40.000 đ C…" at bounding box center [319, 67] width 578 height 28
click at [160, 12] on icon "plus" at bounding box center [160, 9] width 5 height 5
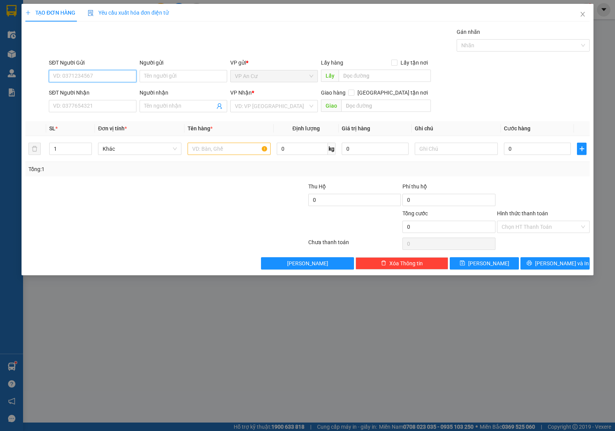
click at [85, 78] on input "SĐT Người Gửi" at bounding box center [93, 76] width 88 height 12
type input "0975270902"
click at [160, 75] on input "Người gửi" at bounding box center [183, 76] width 88 height 12
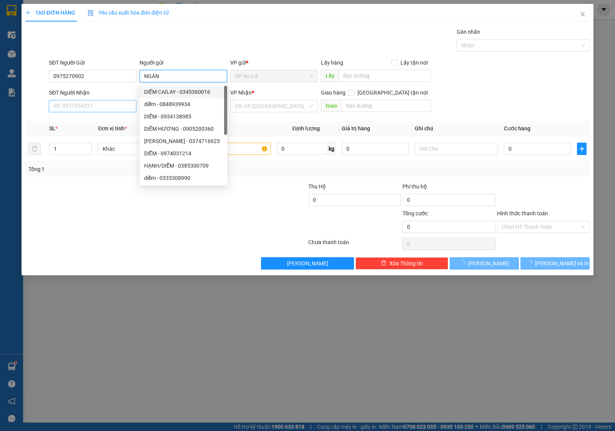
type input "NGÂN"
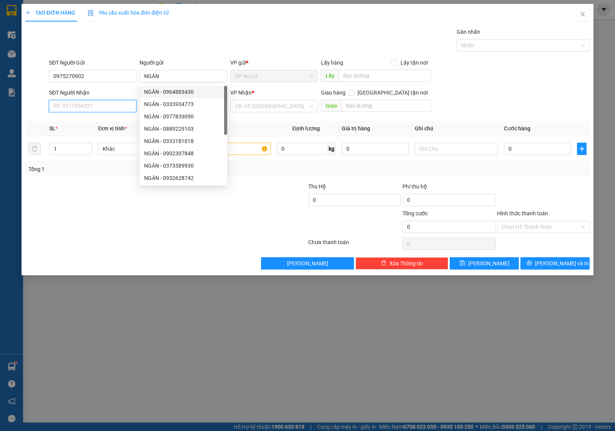
click at [80, 100] on input "SĐT Người Nhận" at bounding box center [93, 106] width 88 height 12
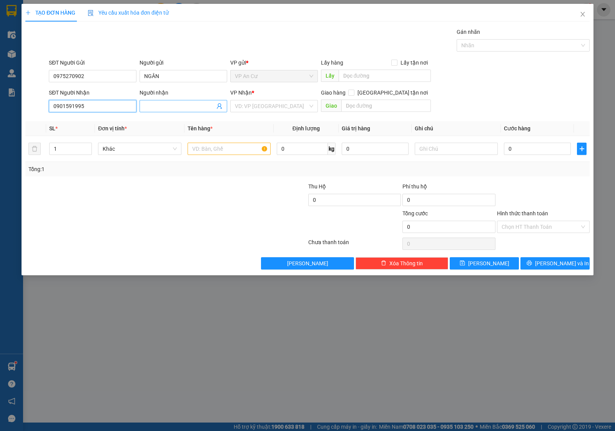
type input "0901591995"
click at [182, 110] on input "Người nhận" at bounding box center [179, 106] width 71 height 8
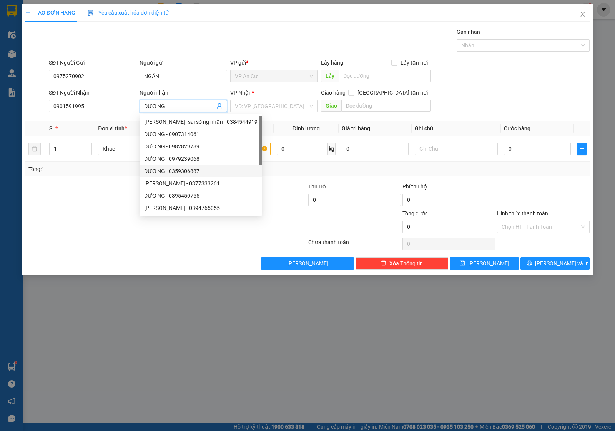
type input "DƯƠNG"
click at [89, 221] on div at bounding box center [119, 222] width 189 height 27
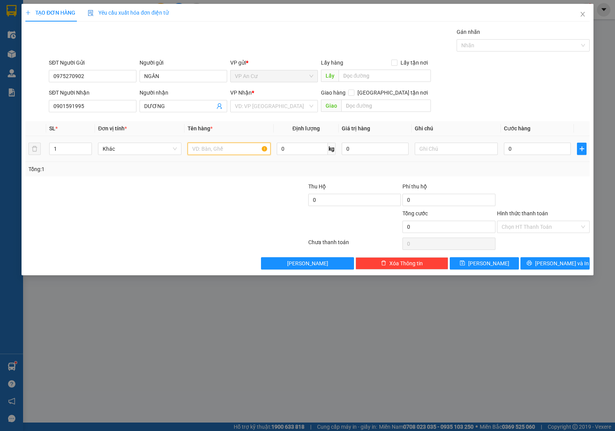
click at [198, 148] on input "text" at bounding box center [229, 149] width 83 height 12
type input "1 BỊCH TRẮNG"
click at [553, 147] on input "0" at bounding box center [537, 149] width 67 height 12
type input "2"
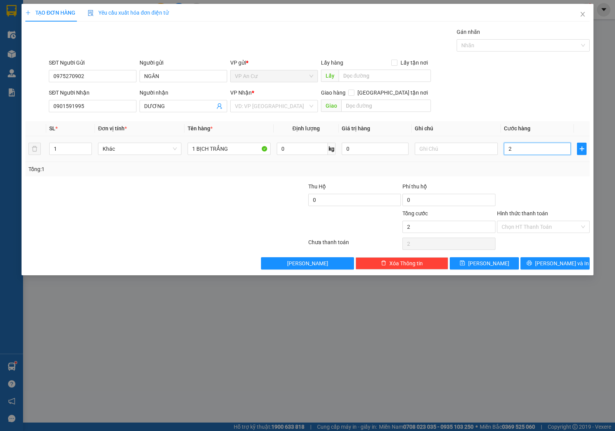
type input "2"
type input "20"
type input "20.000"
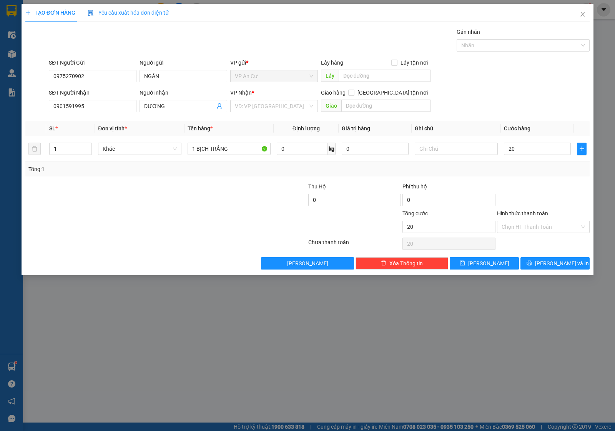
type input "20.000"
click at [550, 174] on div "Tổng: 1" at bounding box center [307, 169] width 564 height 15
click at [555, 267] on span "[PERSON_NAME] và In" at bounding box center [562, 263] width 54 height 8
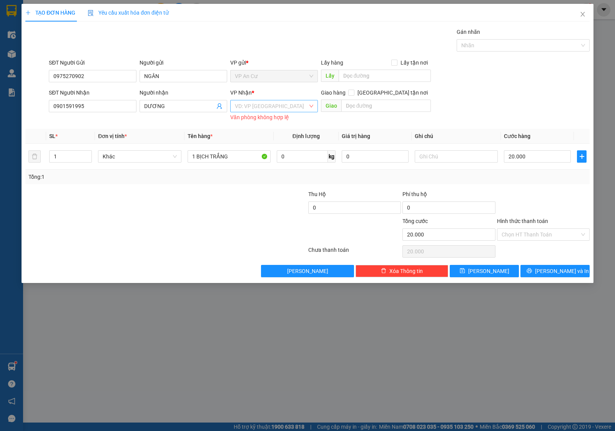
click at [247, 104] on input "search" at bounding box center [271, 106] width 73 height 12
click at [250, 123] on div "VP [GEOGRAPHIC_DATA]" at bounding box center [274, 122] width 78 height 8
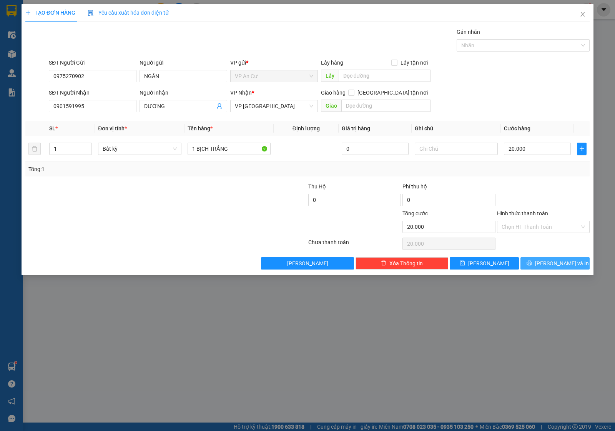
click at [560, 266] on span "[PERSON_NAME] và In" at bounding box center [562, 263] width 54 height 8
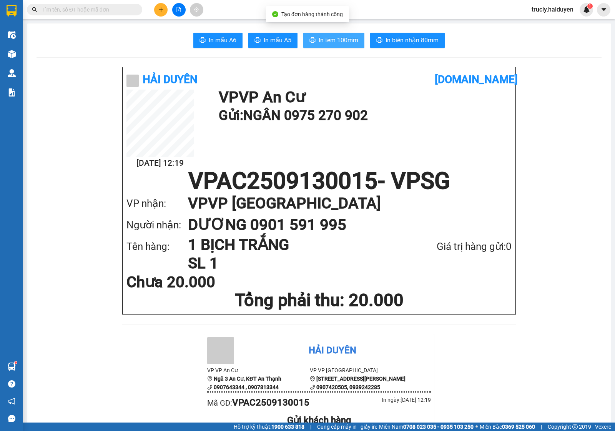
click at [319, 38] on span "In tem 100mm" at bounding box center [339, 40] width 40 height 10
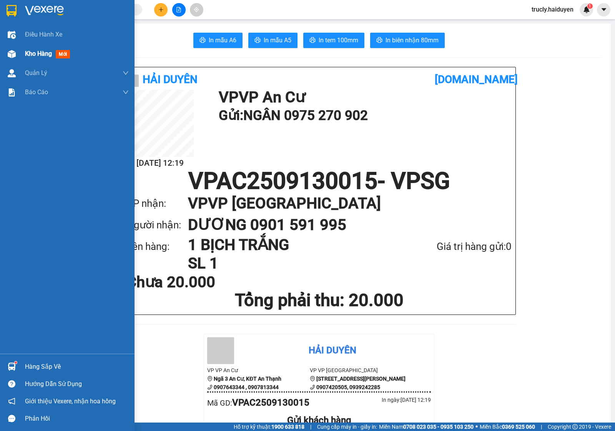
click at [14, 54] on img at bounding box center [12, 54] width 8 height 8
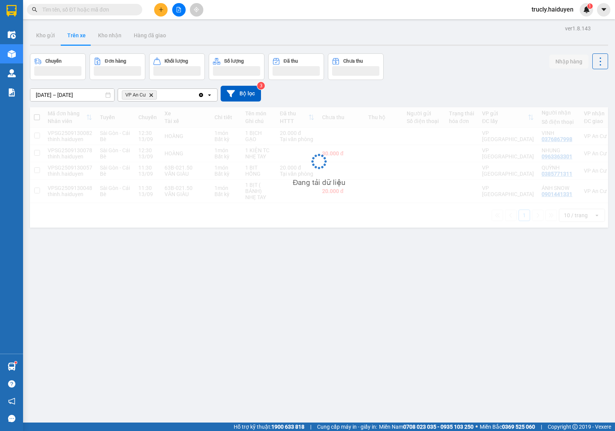
click at [415, 45] on div at bounding box center [319, 45] width 578 height 1
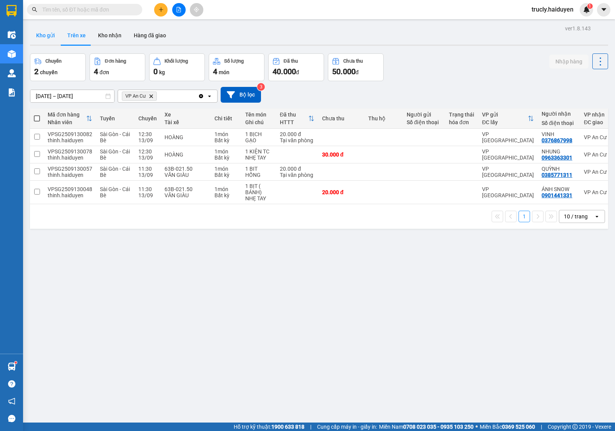
click at [37, 37] on button "Kho gửi" at bounding box center [45, 35] width 31 height 18
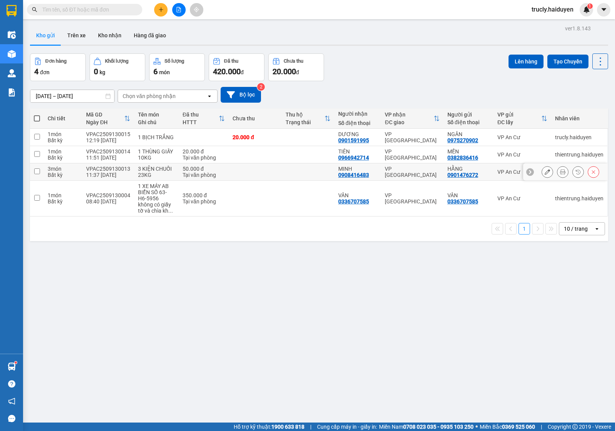
click at [147, 171] on div "3 KIỆN CHUỐI 23KG" at bounding box center [156, 172] width 37 height 12
checkbox input "true"
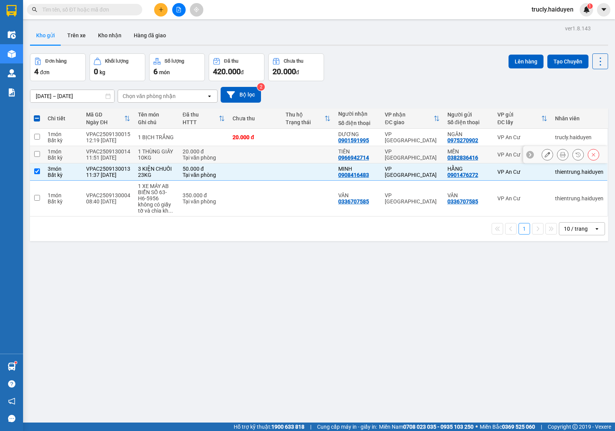
click at [156, 156] on div "1 THÙNG GIẤY 10KG" at bounding box center [156, 154] width 37 height 12
checkbox input "true"
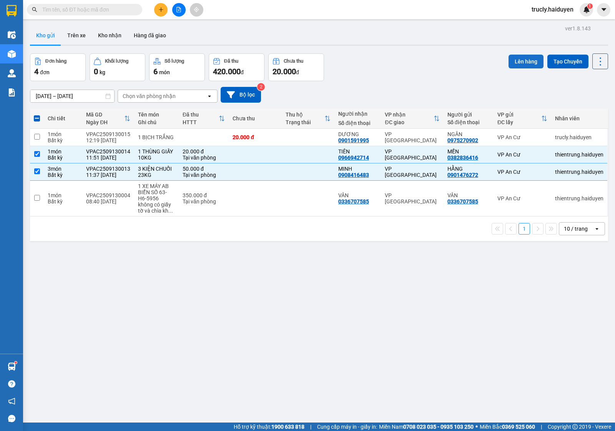
click at [523, 56] on button "Lên hàng" at bounding box center [525, 62] width 35 height 14
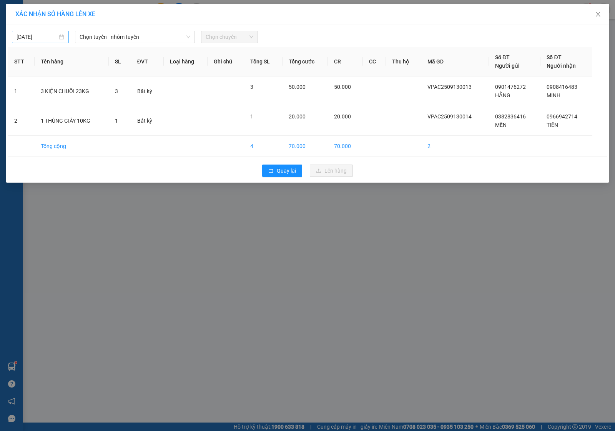
click at [51, 41] on input "[DATE]" at bounding box center [37, 37] width 41 height 8
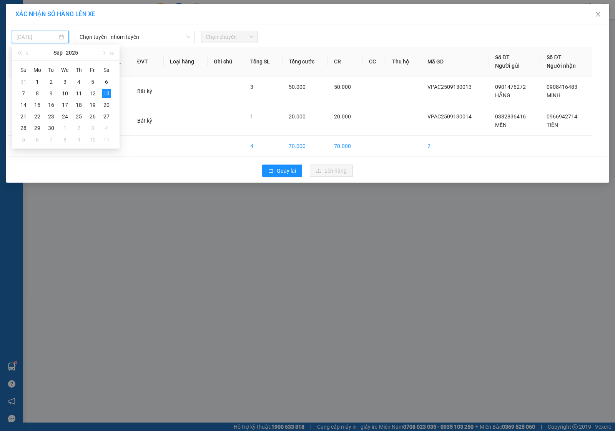
type input "[DATE]"
click at [108, 93] on div "13" at bounding box center [106, 93] width 9 height 9
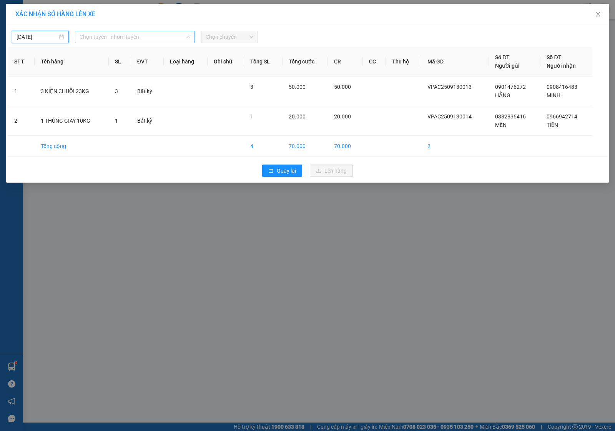
click at [95, 33] on span "Chọn tuyến - nhóm tuyến" at bounding box center [135, 37] width 111 height 12
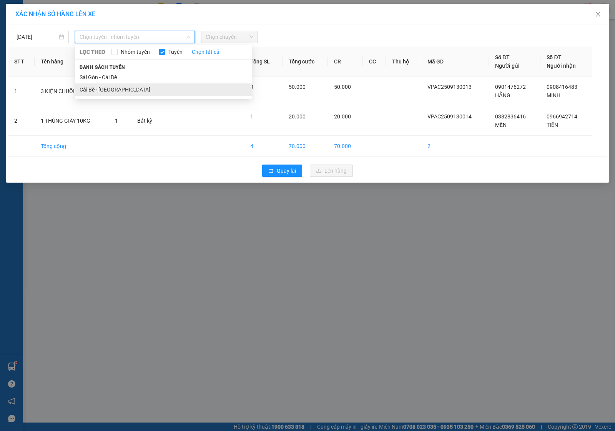
click at [91, 89] on li "Cái Bè - [GEOGRAPHIC_DATA]" at bounding box center [163, 89] width 177 height 12
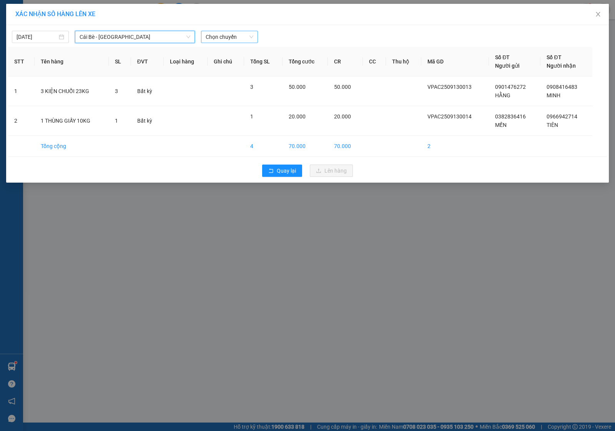
click at [218, 40] on span "Chọn chuyến" at bounding box center [230, 37] width 48 height 12
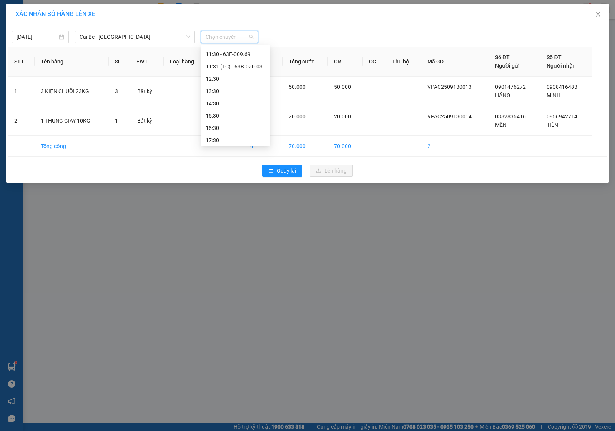
scroll to position [233, 0]
click at [224, 76] on div "12:30" at bounding box center [236, 77] width 60 height 8
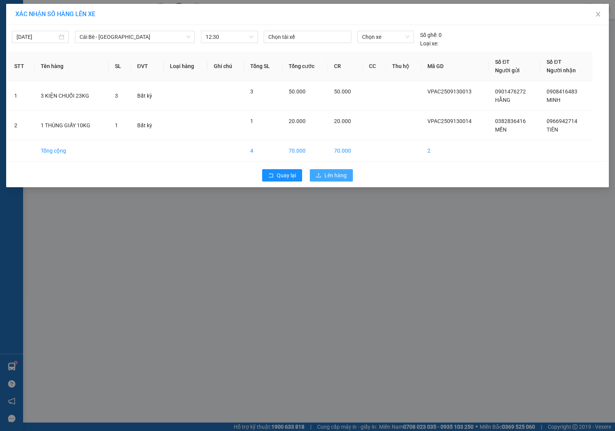
click at [320, 177] on icon "upload" at bounding box center [318, 175] width 5 height 5
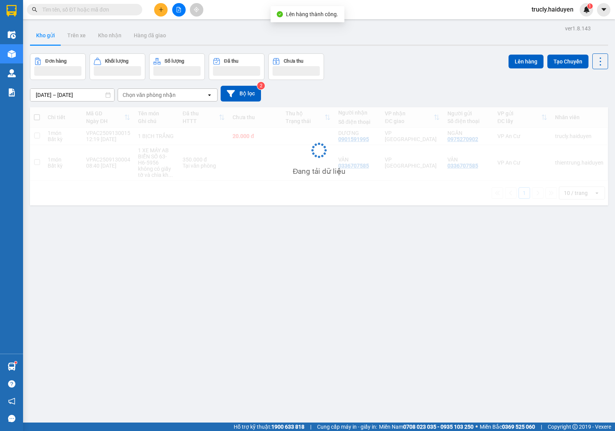
click at [417, 56] on div "Đơn hàng Khối lượng Số lượng Đã thu Chưa thu Lên hàng Tạo Chuyến" at bounding box center [319, 66] width 578 height 27
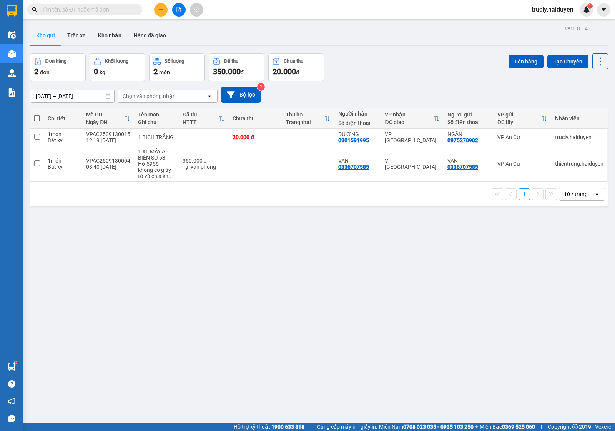
click at [392, 59] on div "Đơn hàng 2 đơn Khối lượng 0 kg Số lượng 2 món Đã thu 350.000 đ Chưa thu 20.000 …" at bounding box center [319, 67] width 578 height 28
click at [162, 7] on icon "plus" at bounding box center [160, 9] width 5 height 5
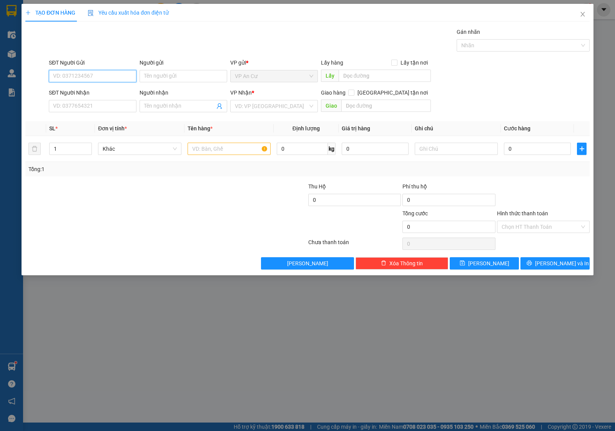
click at [104, 78] on input "SĐT Người Gửi" at bounding box center [93, 76] width 88 height 12
type input "0983924347"
click at [110, 89] on div "0983924347 - PHƯƠNG NHO" at bounding box center [92, 92] width 78 height 8
type input "PHƯƠNG NHO"
type input "0944276980"
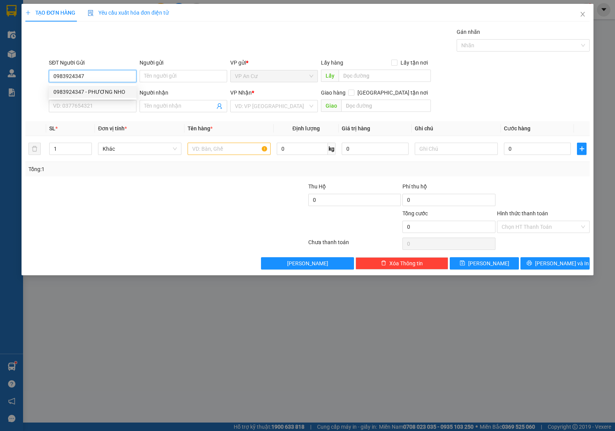
type input "AN"
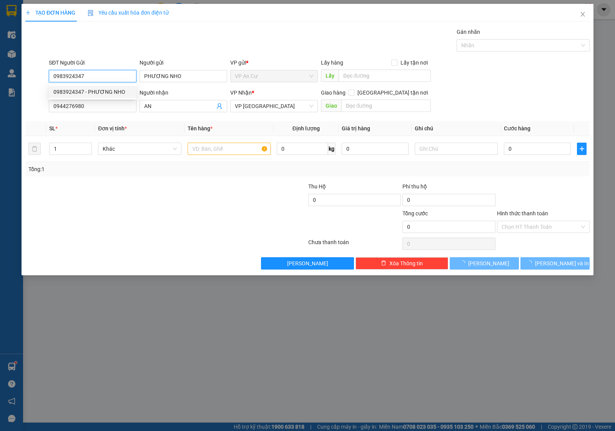
type input "50.000"
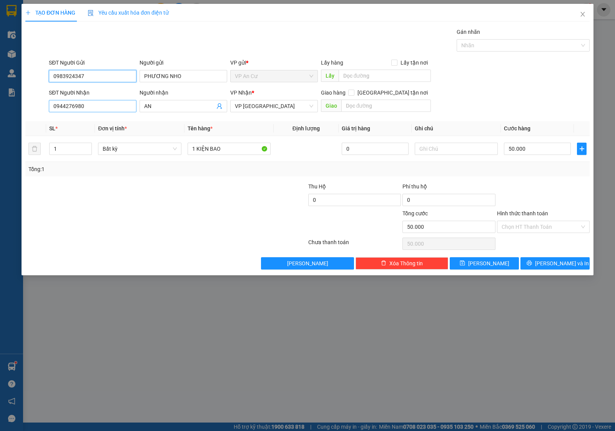
type input "0983924347"
click at [91, 110] on input "0944276980" at bounding box center [93, 106] width 88 height 12
click at [88, 125] on div "0975534308 - SIÊU THỊ GẠO" at bounding box center [92, 122] width 78 height 8
type input "0975534308"
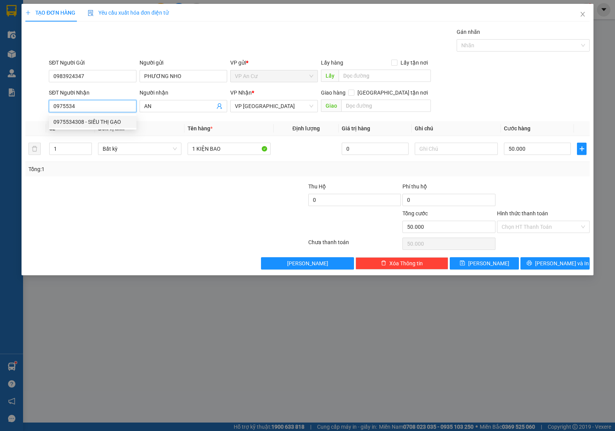
type input "SIÊU THỊ GẠO"
type input "80.000"
type input "0975534308"
click at [172, 215] on div at bounding box center [119, 222] width 189 height 27
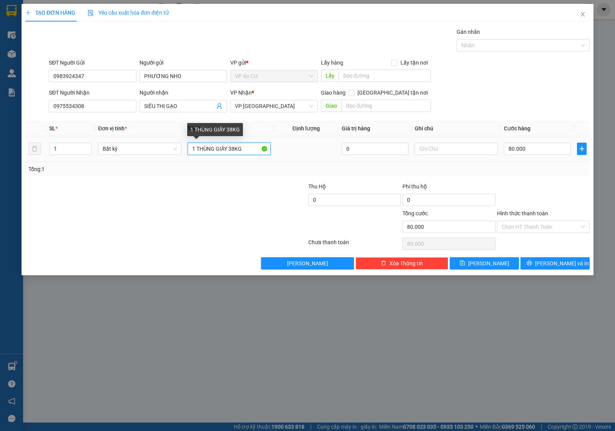
click at [247, 150] on input "1 THÙNG GIẤY 38KG" at bounding box center [229, 149] width 83 height 12
drag, startPoint x: 247, startPoint y: 150, endPoint x: 447, endPoint y: 102, distance: 205.1
click at [249, 149] on input "1 THÙNG GIẤY 38KG" at bounding box center [229, 149] width 83 height 12
type input "1 KIỆN BAO 25KG"
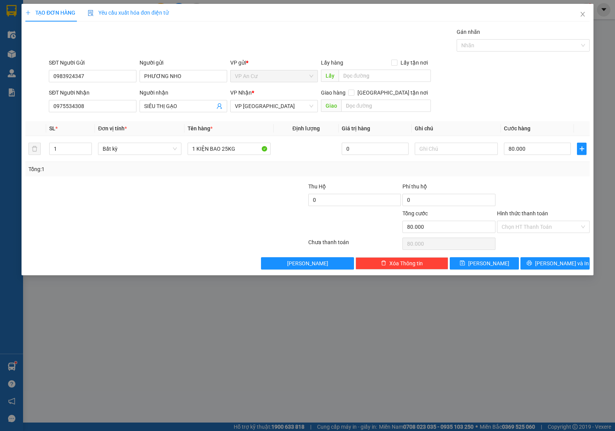
drag, startPoint x: 222, startPoint y: 195, endPoint x: 238, endPoint y: 192, distance: 16.8
click at [231, 194] on div at bounding box center [260, 195] width 94 height 27
click at [545, 146] on input "80.000" at bounding box center [537, 149] width 67 height 12
type input "0"
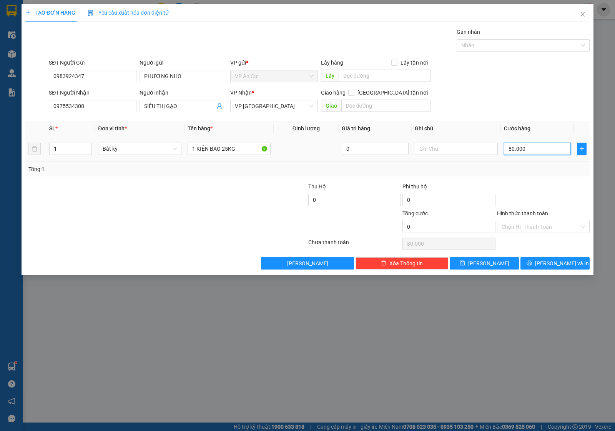
type input "0"
type input "5"
type input "05"
type input "50"
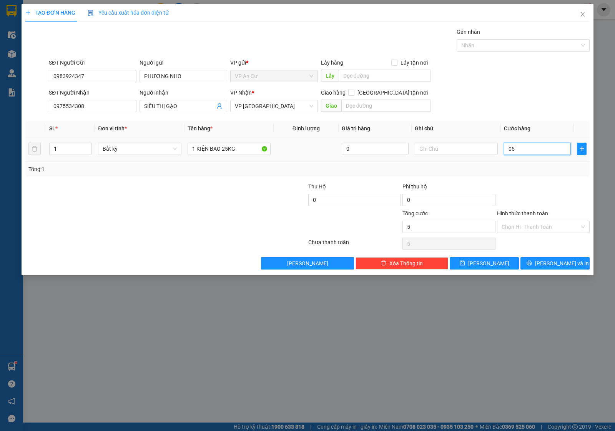
type input "50"
type input "050"
type input "50.000"
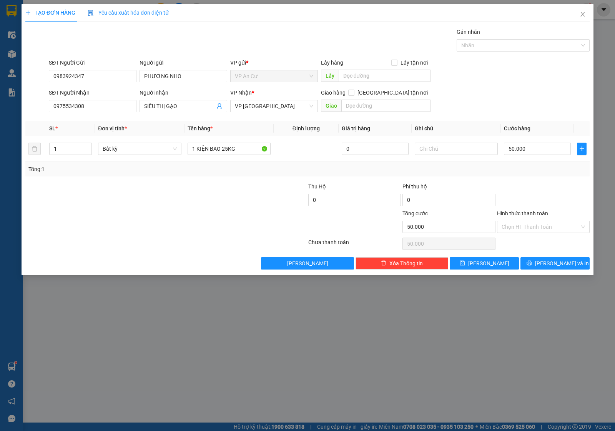
click at [548, 176] on div "Tổng: 1" at bounding box center [307, 169] width 564 height 15
click at [532, 261] on icon "printer" at bounding box center [528, 262] width 5 height 5
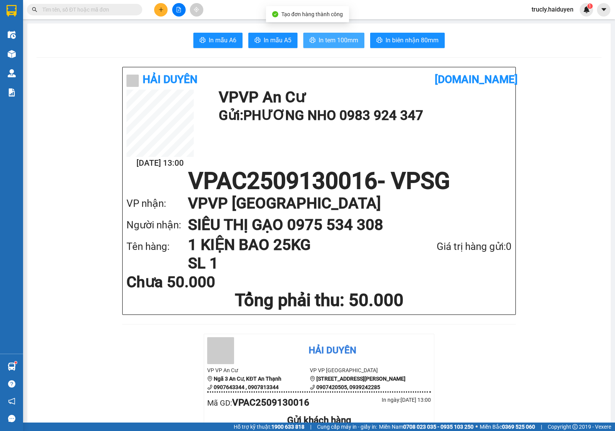
click at [323, 36] on span "In tem 100mm" at bounding box center [339, 40] width 40 height 10
click at [116, 12] on input "text" at bounding box center [87, 9] width 91 height 8
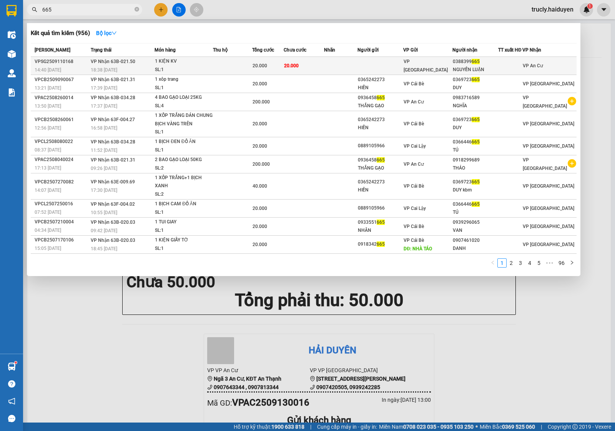
type input "665"
click at [452, 62] on div "VP [GEOGRAPHIC_DATA]" at bounding box center [428, 65] width 48 height 17
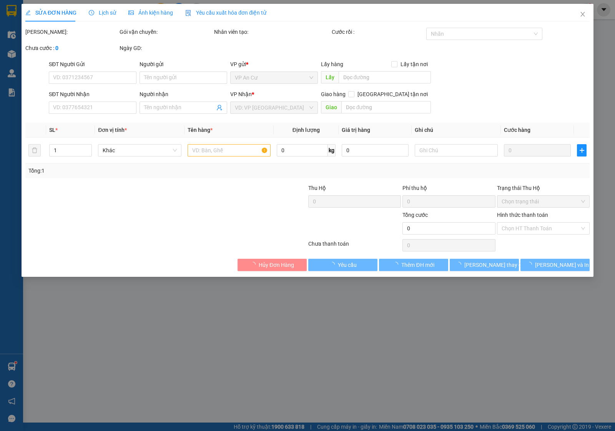
type input "0388399665"
type input "NGUYỄN LUẬN"
type input "20.000"
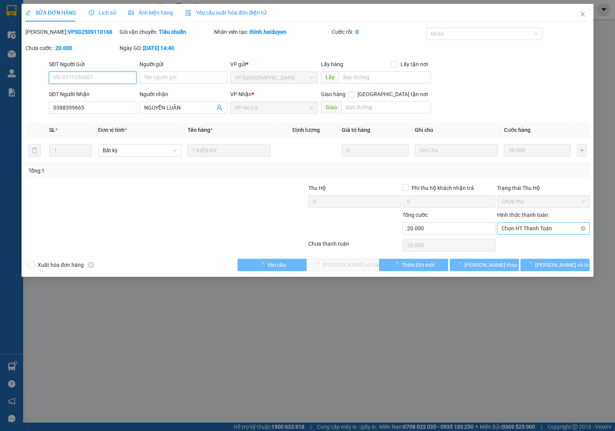
click at [519, 227] on span "Chọn HT Thanh Toán" at bounding box center [542, 229] width 83 height 12
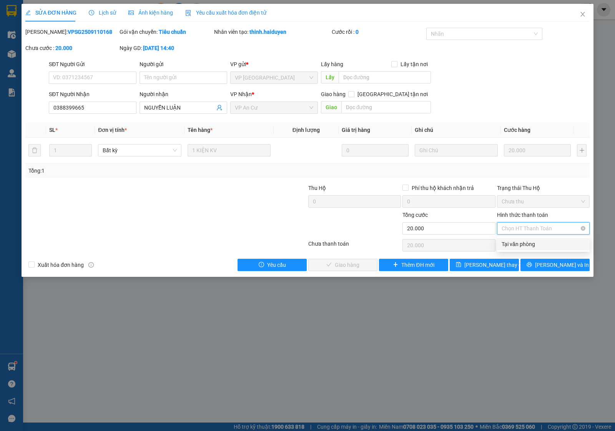
click at [525, 242] on div "Tại văn phòng" at bounding box center [542, 244] width 83 height 8
type input "0"
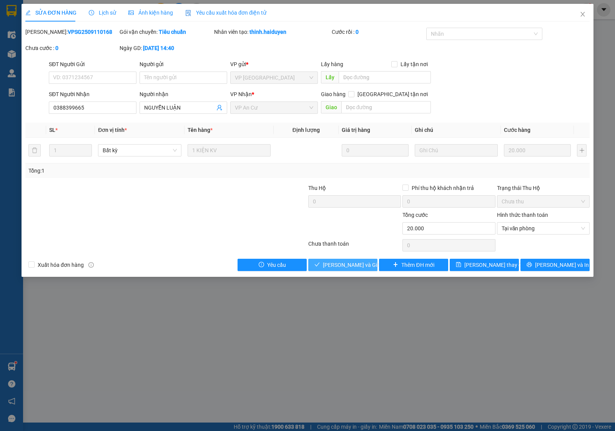
click at [353, 264] on span "[PERSON_NAME] và Giao hàng" at bounding box center [360, 265] width 74 height 8
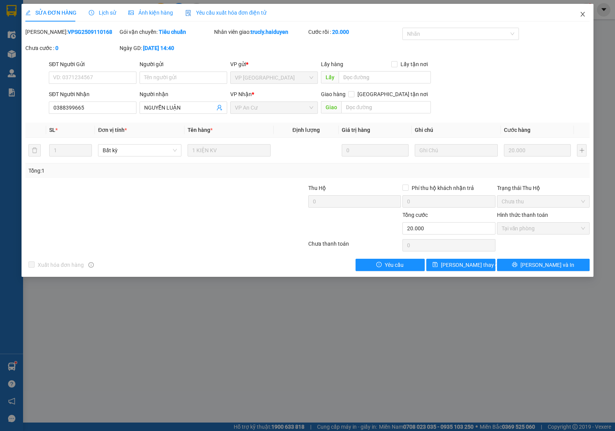
click at [580, 12] on icon "close" at bounding box center [583, 14] width 6 height 6
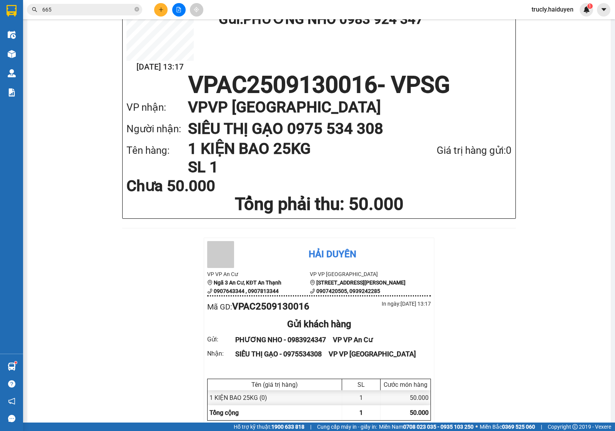
scroll to position [192, 0]
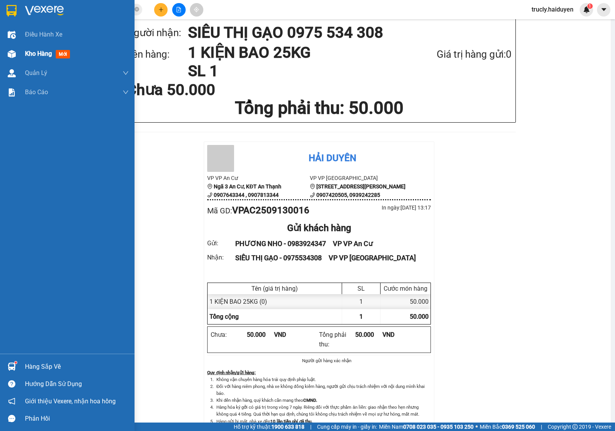
click at [22, 56] on div "Kho hàng mới" at bounding box center [67, 53] width 135 height 19
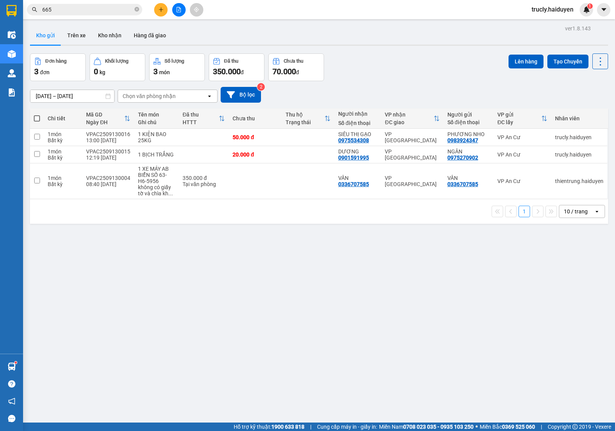
click at [58, 13] on input "665" at bounding box center [87, 9] width 91 height 8
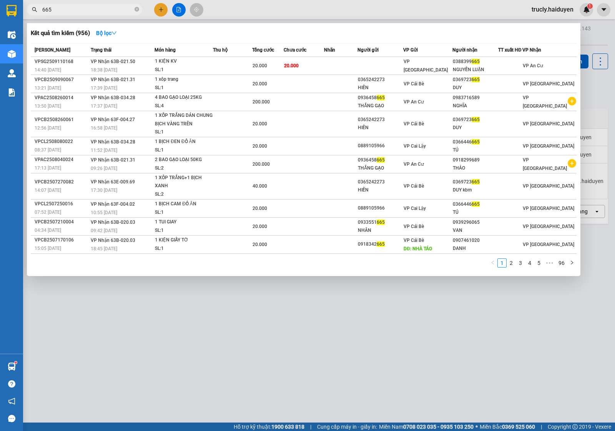
click at [58, 13] on input "665" at bounding box center [87, 9] width 91 height 8
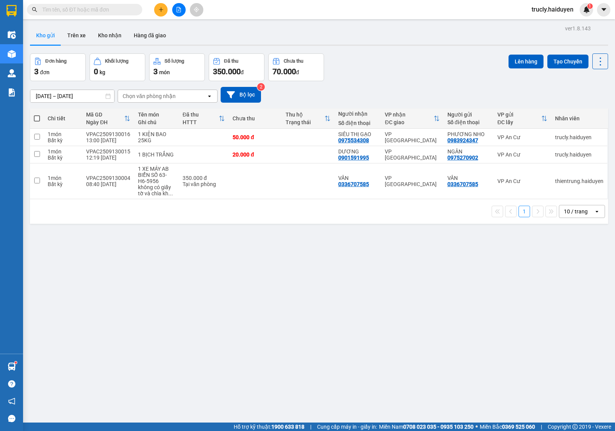
click at [375, 51] on div "ver 1.8.143 Kho gửi Trên xe Kho nhận Hàng đã giao Đơn hàng 3 đơn Khối lượng 0 k…" at bounding box center [319, 238] width 584 height 431
click at [423, 53] on div "ver 1.8.143 Kho gửi Trên xe Kho nhận Hàng đã giao Đơn hàng 3 đơn Khối lượng 0 k…" at bounding box center [319, 238] width 584 height 431
click at [412, 50] on div "ver 1.8.143 Kho gửi Trên xe Kho nhận Hàng đã giao Đơn hàng 3 đơn Khối lượng 0 k…" at bounding box center [319, 238] width 584 height 431
click at [120, 37] on button "Kho nhận" at bounding box center [110, 35] width 36 height 18
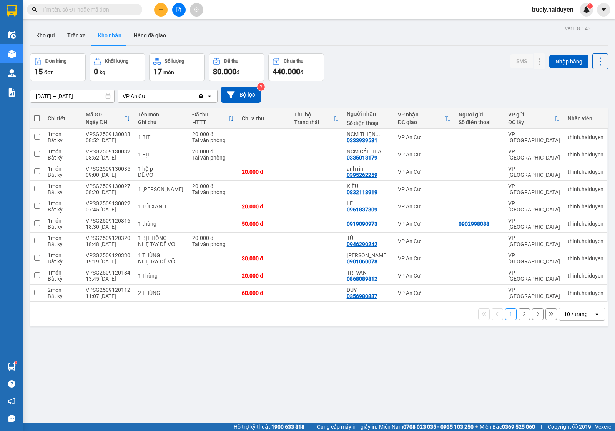
click at [408, 45] on div at bounding box center [319, 45] width 578 height 1
click at [429, 76] on div "Đơn hàng 15 đơn Khối lượng 0 kg Số lượng 17 món Đã thu 80.000 đ Chưa thu 440.00…" at bounding box center [319, 67] width 578 height 28
click at [389, 48] on div "ver 1.8.143 Kho gửi Trên xe Kho nhận Hàng đã giao Đơn hàng 15 đơn Khối lượng 0 …" at bounding box center [319, 238] width 584 height 431
click at [178, 14] on button at bounding box center [178, 9] width 13 height 13
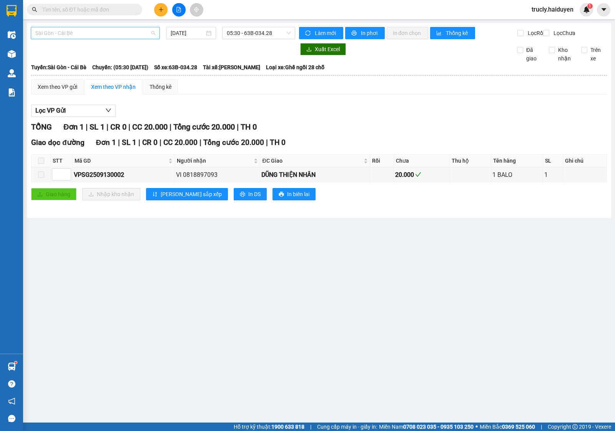
click at [72, 33] on span "Sài Gòn - Cái Bè" at bounding box center [95, 33] width 120 height 12
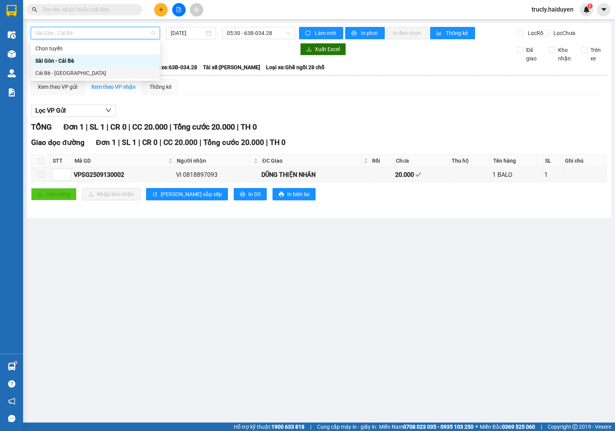
click at [65, 75] on div "Cái Bè - [GEOGRAPHIC_DATA]" at bounding box center [95, 73] width 120 height 8
type input "[DATE]"
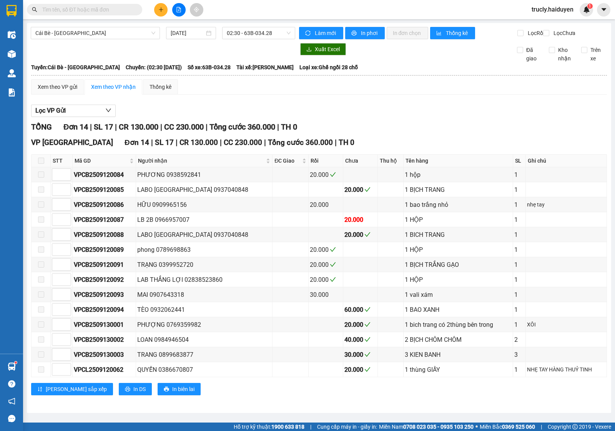
click at [457, 95] on div "Xem theo VP gửi Xem theo VP nhận Thống kê" at bounding box center [319, 86] width 576 height 15
click at [155, 8] on button at bounding box center [160, 9] width 13 height 13
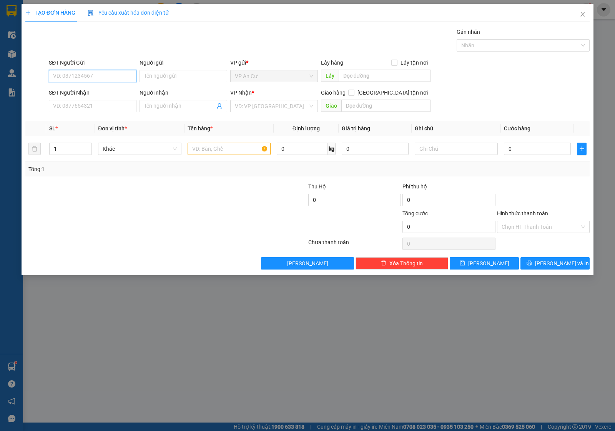
click at [96, 72] on input "SĐT Người Gửi" at bounding box center [93, 76] width 88 height 12
type input "0939628839"
click at [102, 93] on div "0939628839 - PHA" at bounding box center [92, 92] width 78 height 8
type input "PHA"
type input "0937628839"
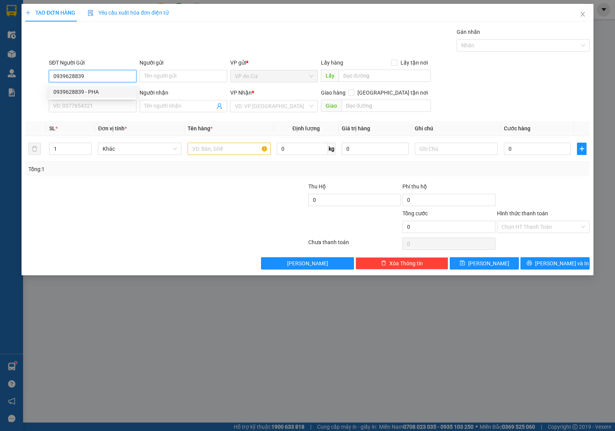
type input "[PERSON_NAME]"
type input "40.000"
type input "0939628839"
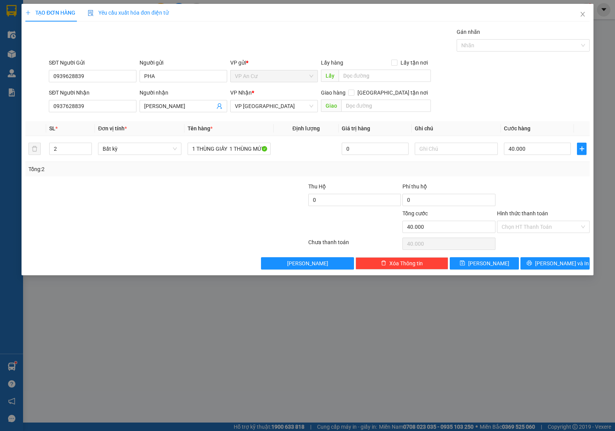
click at [146, 227] on div at bounding box center [119, 222] width 189 height 27
click at [169, 224] on div at bounding box center [119, 222] width 189 height 27
click at [247, 149] on input "1 THÙNG GIẤY 1 THÙNG MÚT (15KG)" at bounding box center [229, 149] width 83 height 12
type input "1 THÙNG GIẤY 1 THÙNG MÚT (17KG)"
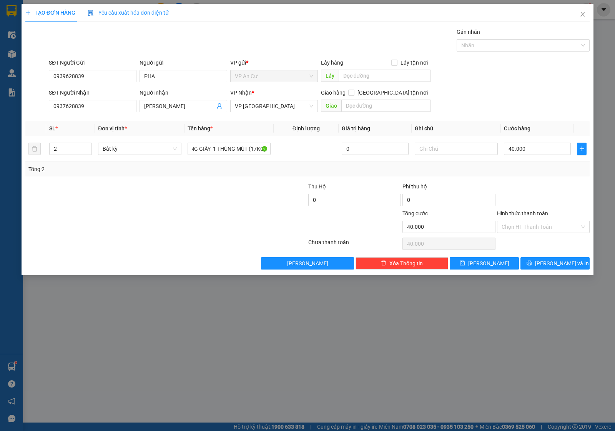
scroll to position [0, 0]
drag, startPoint x: 229, startPoint y: 219, endPoint x: 223, endPoint y: 163, distance: 56.0
click at [229, 218] on div at bounding box center [260, 222] width 94 height 27
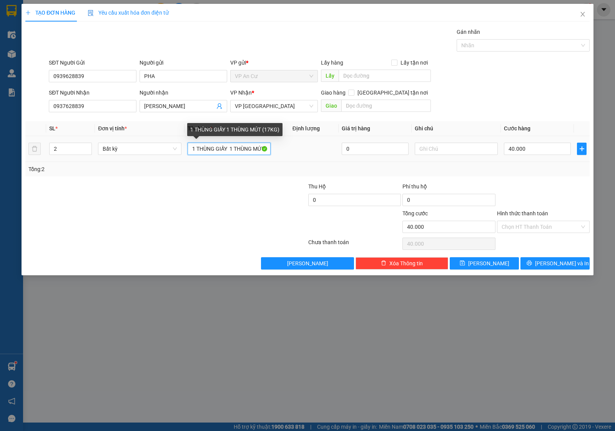
click at [221, 152] on input "1 THÙNG GIẤY 1 THÙNG MÚT (17KG)" at bounding box center [229, 149] width 83 height 12
drag, startPoint x: 229, startPoint y: 203, endPoint x: 485, endPoint y: 146, distance: 261.7
click at [232, 204] on div at bounding box center [260, 195] width 94 height 27
click at [542, 180] on div "Transit Pickup Surcharge Ids Transit Deliver Surcharge Ids Transit Deliver Surc…" at bounding box center [307, 149] width 564 height 242
click at [525, 231] on input "Hình thức thanh toán" at bounding box center [540, 227] width 78 height 12
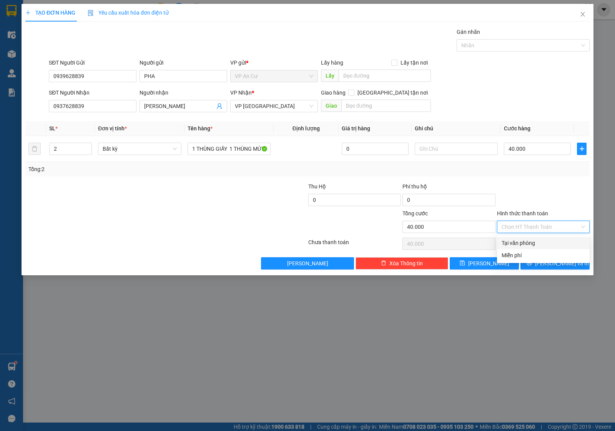
click at [526, 241] on div "Tại văn phòng" at bounding box center [542, 243] width 83 height 8
type input "0"
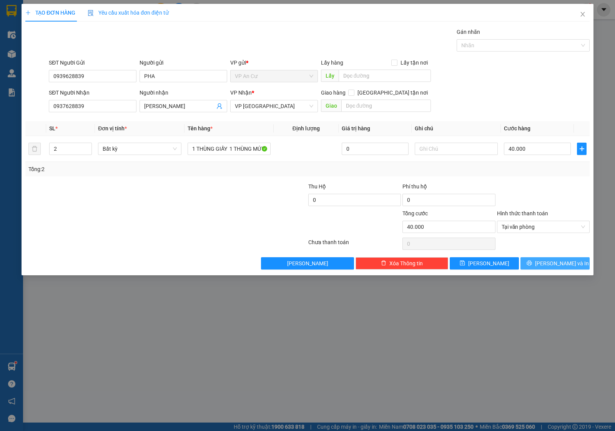
click at [535, 264] on button "[PERSON_NAME] và In" at bounding box center [554, 263] width 69 height 12
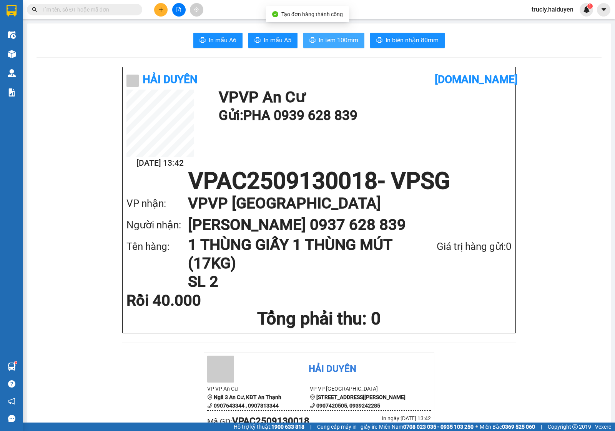
click at [348, 40] on span "In tem 100mm" at bounding box center [339, 40] width 40 height 10
click at [350, 43] on span "In tem 100mm" at bounding box center [339, 40] width 40 height 10
click at [91, 9] on input "text" at bounding box center [87, 9] width 91 height 8
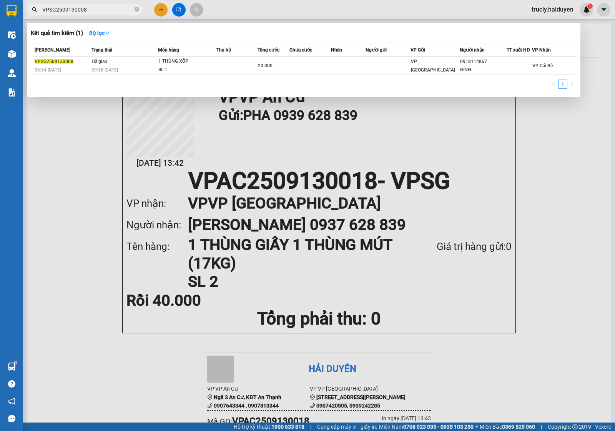
click at [58, 6] on input "VPSG2509130008" at bounding box center [87, 9] width 91 height 8
click at [96, 10] on input "VPAC2509130008" at bounding box center [87, 9] width 91 height 8
click at [108, 10] on input "VPAC2509130009" at bounding box center [87, 9] width 91 height 8
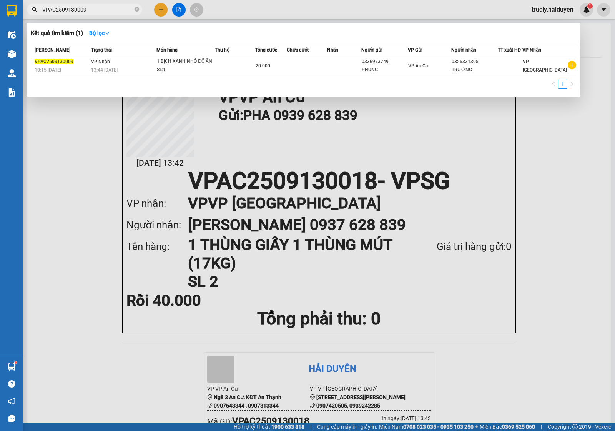
type input "VPAC2509130009"
click at [93, 13] on input "VPAC2509130009" at bounding box center [87, 9] width 91 height 8
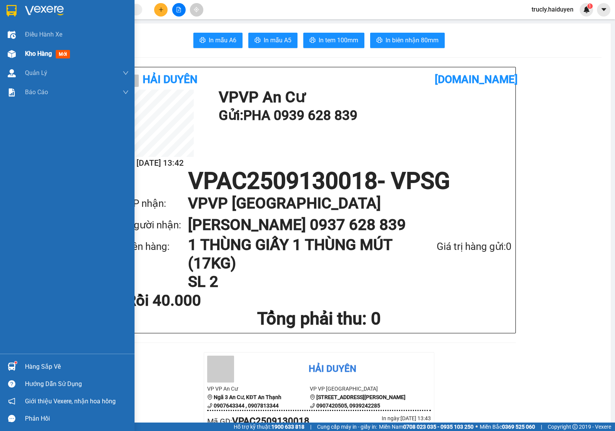
click at [16, 54] on div at bounding box center [11, 53] width 13 height 13
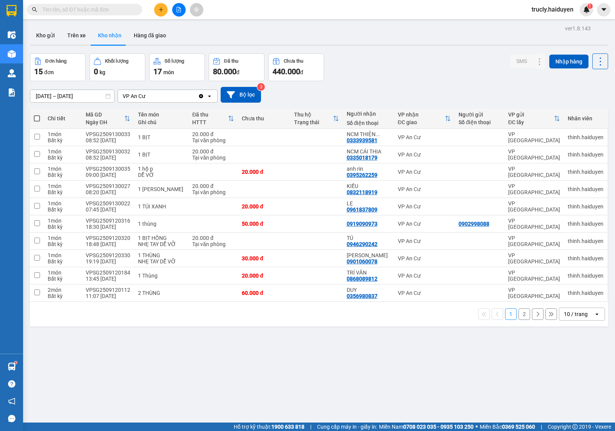
click at [362, 74] on div "Đơn hàng 15 đơn Khối lượng 0 kg Số lượng 17 món Đã thu 80.000 đ Chưa thu 440.00…" at bounding box center [319, 67] width 578 height 28
click at [370, 42] on div "Kho gửi Trên xe Kho nhận Hàng đã giao" at bounding box center [319, 36] width 578 height 20
click at [176, 11] on icon "file-add" at bounding box center [178, 9] width 5 height 5
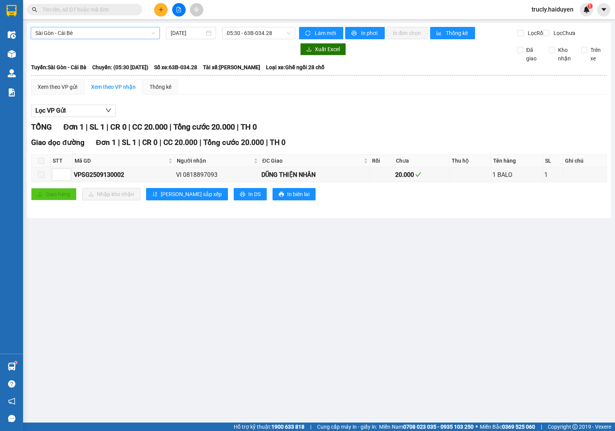
click at [58, 35] on span "Sài Gòn - Cái Bè" at bounding box center [95, 33] width 120 height 12
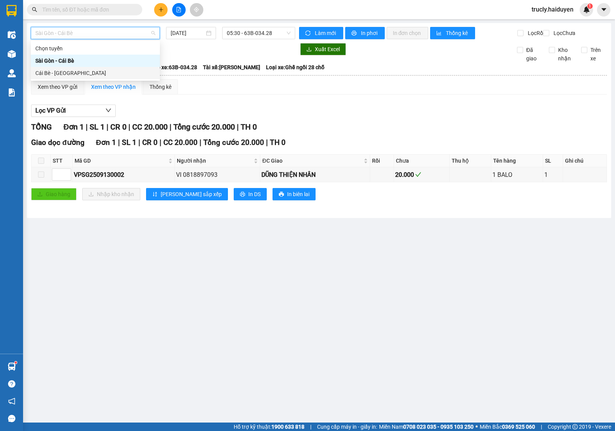
click at [68, 76] on div "Cái Bè - [GEOGRAPHIC_DATA]" at bounding box center [95, 73] width 120 height 8
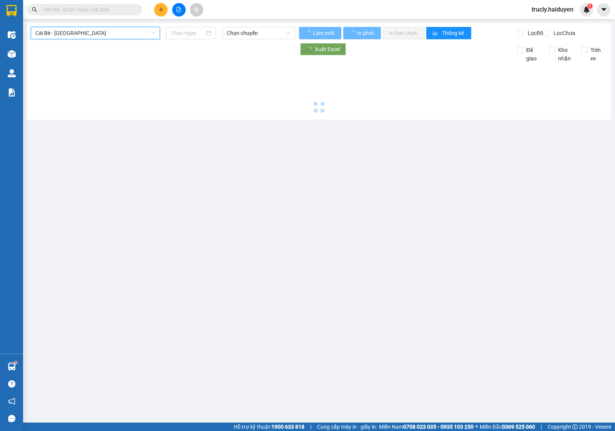
type input "[DATE]"
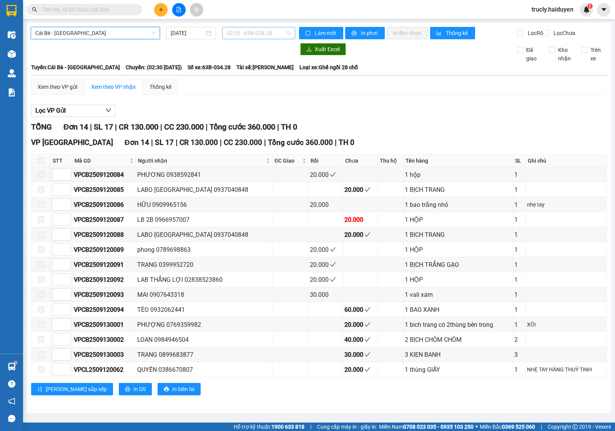
click at [243, 33] on span "02:30 - 63B-034.28" at bounding box center [258, 33] width 63 height 12
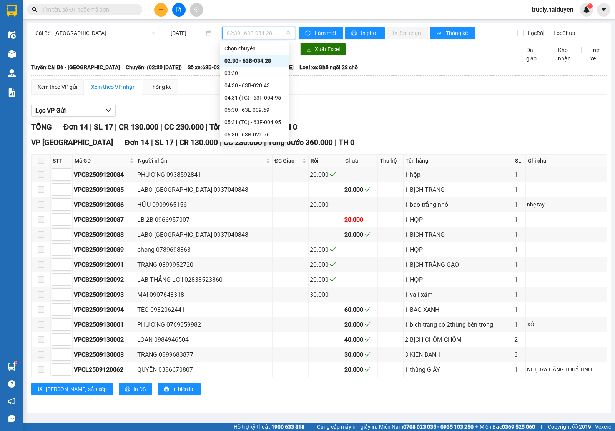
click at [244, 278] on div "11:30 - 63E-009.69" at bounding box center [254, 282] width 60 height 8
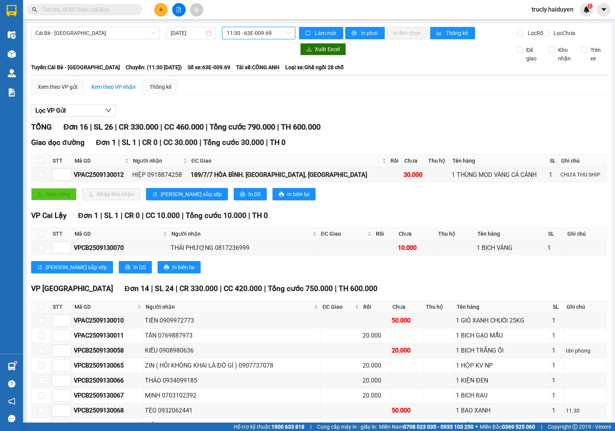
click at [81, 10] on input "text" at bounding box center [87, 9] width 91 height 8
click at [402, 105] on div "Xem theo VP gửi Xem theo VP nhận Thống kê Lọc VP Gửi TỔNG Đơn 16 | SL 26 | CR …" at bounding box center [319, 315] width 576 height 472
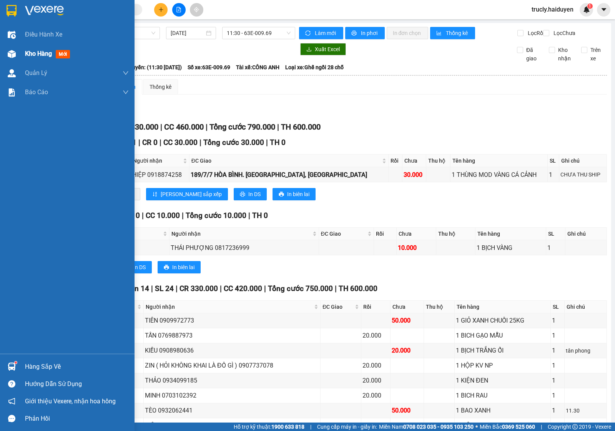
click at [37, 58] on div "Kho hàng mới" at bounding box center [49, 54] width 48 height 10
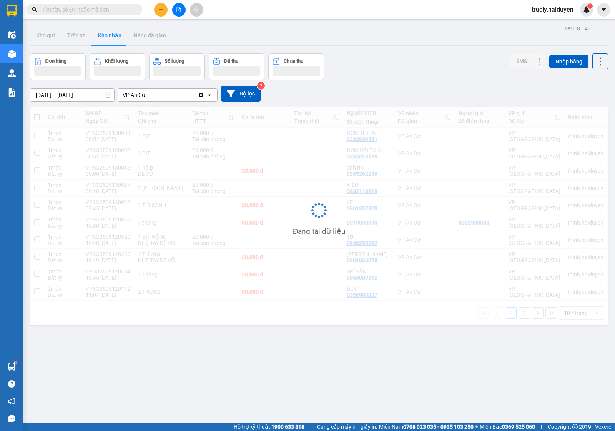
click at [394, 60] on div "Đơn hàng Khối lượng Số lượng Đã thu Chưa thu SMS Nhập hàng" at bounding box center [319, 66] width 578 height 27
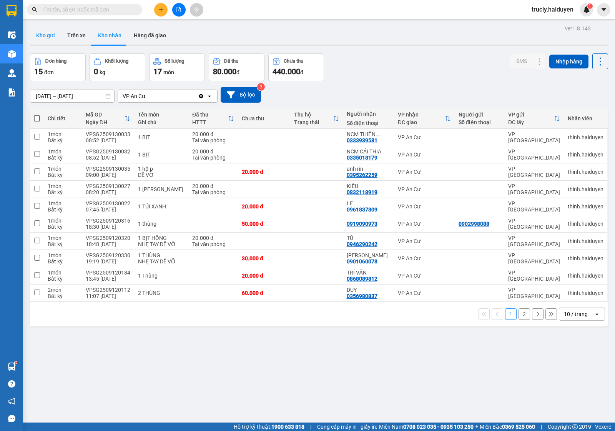
click at [39, 36] on button "Kho gửi" at bounding box center [45, 35] width 31 height 18
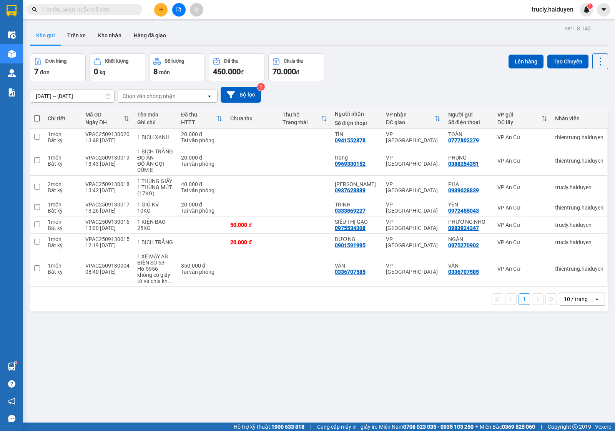
click at [368, 57] on div "Đơn hàng 7 đơn Khối lượng 0 kg Số lượng 8 món Đã thu 450.000 đ Chưa thu 70.000 …" at bounding box center [319, 67] width 578 height 28
click at [68, 39] on button "Trên xe" at bounding box center [76, 35] width 31 height 18
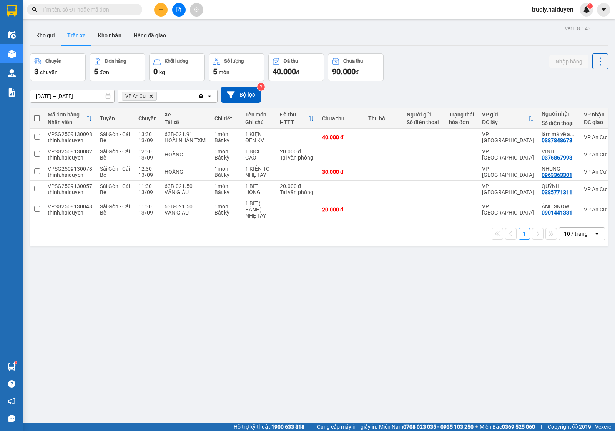
click at [470, 74] on div "Chuyến 3 chuyến Đơn hàng 5 đơn Khối lượng 0 kg Số lượng 5 món Đã thu 40.000 đ C…" at bounding box center [319, 67] width 578 height 28
click at [442, 70] on div "Chuyến 3 chuyến Đơn hàng 5 đơn Khối lượng 0 kg Số lượng 5 món Đã thu 40.000 đ C…" at bounding box center [319, 67] width 578 height 28
